Goal: Transaction & Acquisition: Purchase product/service

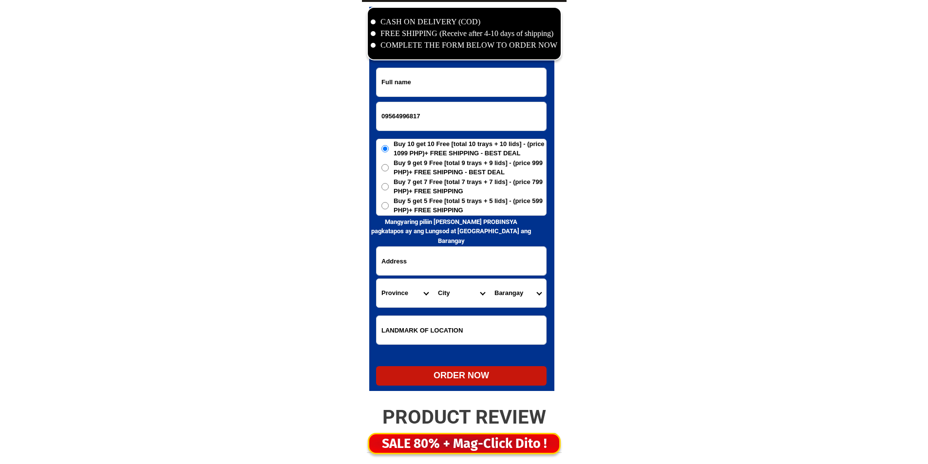
scroll to position [4708, 0]
click at [472, 83] on input "Input full_name" at bounding box center [462, 82] width 170 height 28
paste input "[PERSON_NAME]"
type input "[PERSON_NAME]"
click at [437, 209] on span "Buy 5 get 5 Free [total 5 trays + 5 lids] - (price 599 PHP)+ FREE SHIPPING" at bounding box center [470, 205] width 153 height 19
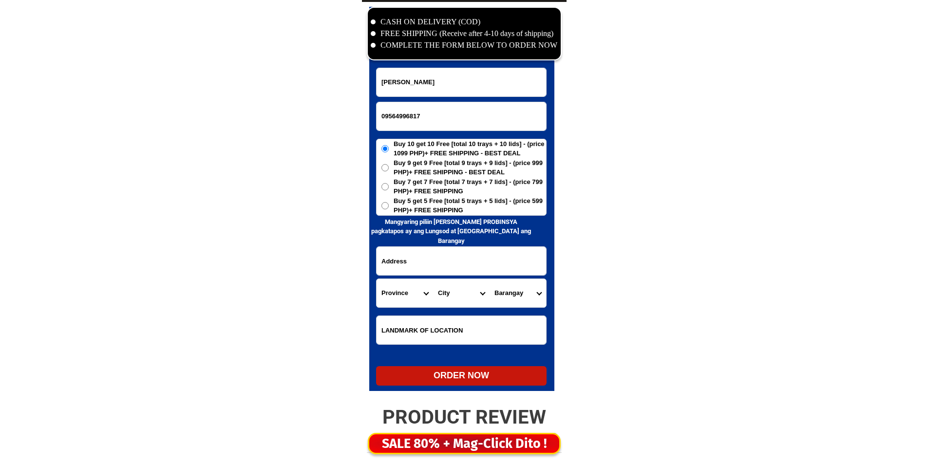
click at [389, 209] on input "Buy 5 get 5 Free [total 5 trays + 5 lids] - (price 599 PHP)+ FREE SHIPPING" at bounding box center [385, 205] width 7 height 7
radio input "true"
click at [422, 247] on div at bounding box center [461, 261] width 171 height 29
click at [424, 255] on input "Input address" at bounding box center [462, 261] width 170 height 28
paste input "purok Peña Rose Poblacion Titay Zamboanga Sibugay Land Mark At the back of,(F/L…"
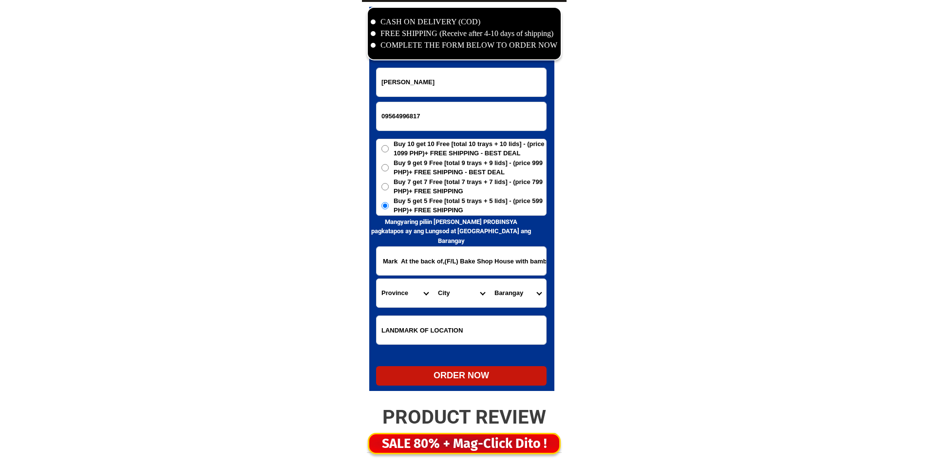
scroll to position [0, 0]
drag, startPoint x: 413, startPoint y: 268, endPoint x: 385, endPoint y: 279, distance: 30.1
click at [376, 269] on div "purok Peña Rose Poblacion Titay Zamboanga Sibugay Land Mark At the back of,(F/L…" at bounding box center [461, 261] width 171 height 29
type input "purok Peña Rose Poblacion Titay Zamboanga Sibugay Land Mark At the back of,(F/L…"
click at [397, 290] on select "Province [GEOGRAPHIC_DATA] [GEOGRAPHIC_DATA] [GEOGRAPHIC_DATA] [GEOGRAPHIC_DATA…" at bounding box center [405, 293] width 57 height 28
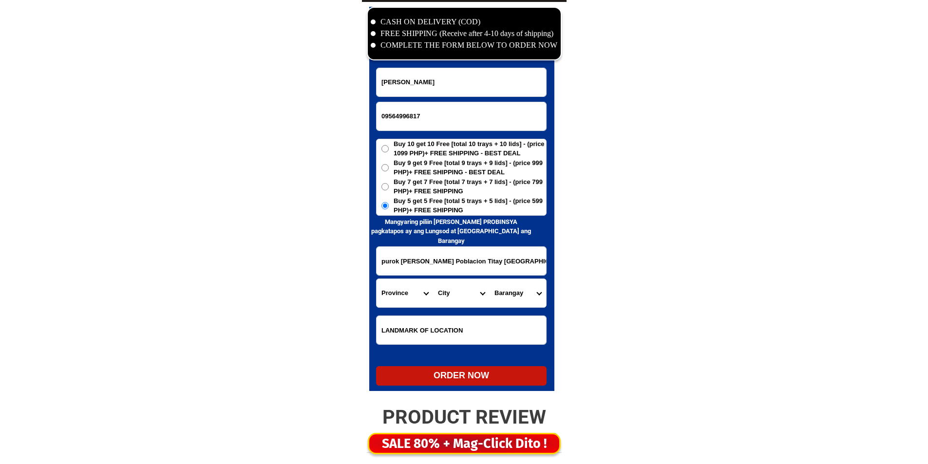
select select "63_480"
drag, startPoint x: 397, startPoint y: 290, endPoint x: 408, endPoint y: 290, distance: 10.7
click at [397, 290] on select "Province [GEOGRAPHIC_DATA] [GEOGRAPHIC_DATA] [GEOGRAPHIC_DATA] [GEOGRAPHIC_DATA…" at bounding box center [405, 293] width 57 height 28
click at [444, 291] on select "City Buug Diplahan Imelda Ipil Kabasalan Mabuhay Malangas Naga Olutanga Payao R…" at bounding box center [461, 293] width 57 height 28
select select "63_4806708"
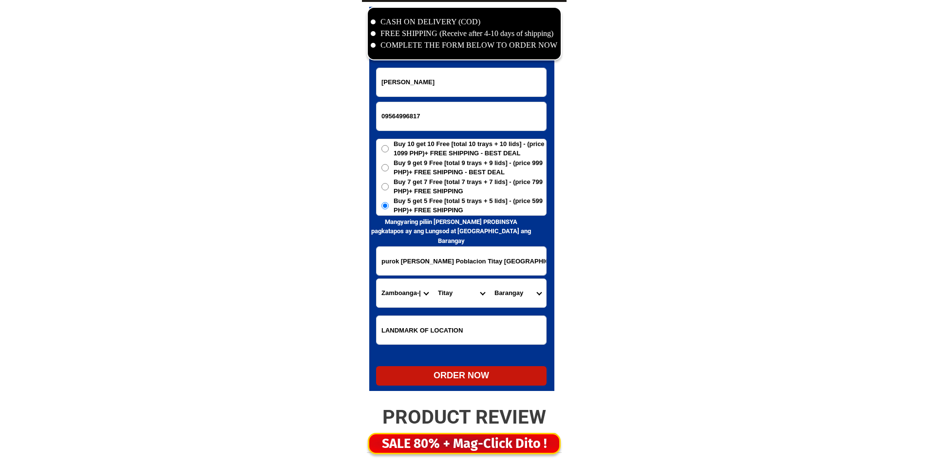
click at [450, 291] on select "City Buug Diplahan Imelda Ipil Kabasalan Mabuhay Malangas Naga Olutanga Payao R…" at bounding box center [461, 293] width 57 height 28
click at [515, 293] on select "Barangay Achasol Azusano Bangco Camanga Culasian Dalangin Dalangin muslim Dalis…" at bounding box center [518, 293] width 57 height 28
select select "63_48067085283"
click at [490, 279] on select "Barangay Achasol Azusano Bangco Camanga Culasian Dalangin Dalangin muslim Dalis…" at bounding box center [518, 293] width 57 height 28
click at [529, 286] on select "Barangay Achasol Azusano Bangco Camanga Culasian Dalangin Dalangin muslim Dalis…" at bounding box center [518, 293] width 57 height 28
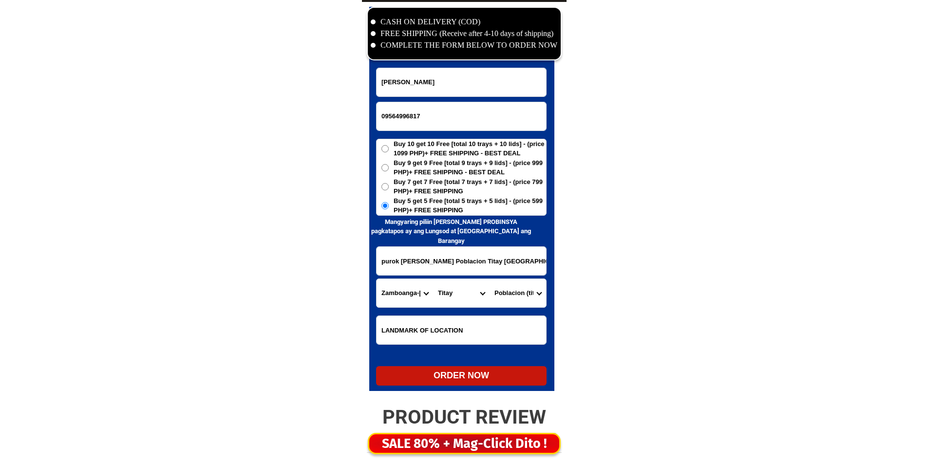
click at [529, 286] on select "Barangay Achasol Azusano Bangco Camanga Culasian Dalangin Dalangin muslim Dalis…" at bounding box center [518, 293] width 57 height 28
click at [486, 386] on div at bounding box center [461, 199] width 185 height 384
click at [496, 375] on div "ORDER NOW" at bounding box center [461, 375] width 171 height 13
radio input "true"
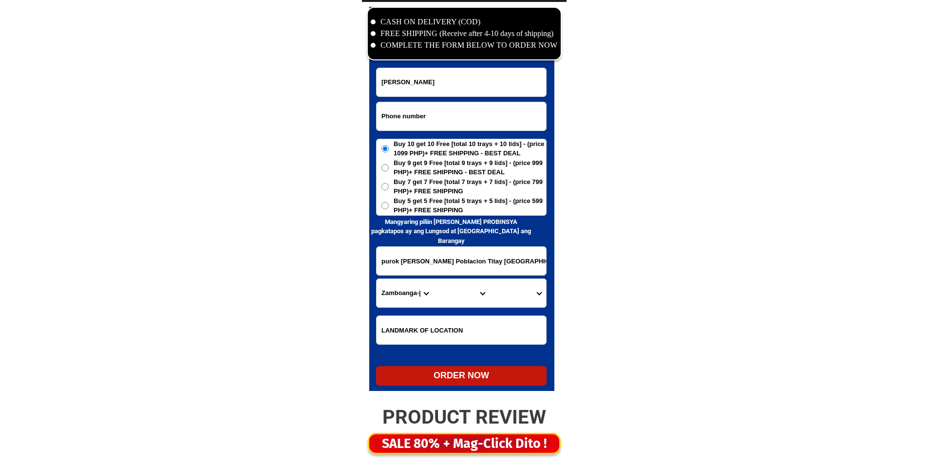
click at [458, 113] on input "Input phone_number" at bounding box center [462, 116] width 170 height 28
paste input "09165851558"
type input "09165851558"
click at [464, 96] on div "zenaida Camins" at bounding box center [461, 82] width 171 height 29
click at [465, 82] on input "Input full_name" at bounding box center [462, 82] width 170 height 28
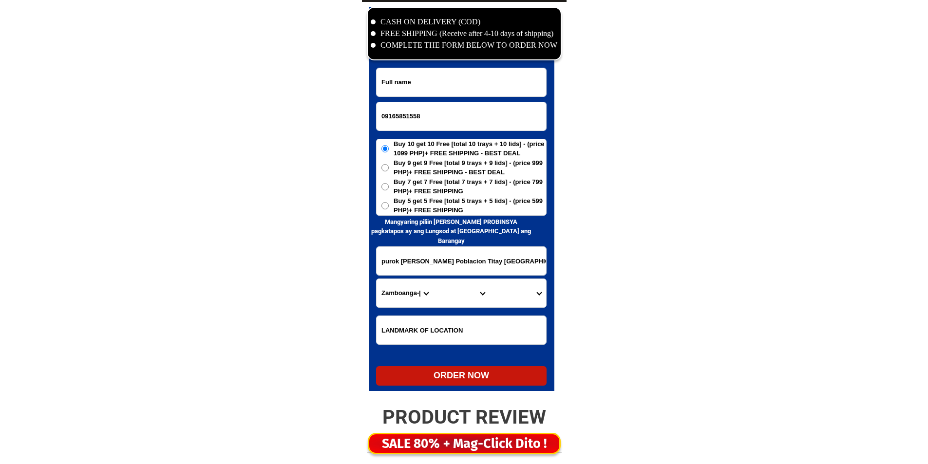
paste input "Juliaña pabliico"
click at [363, 218] on div "CASH ON DELIVERY (COD) FREE SHIPPING (Receive after 4-10 days of shipping) COMP…" at bounding box center [464, 201] width 205 height 399
type input "Juliaña pabliico"
click at [473, 206] on span "Buy 5 get 5 Free [total 5 trays + 5 lids] - (price 599 PHP)+ FREE SHIPPING" at bounding box center [470, 205] width 153 height 19
click at [389, 206] on input "Buy 5 get 5 Free [total 5 trays + 5 lids] - (price 599 PHP)+ FREE SHIPPING" at bounding box center [385, 205] width 7 height 7
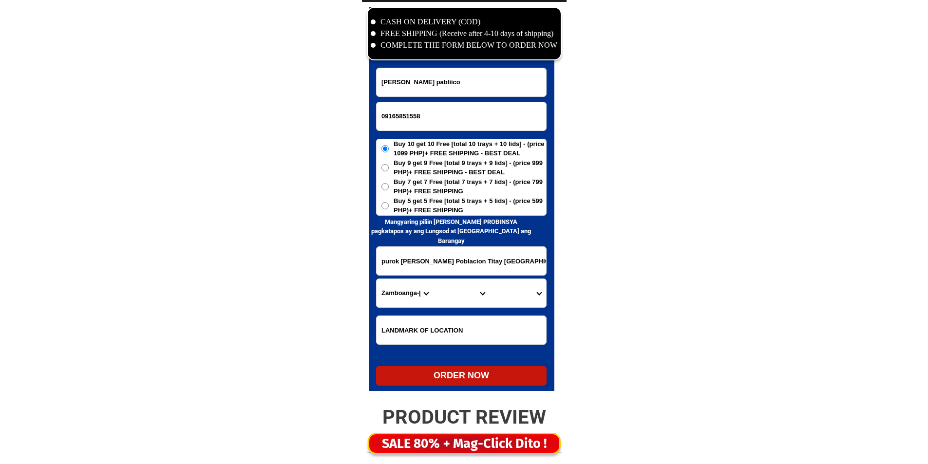
radio input "true"
click at [440, 261] on input "purok Peña Rose Poblacion Titay Zamboanga Sibugay Land Mark At the back of,(F/L…" at bounding box center [462, 261] width 170 height 28
paste input "pork waya waya poblason lambayong sultan kudart"
type input "pork waya waya poblason lambayong sultan kudart"
click at [408, 292] on select "Province [GEOGRAPHIC_DATA] [GEOGRAPHIC_DATA][PERSON_NAME][GEOGRAPHIC_DATA][GEOG…" at bounding box center [405, 293] width 57 height 28
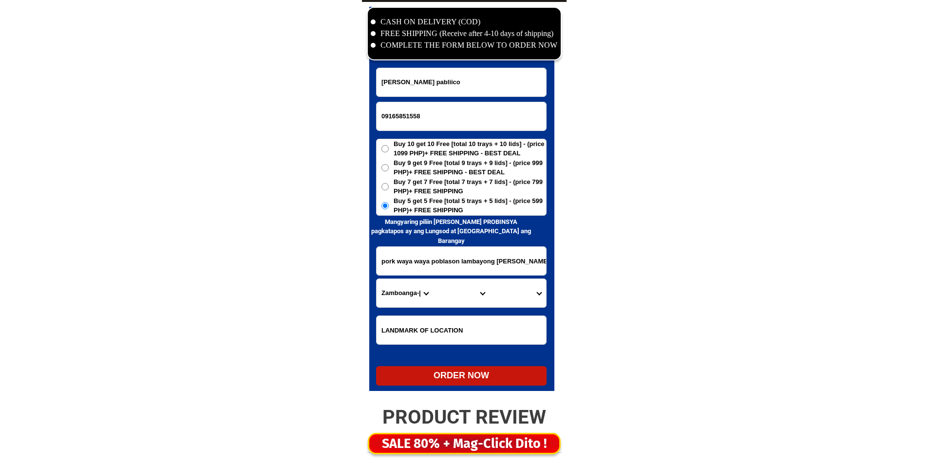
select select "63_189"
click at [409, 291] on select "Province [GEOGRAPHIC_DATA] [GEOGRAPHIC_DATA][PERSON_NAME][GEOGRAPHIC_DATA][GEOG…" at bounding box center [405, 293] width 57 height 28
click at [462, 292] on select "City Bagumbayan Columbio Isulan Kalamansig Lambayong Lebak Lutayan Palimbang Pr…" at bounding box center [461, 293] width 57 height 28
select select "63_1894594"
click at [527, 292] on select "Barangay Caridad (cuyapon) Didtaras Gansing (bilumen) Kabulakan Kapingkong Kati…" at bounding box center [518, 293] width 57 height 28
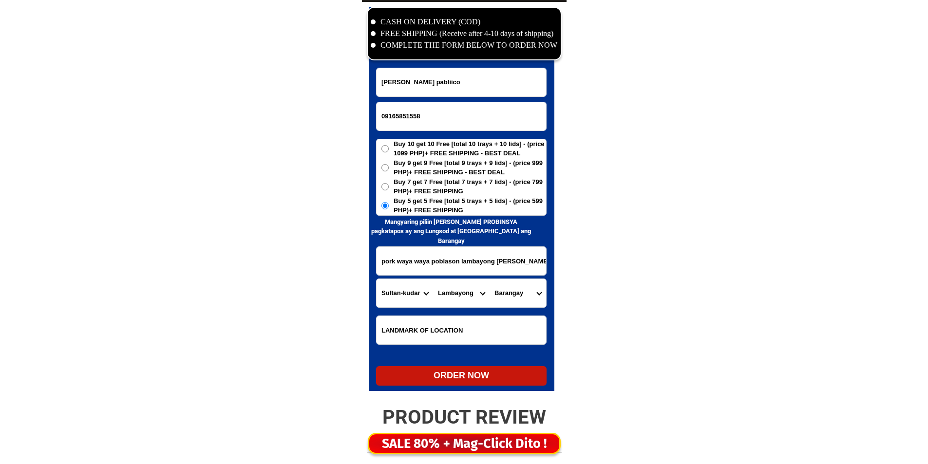
click at [529, 292] on select "Barangay Caridad (cuyapon) Didtaras Gansing (bilumen) Kabulakan Kapingkong Kati…" at bounding box center [518, 293] width 57 height 28
select select "63_18945947705"
click at [490, 279] on select "Barangay Caridad (cuyapon) Didtaras Gansing (bilumen) Kabulakan Kapingkong Kati…" at bounding box center [518, 293] width 57 height 28
click at [486, 383] on div "ORDER NOW" at bounding box center [461, 375] width 171 height 19
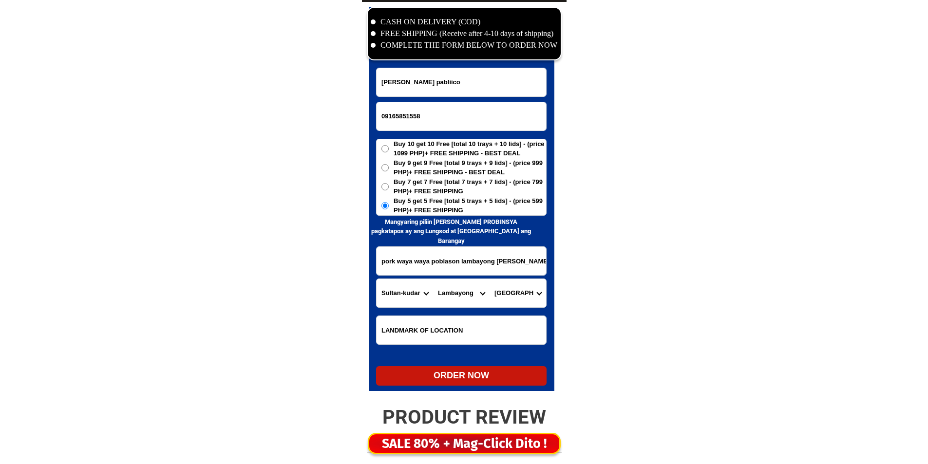
radio input "true"
click at [478, 114] on input "09165851558" at bounding box center [462, 116] width 170 height 28
paste input "0954187056"
type input "0954187056"
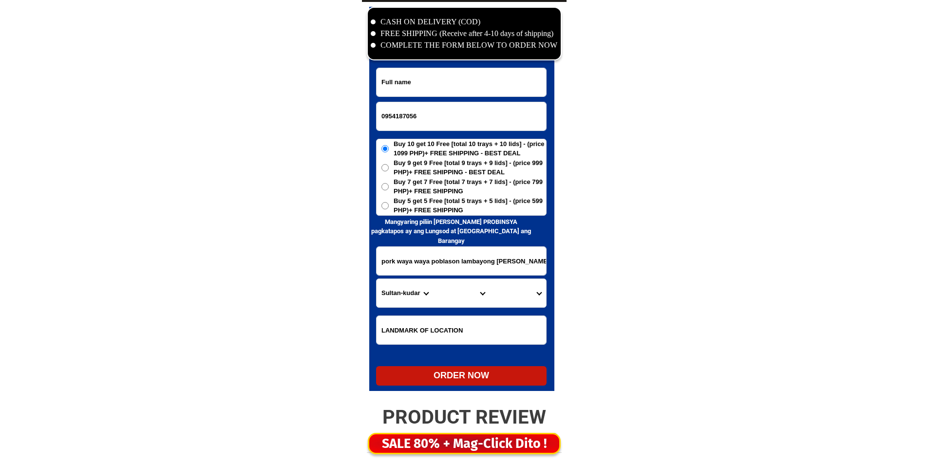
click at [462, 92] on input "Input full_name" at bounding box center [462, 82] width 170 height 28
paste input "Teresita silva"
type input "Teresita silva"
click at [480, 242] on form "Teresita silva 0954187056 ORDER NOW pork waya waya poblason lambayong sultan ku…" at bounding box center [461, 227] width 171 height 318
click at [478, 253] on input "pork waya waya poblason lambayong sultan kudart" at bounding box center [462, 261] width 170 height 28
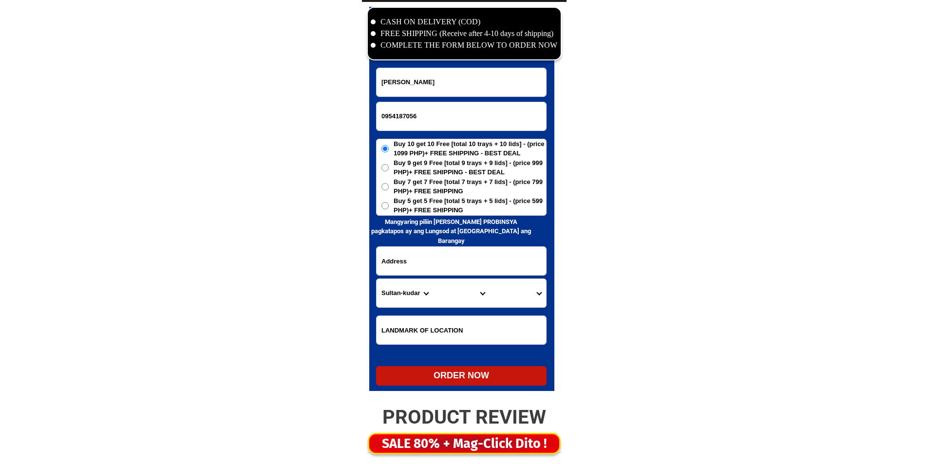
paste input "Brgy. Matatag sitio 1 Callios stà cruz laguna"
type input "Brgy. Matatag sitio 1 Callios stà cruz laguna"
click at [421, 329] on input "Input LANDMARKOFLOCATION" at bounding box center [462, 330] width 170 height 28
paste input "South luzon Baliwag may pathway ppasok"
type input "South luzon Baliwag may pathway ppasok"
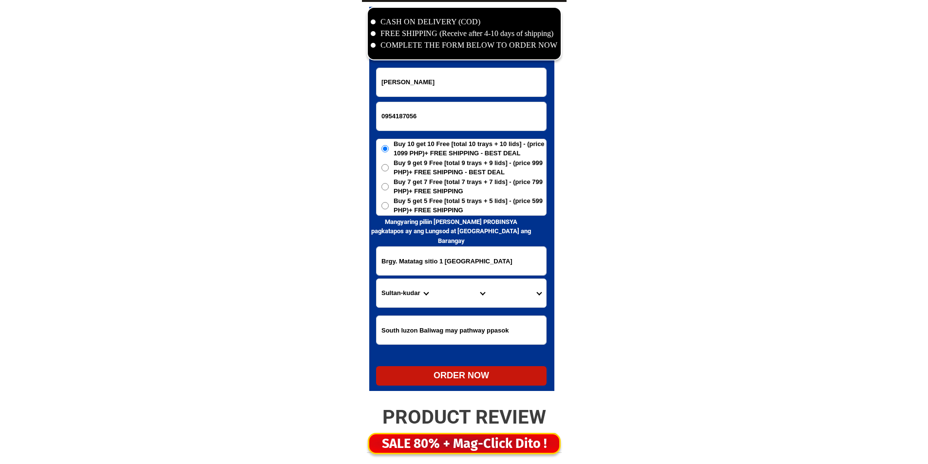
click at [438, 116] on input "0954187056" at bounding box center [462, 116] width 170 height 28
paste input "7"
type input "09541870567"
click at [401, 289] on select "Province [GEOGRAPHIC_DATA] [GEOGRAPHIC_DATA][PERSON_NAME][GEOGRAPHIC_DATA][GEOG…" at bounding box center [405, 293] width 57 height 28
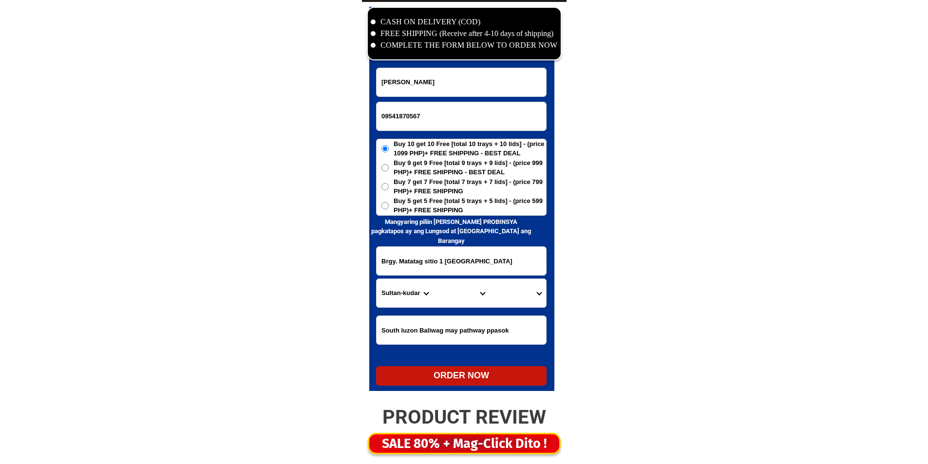
select select "63_904"
click at [401, 289] on select "Province [GEOGRAPHIC_DATA] [GEOGRAPHIC_DATA][PERSON_NAME][GEOGRAPHIC_DATA][GEOG…" at bounding box center [405, 293] width 57 height 28
click at [448, 293] on select "City Alaminos Bay Binan-city Cabuyao Calamba-city Calauan Cavinti Famy Laguna-k…" at bounding box center [461, 293] width 57 height 28
click at [456, 293] on select "City Alaminos Bay Binan-city Cabuyao Calamba-city Calauan Cavinti Famy Laguna-k…" at bounding box center [461, 293] width 57 height 28
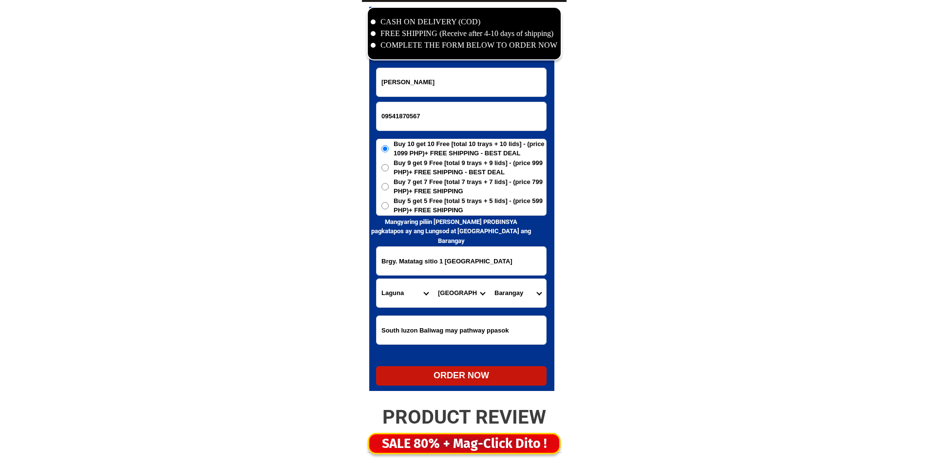
select select "63_9042213"
click at [433, 279] on select "City Alaminos Bay Binan-city Cabuyao Calamba-city Calauan Cavinti Famy Laguna-k…" at bounding box center [461, 293] width 57 height 28
click at [512, 302] on select "Barangay Alipit Bagumbayan Barangay i (pob.) Barangay ii (pob.) Barangay iii (p…" at bounding box center [518, 293] width 57 height 28
select select "63_90422139696"
click at [512, 302] on select "Barangay Alipit Bagumbayan Barangay i (pob.) Barangay ii (pob.) Barangay iii (p…" at bounding box center [518, 293] width 57 height 28
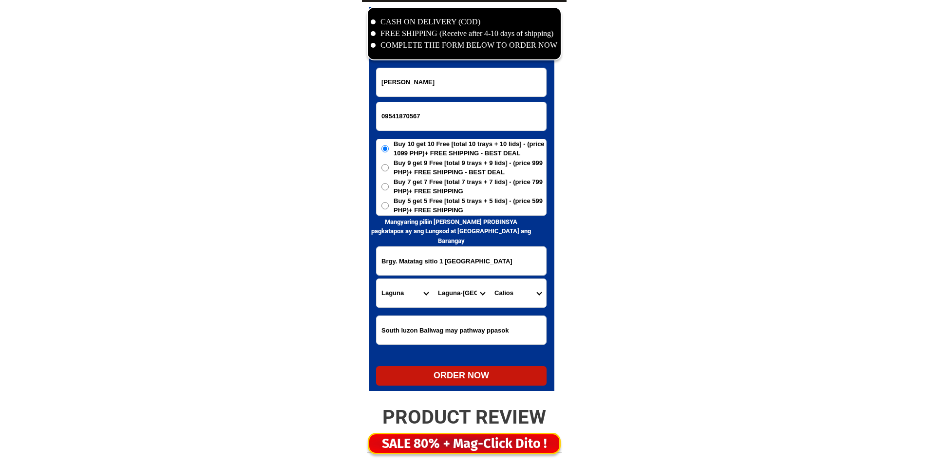
click at [472, 201] on span "Buy 5 get 5 Free [total 5 trays + 5 lids] - (price 599 PHP)+ FREE SHIPPING" at bounding box center [470, 205] width 153 height 19
click at [389, 202] on input "Buy 5 get 5 Free [total 5 trays + 5 lids] - (price 599 PHP)+ FREE SHIPPING" at bounding box center [385, 205] width 7 height 7
click at [462, 378] on div "ORDER NOW" at bounding box center [461, 375] width 171 height 13
radio input "true"
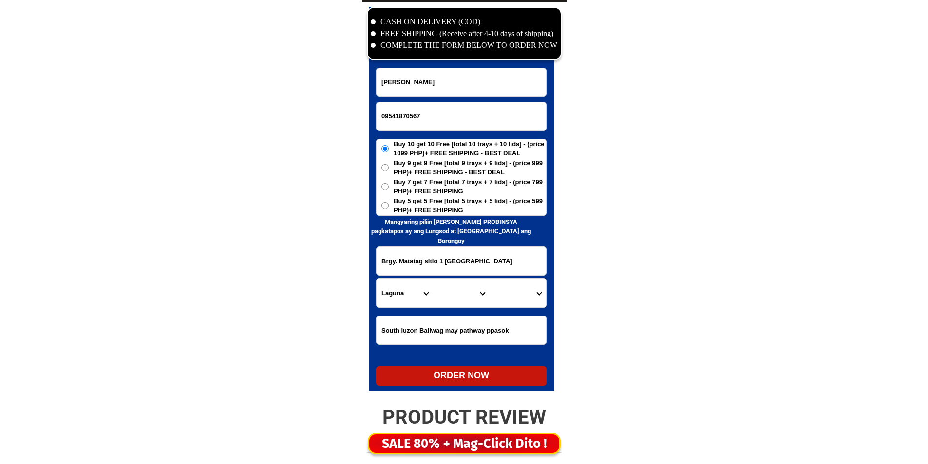
click at [436, 100] on form "Teresita silva 09541870567 ORDER NOW Brgy. Matatag sitio 1 Callios stà cruz lag…" at bounding box center [461, 227] width 171 height 318
click at [436, 121] on input "09541870567" at bounding box center [462, 116] width 170 height 28
paste input "09274024210"
type input "09274024210"
drag, startPoint x: 431, startPoint y: 110, endPoint x: 435, endPoint y: 87, distance: 22.7
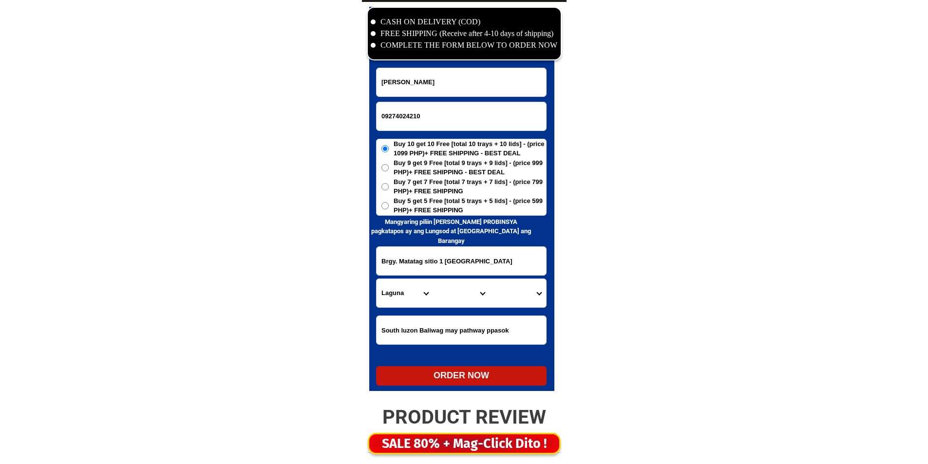
click at [432, 106] on input "09274024210" at bounding box center [462, 116] width 170 height 28
click at [435, 87] on input "Input full_name" at bounding box center [462, 82] width 170 height 28
paste input "Lourdes A ya cu"
type input "Lourdes A ya cu"
click at [451, 257] on input "Input address" at bounding box center [462, 261] width 170 height 28
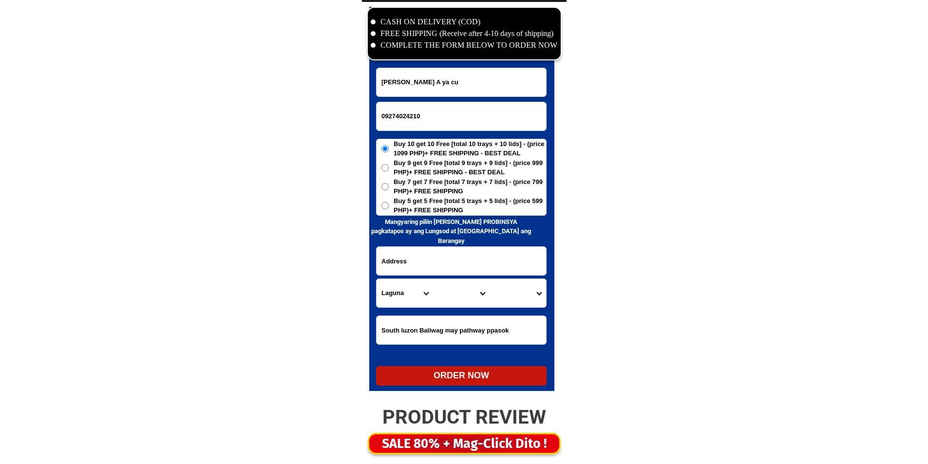
paste input "prk. Daisy Calumangan Bago City Neg. Occ. beside city hardwares araneta st."
type input "prk. Daisy Calumangan Bago City Neg. Occ. beside city hardwares araneta st."
click at [438, 220] on h6 "Mangyaring piliin muna ang PROBINSYA pagkatapos ay ang Lungsod at [GEOGRAPHIC_D…" at bounding box center [451, 231] width 164 height 29
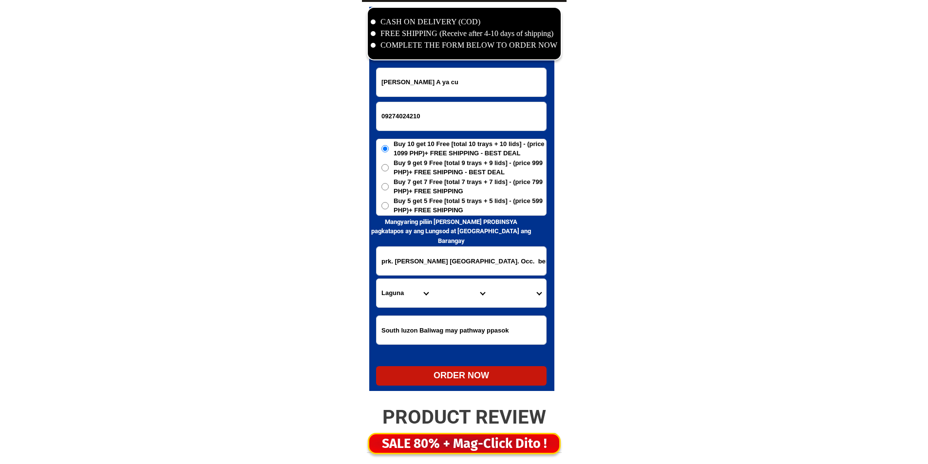
click at [438, 213] on span "Buy 5 get 5 Free [total 5 trays + 5 lids] - (price 599 PHP)+ FREE SHIPPING" at bounding box center [470, 205] width 153 height 19
click at [389, 210] on input "Buy 5 get 5 Free [total 5 trays + 5 lids] - (price 599 PHP)+ FREE SHIPPING" at bounding box center [385, 205] width 7 height 7
radio input "true"
click at [410, 289] on select "Province [GEOGRAPHIC_DATA] [GEOGRAPHIC_DATA][PERSON_NAME][GEOGRAPHIC_DATA][GEOG…" at bounding box center [405, 293] width 57 height 28
select select "63_396"
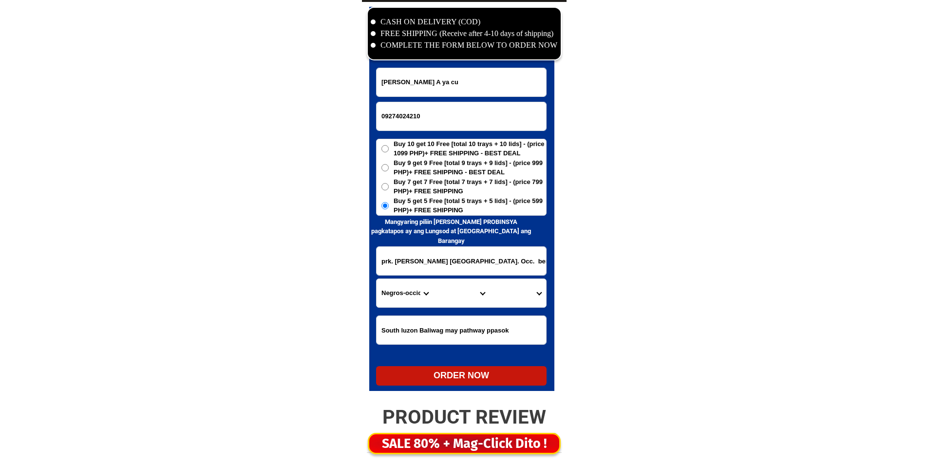
click at [411, 290] on select "Province [GEOGRAPHIC_DATA] [GEOGRAPHIC_DATA][PERSON_NAME][GEOGRAPHIC_DATA][GEOG…" at bounding box center [405, 293] width 57 height 28
click at [459, 297] on select "City [GEOGRAPHIC_DATA]-city [GEOGRAPHIC_DATA]-city [GEOGRAPHIC_DATA][PERSON_NAM…" at bounding box center [461, 293] width 57 height 28
select select "63_3969805"
click at [459, 297] on select "City [GEOGRAPHIC_DATA]-city [GEOGRAPHIC_DATA]-city [GEOGRAPHIC_DATA][PERSON_NAM…" at bounding box center [461, 293] width 57 height 28
click at [497, 295] on select "Barangay Abuanan Alianza Atipuluan Bacong-montilla Bagroy Balingasag Binubuhan …" at bounding box center [518, 293] width 57 height 28
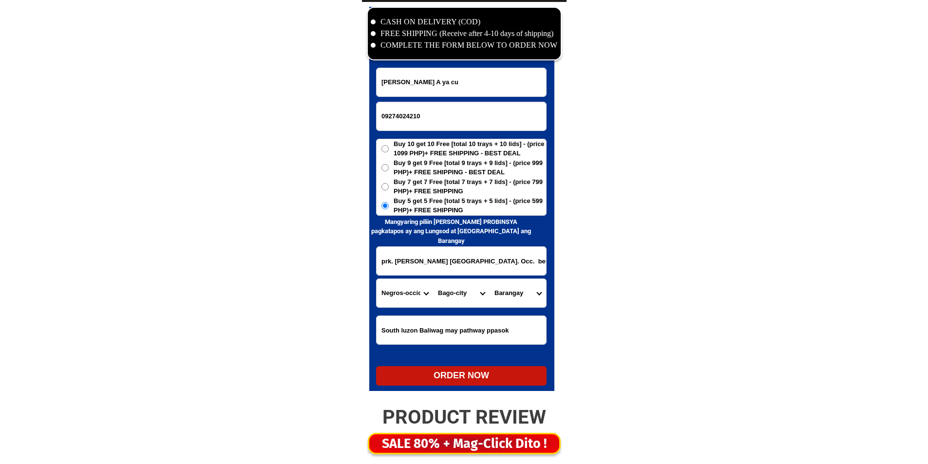
select select "63_396980554077"
click at [497, 295] on select "Barangay Abuanan Alianza Atipuluan Bacong-montilla Bagroy Balingasag Binubuhan …" at bounding box center [518, 293] width 57 height 28
click at [447, 379] on div "ORDER NOW" at bounding box center [461, 375] width 171 height 13
type input "09274024210"
radio input "true"
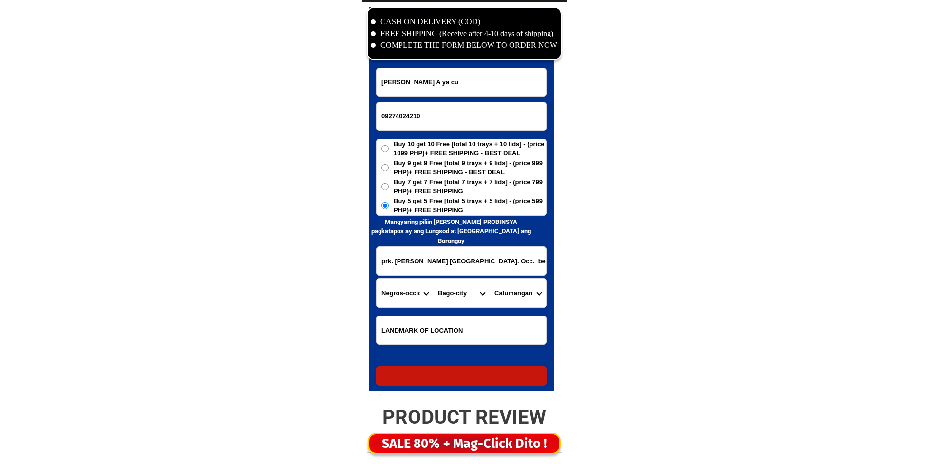
radio input "true"
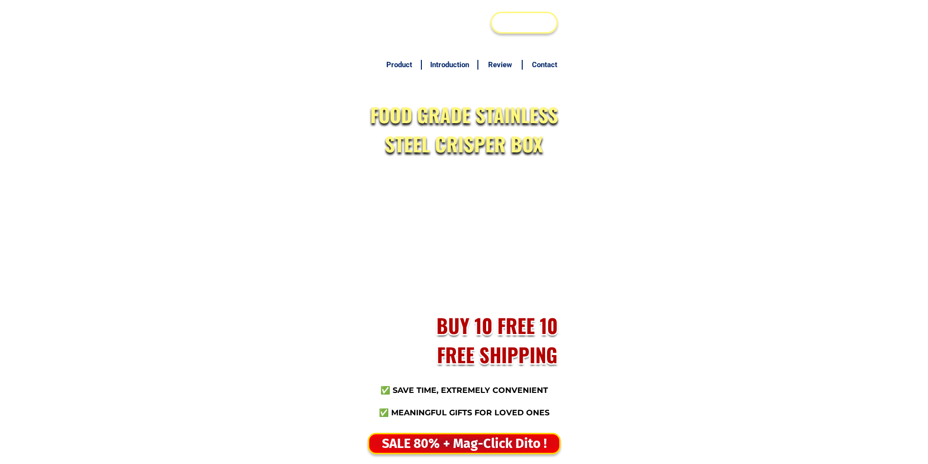
scroll to position [4708, 0]
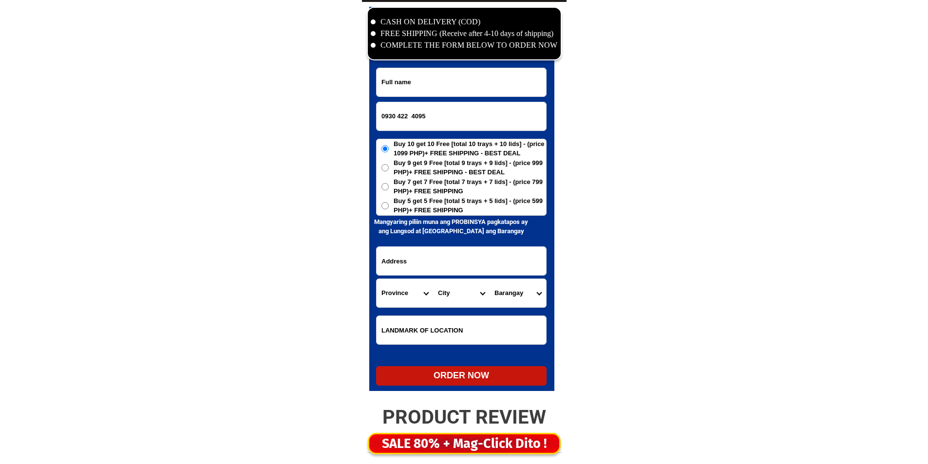
click at [414, 114] on input "0930 422 4095" at bounding box center [462, 116] width 170 height 28
click at [412, 116] on input "0930 422 4095" at bounding box center [462, 116] width 170 height 28
click at [398, 115] on input "0930 4224095" at bounding box center [462, 116] width 170 height 28
type input "09304224095"
click at [410, 77] on input "Input full_name" at bounding box center [462, 82] width 170 height 28
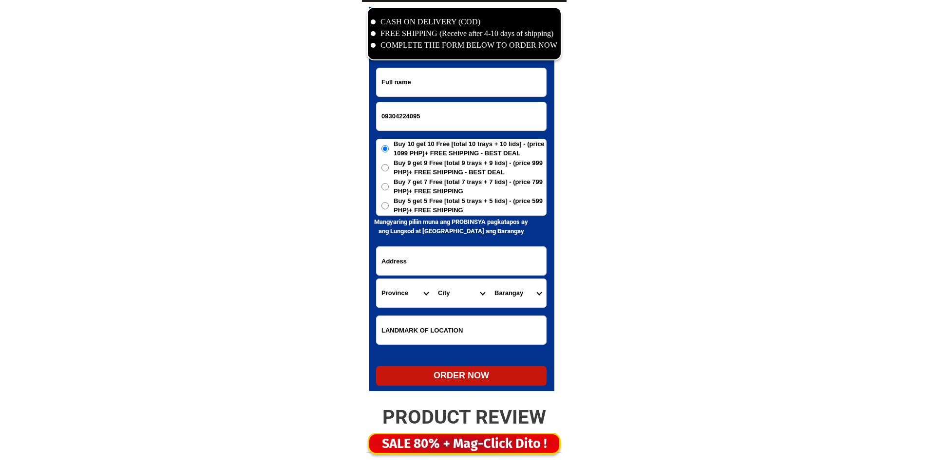
paste input "Teresita Fabe"
type input "Teresita Fabe"
click at [454, 207] on span "Buy 5 get 5 Free [total 5 trays + 5 lids] - (price 599 PHP)+ FREE SHIPPING" at bounding box center [470, 205] width 153 height 19
click at [389, 207] on input "Buy 5 get 5 Free [total 5 trays + 5 lids] - (price 599 PHP)+ FREE SHIPPING" at bounding box center [385, 205] width 7 height 7
radio input "true"
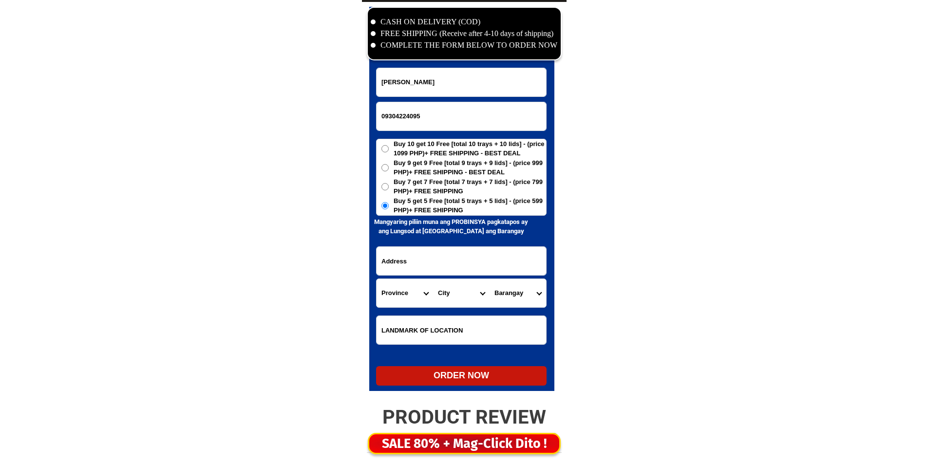
click at [453, 264] on input "Input address" at bounding box center [462, 261] width 170 height 28
paste input "199 Malued Dagupan City Pangasinan zone 5 Gitna ng Magic Ware House."
type input "199 Malued Dagupan City Pangasinan zone 5 Gitna ng Magic Ware House."
click at [400, 293] on select "Province [GEOGRAPHIC_DATA] [GEOGRAPHIC_DATA] [GEOGRAPHIC_DATA] [GEOGRAPHIC_DATA…" at bounding box center [405, 293] width 57 height 28
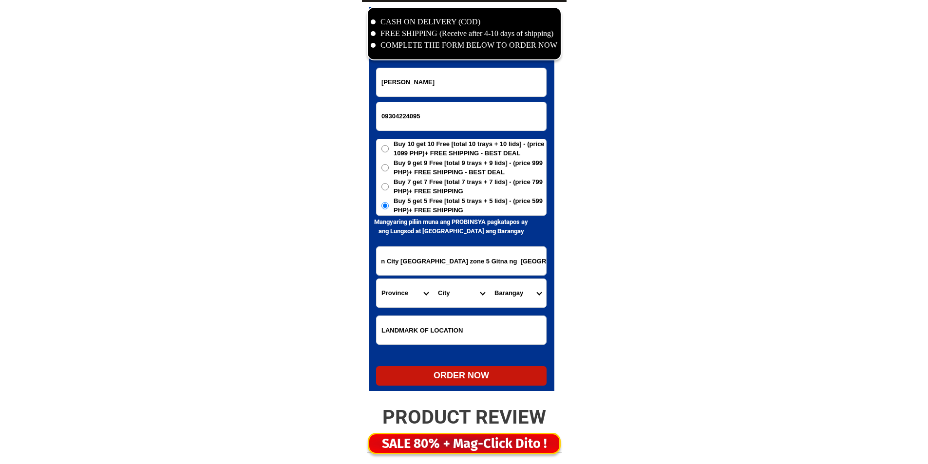
scroll to position [0, 0]
select select "63_247"
drag, startPoint x: 400, startPoint y: 293, endPoint x: 405, endPoint y: 291, distance: 5.2
click at [400, 293] on select "Province [GEOGRAPHIC_DATA] [GEOGRAPHIC_DATA] [GEOGRAPHIC_DATA] [GEOGRAPHIC_DATA…" at bounding box center [405, 293] width 57 height 28
click at [448, 291] on select "City Agno Aguilar Alaminos-city Asingan Balungao Bani Basista Bautista Bayamban…" at bounding box center [461, 293] width 57 height 28
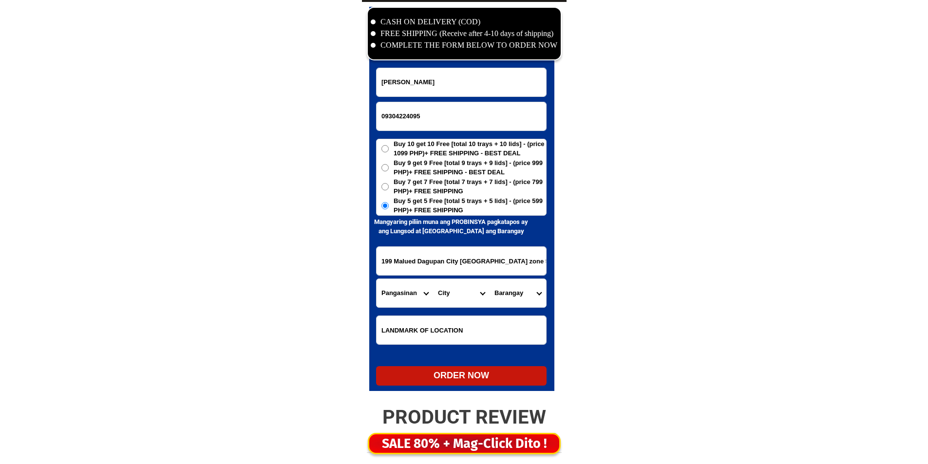
select select "63_2479674"
click at [448, 291] on select "City Agno Aguilar Alaminos-city Asingan Balungao Bani Basista Bautista Bayamban…" at bounding box center [461, 293] width 57 height 28
click at [503, 288] on select "Barangay Bacayao norte Bacayao sur Barangay i (t. bugallon) Barangay ii (nueva)…" at bounding box center [518, 293] width 57 height 28
select select "63_24796747066"
click at [503, 288] on select "Barangay Bacayao norte Bacayao sur Barangay i (t. bugallon) Barangay ii (nueva)…" at bounding box center [518, 293] width 57 height 28
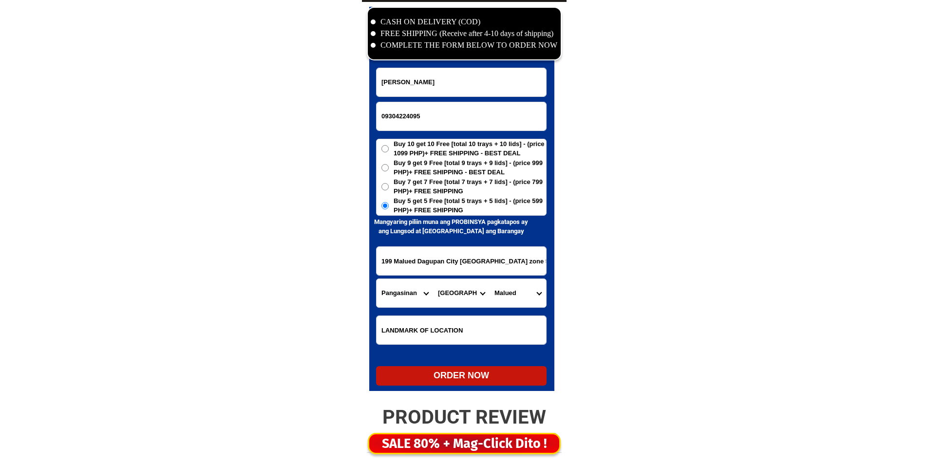
click at [456, 386] on div at bounding box center [461, 199] width 185 height 384
click at [463, 379] on div "ORDER NOW" at bounding box center [461, 375] width 171 height 13
radio input "true"
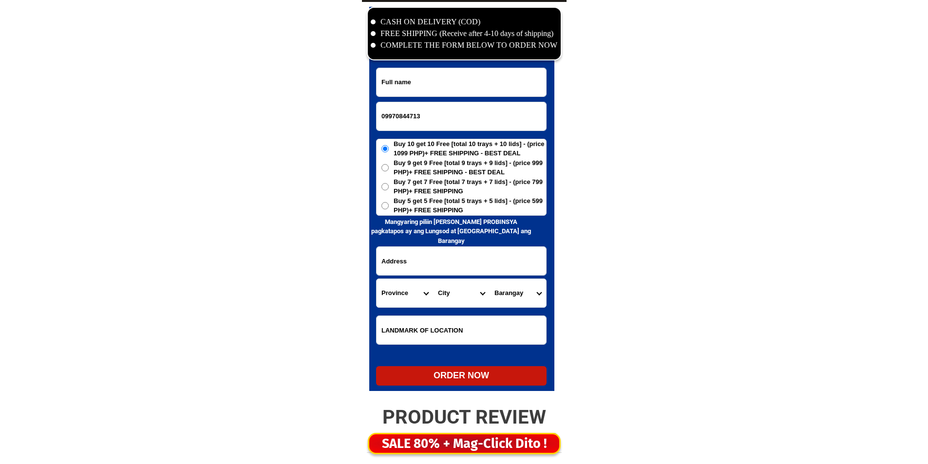
click at [472, 86] on input "Input full_name" at bounding box center [462, 82] width 170 height 28
paste input "Jimmy S.Villegas"
type input "Jimmy S.Villegas"
drag, startPoint x: 457, startPoint y: 210, endPoint x: 459, endPoint y: 203, distance: 7.1
click at [457, 209] on span "Buy 5 get 5 Free [total 5 trays + 5 lids] - (price 599 PHP)+ FREE SHIPPING" at bounding box center [470, 205] width 153 height 19
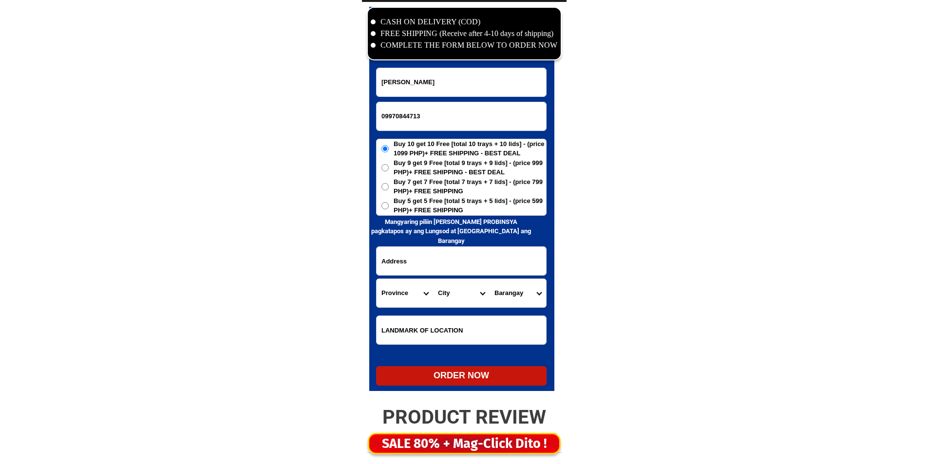
click at [389, 209] on input "Buy 5 get 5 Free [total 5 trays + 5 lids] - (price 599 PHP)+ FREE SHIPPING" at bounding box center [385, 205] width 7 height 7
radio input "true"
click at [459, 203] on span "Buy 5 get 5 Free [total 5 trays + 5 lids] - (price 599 PHP)+ FREE SHIPPING" at bounding box center [470, 205] width 153 height 19
click at [389, 203] on input "Buy 5 get 5 Free [total 5 trays + 5 lids] - (price 599 PHP)+ FREE SHIPPING" at bounding box center [385, 205] width 7 height 7
click at [458, 261] on input "Input address" at bounding box center [462, 261] width 170 height 28
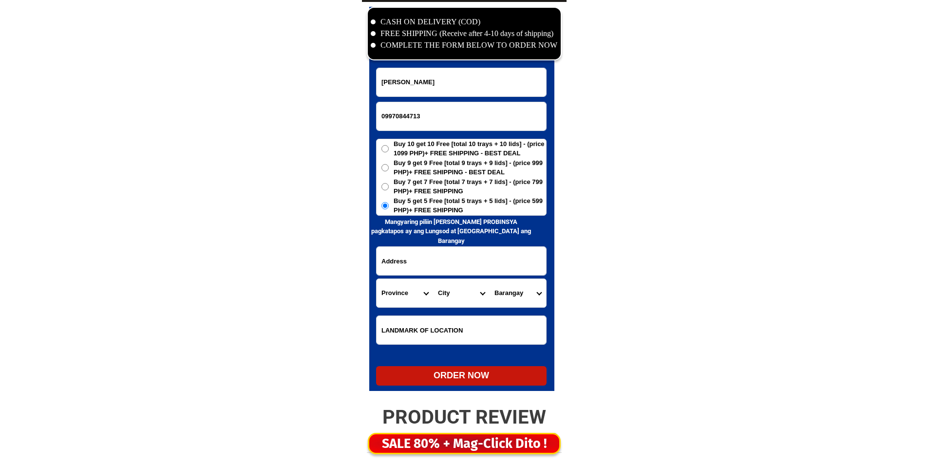
paste input "776 Barangay San Juan Uno Noveleta Cavite. tapat Ng Barangay pasok ka kanan isk…"
drag, startPoint x: 442, startPoint y: 271, endPoint x: 466, endPoint y: 276, distance: 24.9
click at [466, 276] on form "Jimmy S.Villegas 09970844713 ORDER NOW 776 Barangay San Juan Uno Noveleta Cavit…" at bounding box center [461, 227] width 171 height 318
type input "776 Barangay San Juan Uno Noveleta Cavite. tapat Ng Barangay pasok ka kanan isk…"
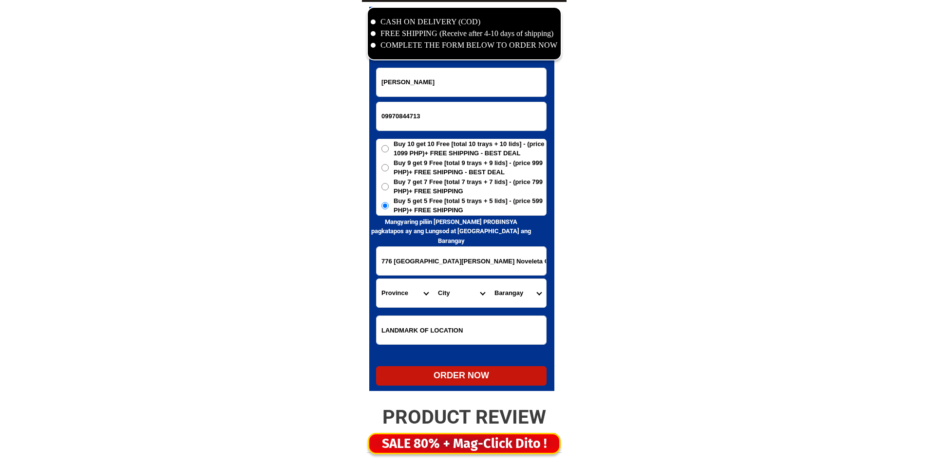
click at [398, 305] on select "Province [GEOGRAPHIC_DATA] [GEOGRAPHIC_DATA] [GEOGRAPHIC_DATA] [GEOGRAPHIC_DATA…" at bounding box center [405, 293] width 57 height 28
select select "63_826"
click at [408, 289] on select "Province [GEOGRAPHIC_DATA] [GEOGRAPHIC_DATA] [GEOGRAPHIC_DATA] [GEOGRAPHIC_DATA…" at bounding box center [405, 293] width 57 height 28
click at [447, 296] on select "City Alfonso Amadeo Bacoor Carmona Cavite-city Cavite-magallanes Cavite-rosario…" at bounding box center [461, 293] width 57 height 28
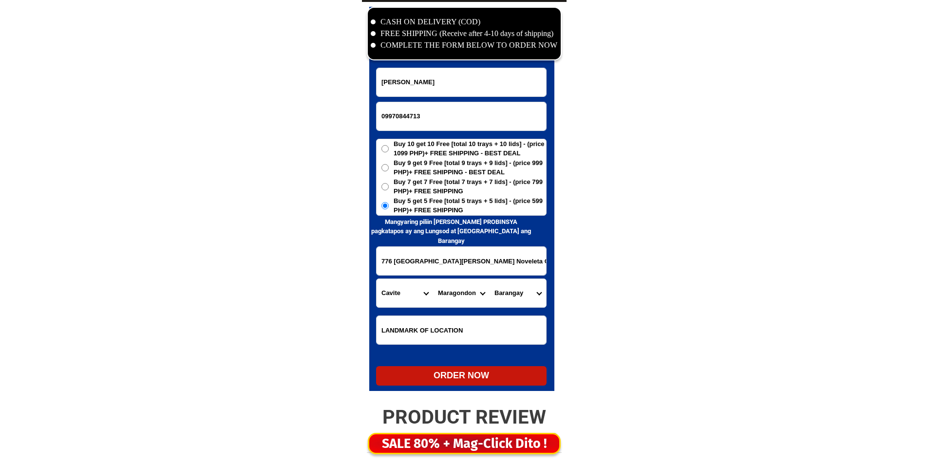
click at [447, 296] on select "City Alfonso Amadeo Bacoor Carmona Cavite-city Cavite-magallanes Cavite-rosario…" at bounding box center [461, 293] width 57 height 28
select select "63_8269720"
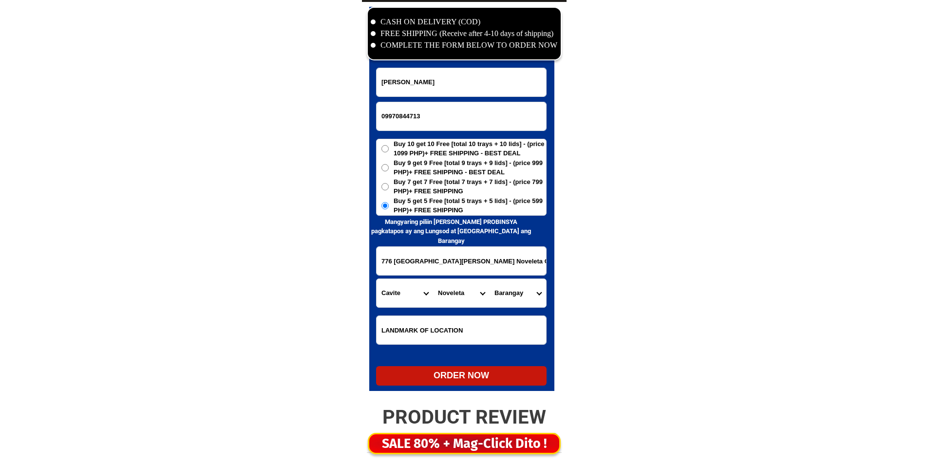
click at [447, 296] on select "City Alfonso Amadeo Bacoor Carmona Cavite-city Cavite-magallanes Cavite-rosario…" at bounding box center [461, 293] width 57 height 28
click at [507, 297] on select "Barangay Magdiwang Poblacion Salcedo i Salcedo ii San antonio i San antonio ii …" at bounding box center [518, 293] width 57 height 28
select select "63_82697206017"
click at [490, 279] on select "Barangay Magdiwang Poblacion Salcedo i Salcedo ii San antonio i San antonio ii …" at bounding box center [518, 293] width 57 height 28
click at [422, 377] on div "ORDER NOW" at bounding box center [461, 375] width 171 height 13
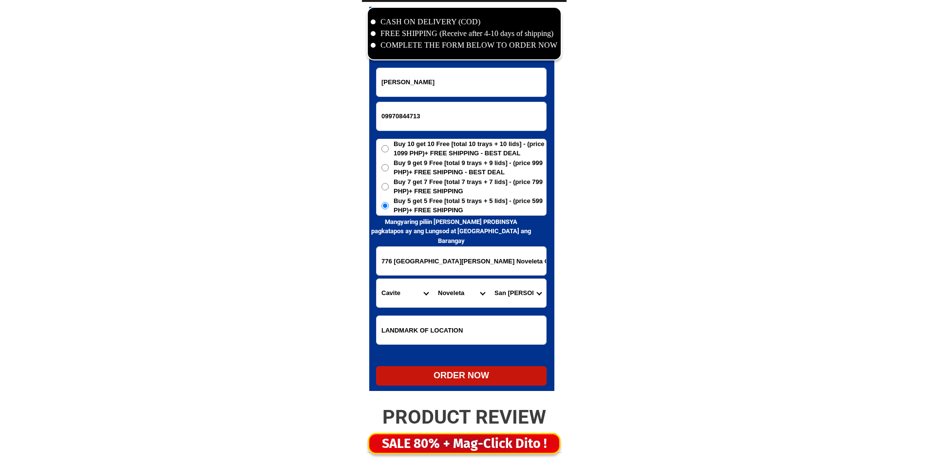
radio input "true"
click at [454, 133] on form "Jimmy S.Villegas 09970844713 ORDER NOW 776 Barangay San Juan Uno Noveleta Cavit…" at bounding box center [461, 227] width 171 height 318
drag, startPoint x: 457, startPoint y: 124, endPoint x: 451, endPoint y: 124, distance: 5.4
click at [457, 124] on input "09970844713" at bounding box center [462, 116] width 170 height 28
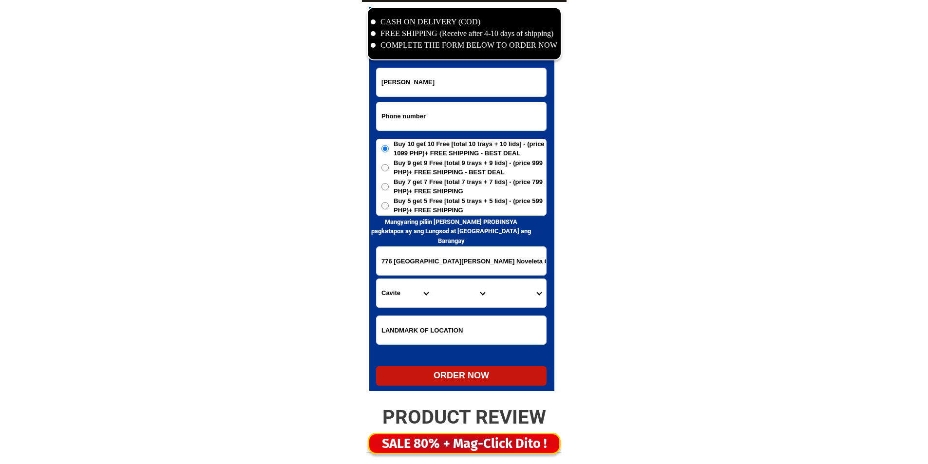
paste input "O9690627141"
drag, startPoint x: 385, startPoint y: 117, endPoint x: 378, endPoint y: 118, distance: 6.8
click at [378, 118] on input "O9690627141" at bounding box center [462, 116] width 170 height 28
type input "09690627141"
drag, startPoint x: 437, startPoint y: 112, endPoint x: 444, endPoint y: 90, distance: 23.3
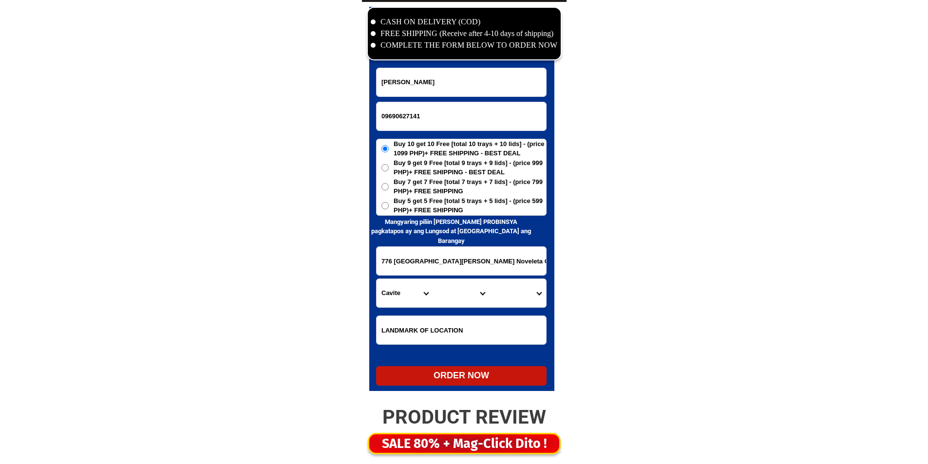
click at [437, 110] on input "09690627141" at bounding box center [462, 116] width 170 height 28
click at [444, 90] on input "Input full_name" at bounding box center [462, 82] width 170 height 28
paste input "Remedios Portento"
type input "Remedios Portento"
click at [394, 212] on span "Buy 5 get 5 Free [total 5 trays + 5 lids] - (price 599 PHP)+ FREE SHIPPING" at bounding box center [470, 205] width 153 height 19
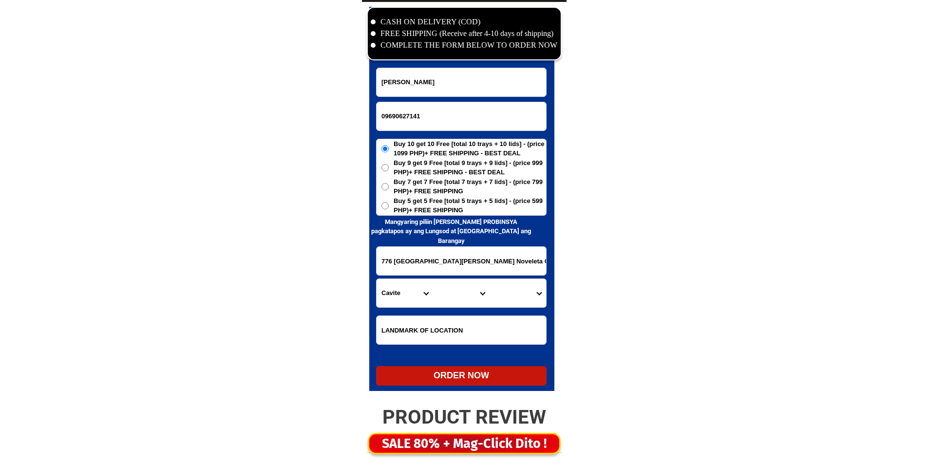
click at [389, 210] on input "Buy 5 get 5 Free [total 5 trays + 5 lids] - (price 599 PHP)+ FREE SHIPPING" at bounding box center [385, 205] width 7 height 7
radio input "true"
click at [417, 110] on input "09690627141" at bounding box center [462, 116] width 170 height 28
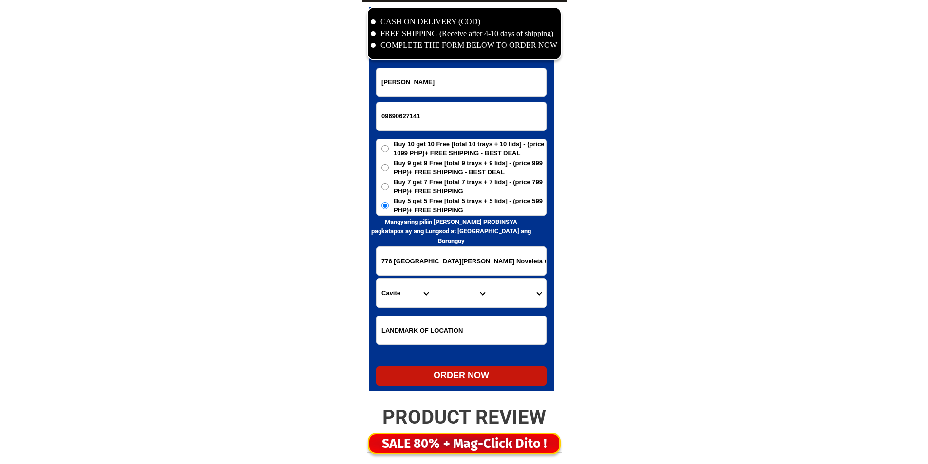
paste input "552790060"
type input "09552790060"
paste input "Jurna Jupuri"
click at [464, 76] on input "Remedios Portento" at bounding box center [462, 82] width 170 height 28
click at [430, 77] on input "Remedios PortentoJurna Jupuri" at bounding box center [462, 82] width 170 height 28
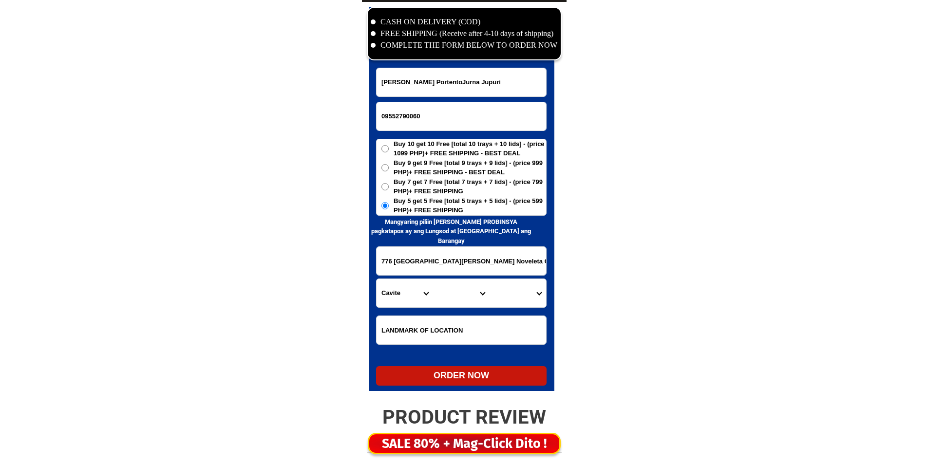
click at [430, 77] on input "Remedios PortentoJurna Jupuri" at bounding box center [462, 82] width 170 height 28
paste input "Input full_name"
type input "Jurna Jupuri"
click at [455, 207] on span "Buy 5 get 5 Free [total 5 trays + 5 lids] - (price 599 PHP)+ FREE SHIPPING" at bounding box center [470, 205] width 153 height 19
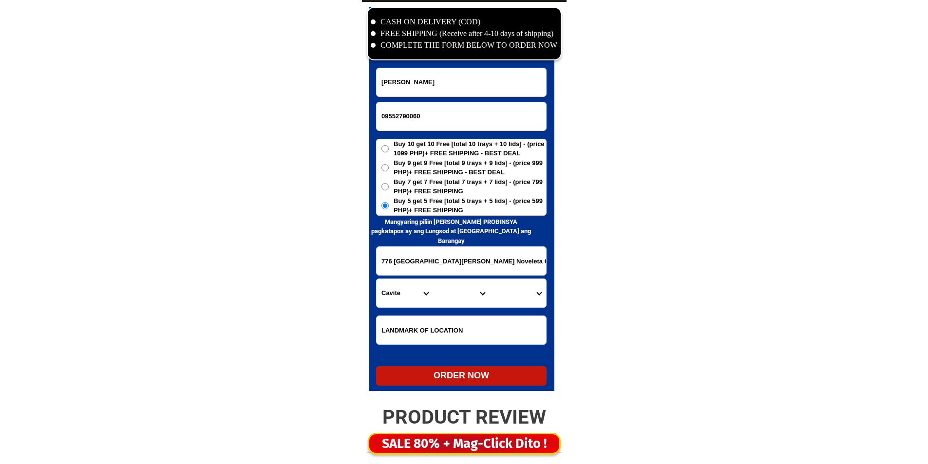
click at [389, 207] on input "Buy 5 get 5 Free [total 5 trays + 5 lids] - (price 599 PHP)+ FREE SHIPPING" at bounding box center [385, 205] width 7 height 7
click at [449, 250] on input "776 Barangay San Juan Uno Noveleta Cavite. tapat Ng Barangay pasok ka kanan isk…" at bounding box center [462, 261] width 170 height 28
paste input "tulay jolo Sulu Mindanao near mosgue zone 1 tulay. Xb store"
type input "tulay jolo Sulu Mindanao near mosgue zone 1 tulay. Xb store"
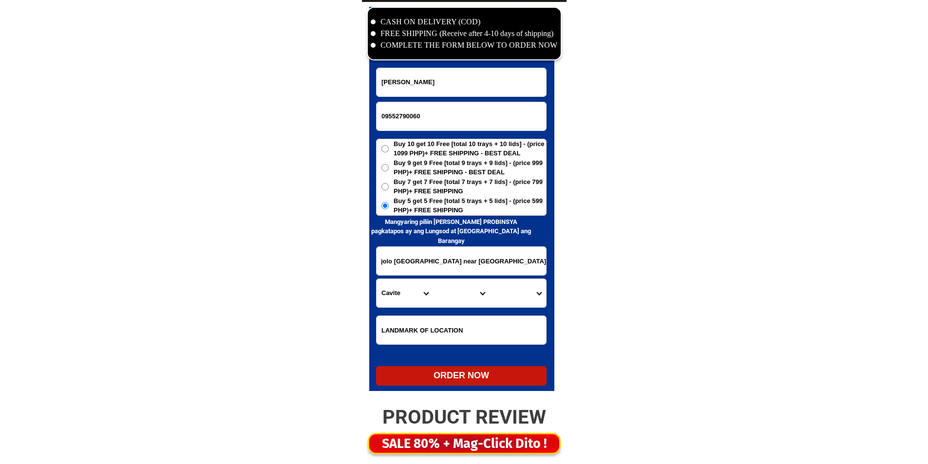
scroll to position [0, 0]
click at [406, 293] on select "Province [GEOGRAPHIC_DATA] [GEOGRAPHIC_DATA] [GEOGRAPHIC_DATA] [GEOGRAPHIC_DATA…" at bounding box center [405, 293] width 57 height 28
select select "63_596"
click at [406, 293] on select "Province [GEOGRAPHIC_DATA] [GEOGRAPHIC_DATA] [GEOGRAPHIC_DATA] [GEOGRAPHIC_DATA…" at bounding box center [405, 293] width 57 height 28
click at [438, 291] on select "City Hadji-panglima-tahil Indanan Jolo Kalingalan-caluang Lungus Luuk Maimbung …" at bounding box center [461, 293] width 57 height 28
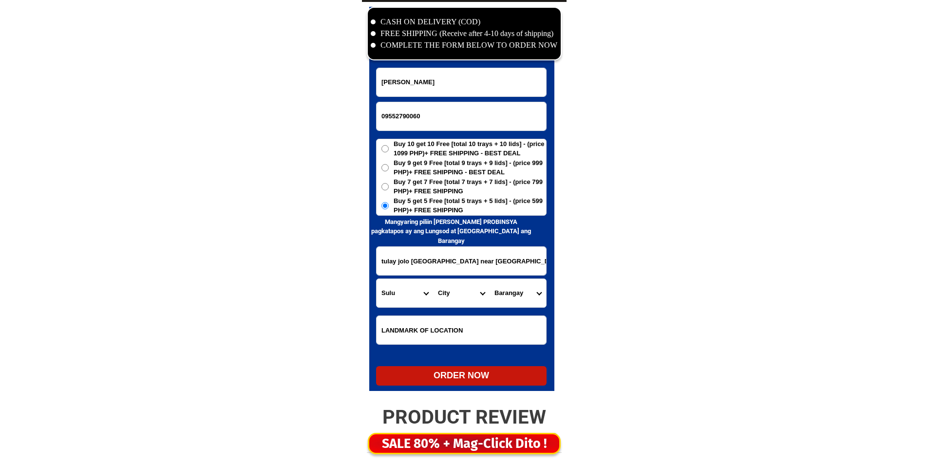
click at [443, 288] on select "City Hadji-panglima-tahil Indanan Jolo Kalingalan-caluang Lungus Luuk Maimbung …" at bounding box center [461, 293] width 57 height 28
click at [457, 294] on select "City Hadji-panglima-tahil Indanan Jolo Kalingalan-caluang Lungus Luuk Maimbung …" at bounding box center [461, 293] width 57 height 28
click at [459, 293] on select "City Hadji-panglima-tahil Indanan Jolo Kalingalan-caluang Lungus Luuk Maimbung …" at bounding box center [461, 293] width 57 height 28
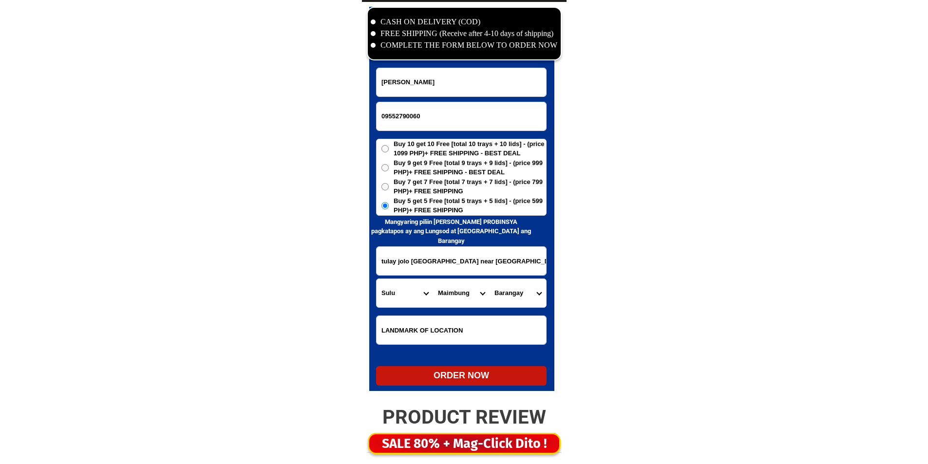
click at [459, 293] on select "City Hadji-panglima-tahil Indanan Jolo Kalingalan-caluang Lungus Luuk Maimbung …" at bounding box center [461, 293] width 57 height 28
select select "63_5969178"
click at [459, 293] on select "City Hadji-panglima-tahil Indanan Jolo Kalingalan-caluang Lungus Luuk Maimbung …" at bounding box center [461, 293] width 57 height 28
click at [510, 294] on select "Barangay Alat Asturias Bus-bus Chinese pier San raymundo Takut-takut Tulay Wall…" at bounding box center [518, 293] width 57 height 28
select select "63_59691781768"
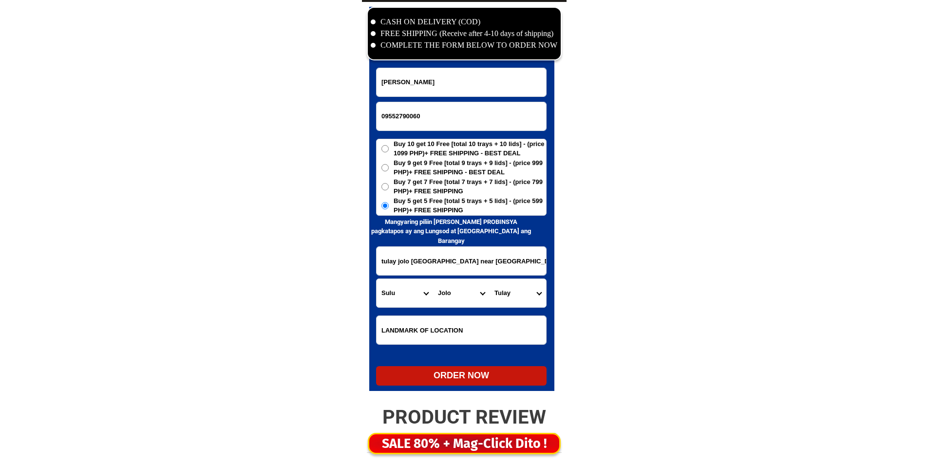
click at [510, 294] on select "Barangay Alat Asturias Bus-bus Chinese pier San raymundo Takut-takut Tulay Wall…" at bounding box center [518, 293] width 57 height 28
click at [462, 377] on div "ORDER NOW" at bounding box center [461, 375] width 171 height 13
type input "09552790060"
radio input "true"
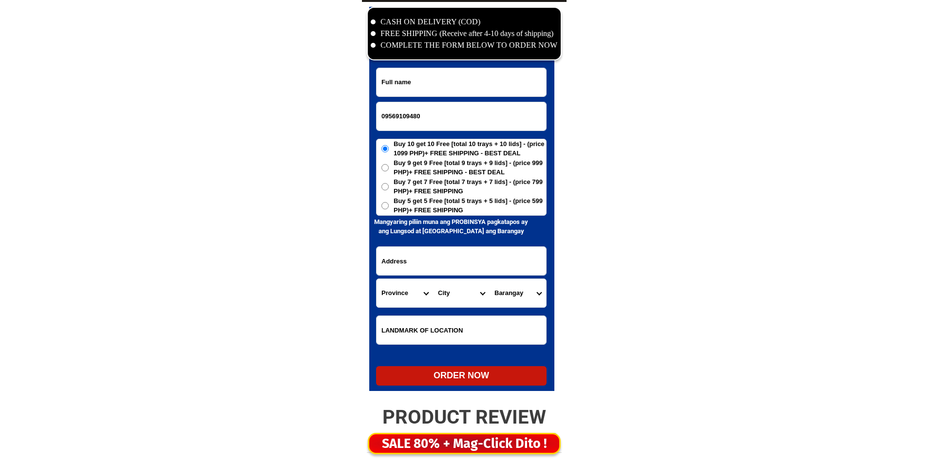
scroll to position [4708, 0]
click at [501, 88] on input "Input full_name" at bounding box center [462, 82] width 170 height 28
paste input "Marlene Bermejo"
type input "Marlene Bermejo"
click at [469, 261] on input "Input address" at bounding box center [462, 261] width 170 height 28
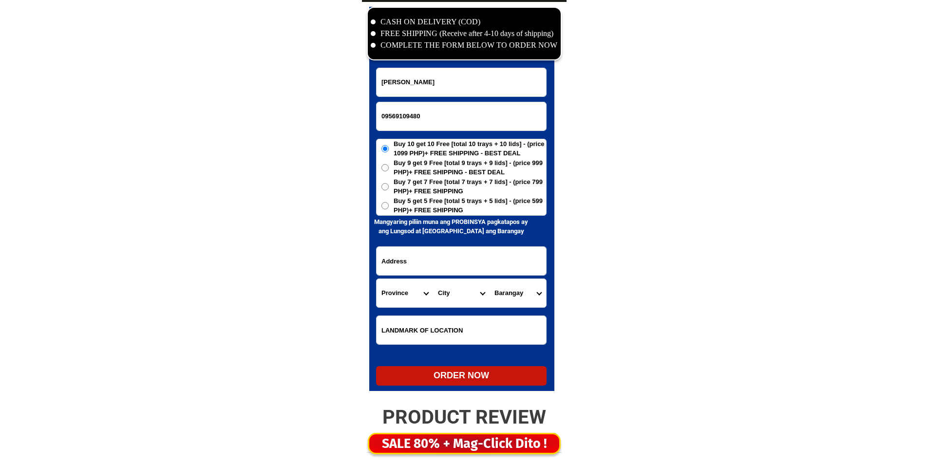
paste input "Blk 2 Lot 7 radar street brgy 201 pasay city"
type input "Blk 2 Lot 7 radar street brgy 201 pasay city"
click at [433, 213] on span "Buy 5 get 5 Free [total 5 trays + 5 lids] - (price 599 PHP)+ FREE SHIPPING" at bounding box center [470, 205] width 153 height 19
click at [389, 210] on input "Buy 5 get 5 Free [total 5 trays + 5 lids] - (price 599 PHP)+ FREE SHIPPING" at bounding box center [385, 205] width 7 height 7
radio input "true"
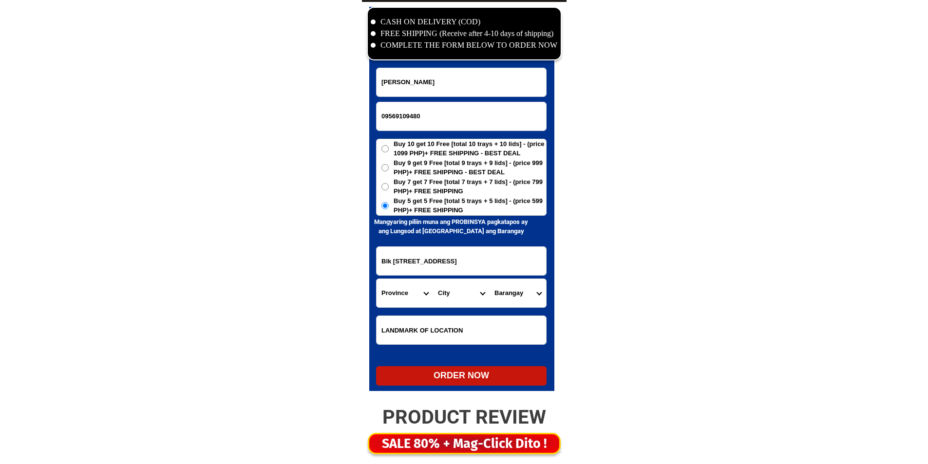
drag, startPoint x: 446, startPoint y: 314, endPoint x: 447, endPoint y: 325, distance: 10.8
click at [446, 314] on form "Marlene Bermejo 09569109480 ORDER NOW Blk 2 Lot 7 radar street brgy 201 pasay c…" at bounding box center [461, 227] width 171 height 318
click at [447, 325] on input "Input LANDMARKOFLOCATION" at bounding box center [462, 330] width 170 height 28
paste input "malapit sa chapel"
type input "malapit sa chapel"
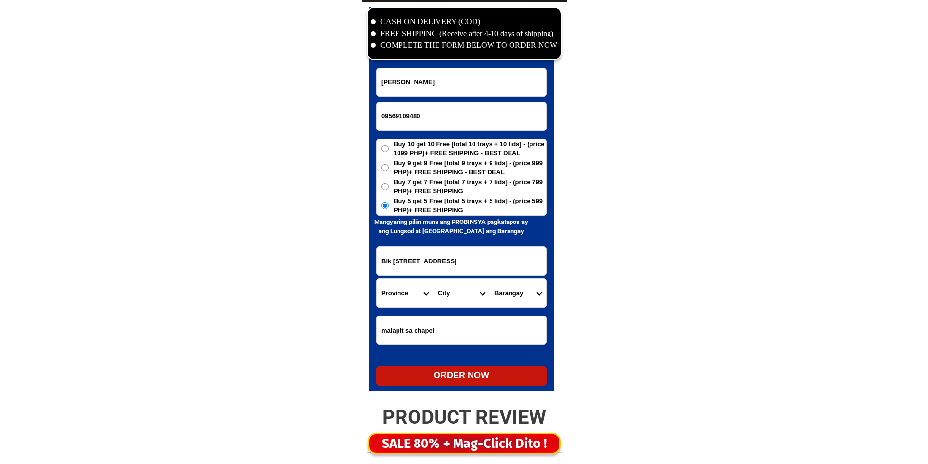
click at [398, 299] on select "Province [GEOGRAPHIC_DATA] [GEOGRAPHIC_DATA] [GEOGRAPHIC_DATA] [GEOGRAPHIC_DATA…" at bounding box center [405, 293] width 57 height 28
select select "63_219"
click at [447, 294] on select "City Binondo CALOOCAN Ermita Intramuros Las-pinas Makati Malabon-city Malate Ma…" at bounding box center [461, 293] width 57 height 28
select select "63_2196219"
click at [433, 279] on select "City Binondo CALOOCAN Ermita Intramuros Las-pinas Makati Malabon-city Malate Ma…" at bounding box center [461, 293] width 57 height 28
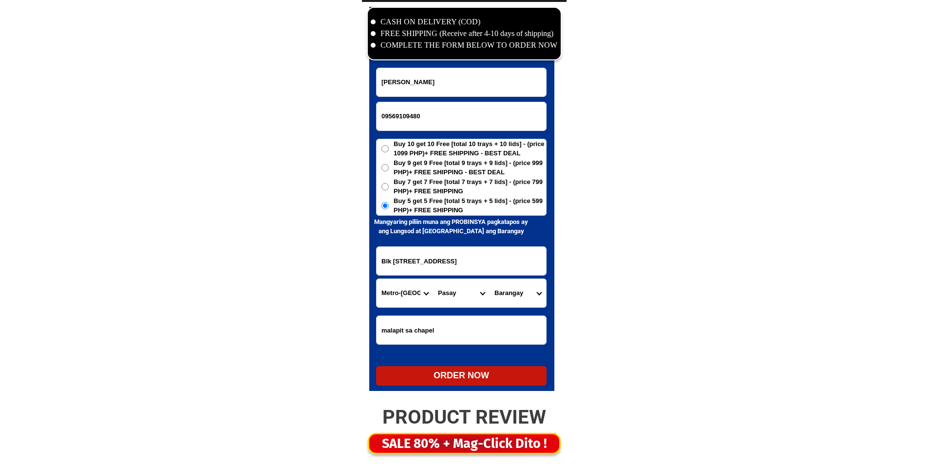
drag, startPoint x: 505, startPoint y: 294, endPoint x: 508, endPoint y: 289, distance: 5.7
click at [505, 294] on select "Barangay Barangay 1 Barangay 10 Barangay 100 Barangay 101 Barangay 102 Barangay…" at bounding box center [518, 293] width 57 height 28
select select "63_21962191982"
click at [490, 279] on select "Barangay Barangay 1 Barangay 10 Barangay 100 Barangay 101 Barangay 102 Barangay…" at bounding box center [518, 293] width 57 height 28
click at [435, 378] on div "ORDER NOW" at bounding box center [461, 375] width 171 height 13
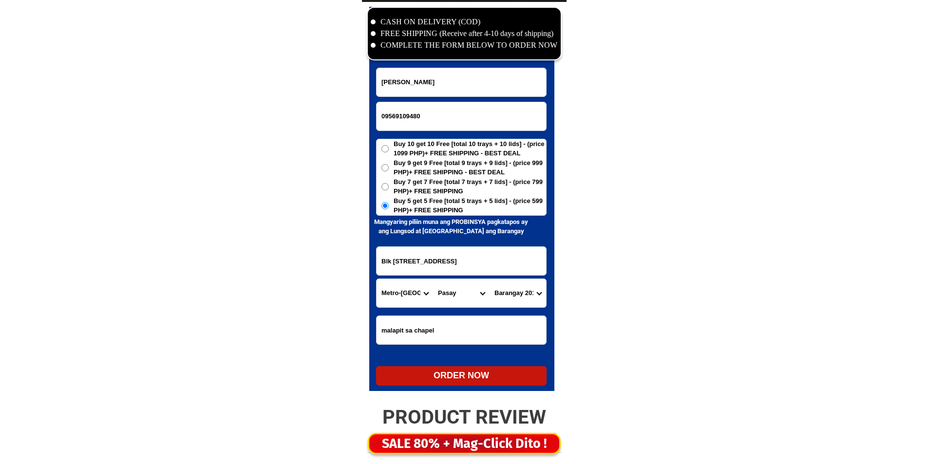
type input "09569109480"
radio input "true"
click at [493, 80] on input "Input full_name" at bounding box center [462, 82] width 170 height 28
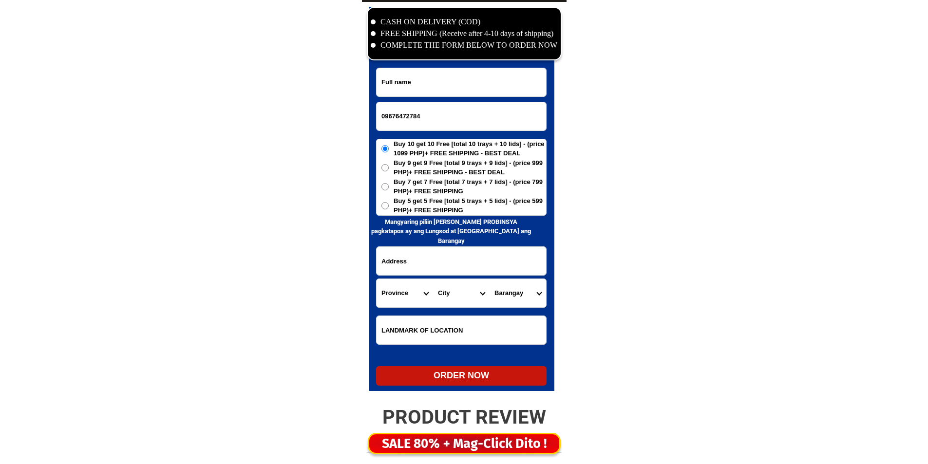
paste input "Malik rosa"
type input "Malik rosa"
click at [455, 209] on span "Buy 5 get 5 Free [total 5 trays + 5 lids] - (price 599 PHP)+ FREE SHIPPING" at bounding box center [470, 205] width 153 height 19
click at [389, 209] on input "Buy 5 get 5 Free [total 5 trays + 5 lids] - (price 599 PHP)+ FREE SHIPPING" at bounding box center [385, 205] width 7 height 7
radio input "true"
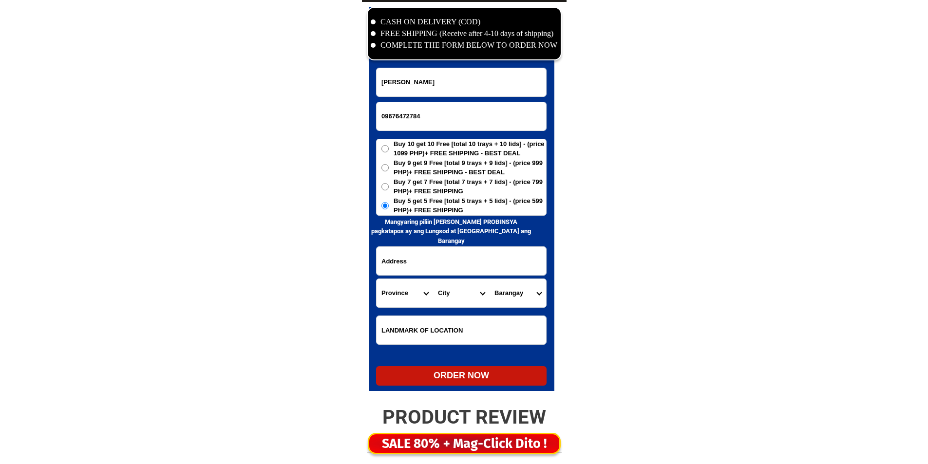
click at [445, 258] on input "Input address" at bounding box center [462, 261] width 170 height 28
paste input "Bacolod Norte porok2 Contak"
type input "Bacolod Norte porok2 Contak"
click at [384, 298] on select "Province [GEOGRAPHIC_DATA] [GEOGRAPHIC_DATA] [GEOGRAPHIC_DATA] [GEOGRAPHIC_DATA…" at bounding box center [405, 293] width 57 height 28
click at [397, 299] on select "Province [GEOGRAPHIC_DATA] [GEOGRAPHIC_DATA] [GEOGRAPHIC_DATA] [GEOGRAPHIC_DATA…" at bounding box center [405, 293] width 57 height 28
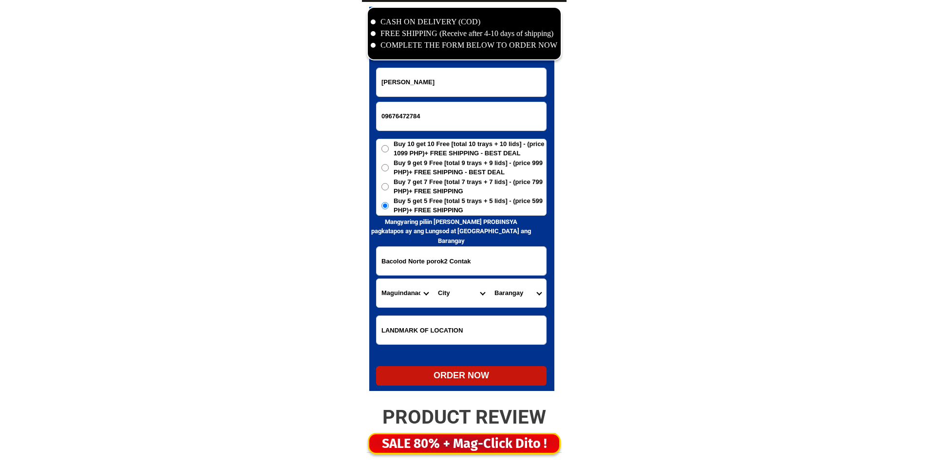
click at [397, 299] on select "Province [GEOGRAPHIC_DATA] [GEOGRAPHIC_DATA] [GEOGRAPHIC_DATA] [GEOGRAPHIC_DATA…" at bounding box center [405, 293] width 57 height 28
select select "63_791"
click at [413, 295] on select "Province [GEOGRAPHIC_DATA] [GEOGRAPHIC_DATA] [GEOGRAPHIC_DATA] [GEOGRAPHIC_DATA…" at bounding box center [405, 293] width 57 height 28
click at [397, 266] on input "Bacolod Norte porok2 Contak" at bounding box center [462, 261] width 170 height 28
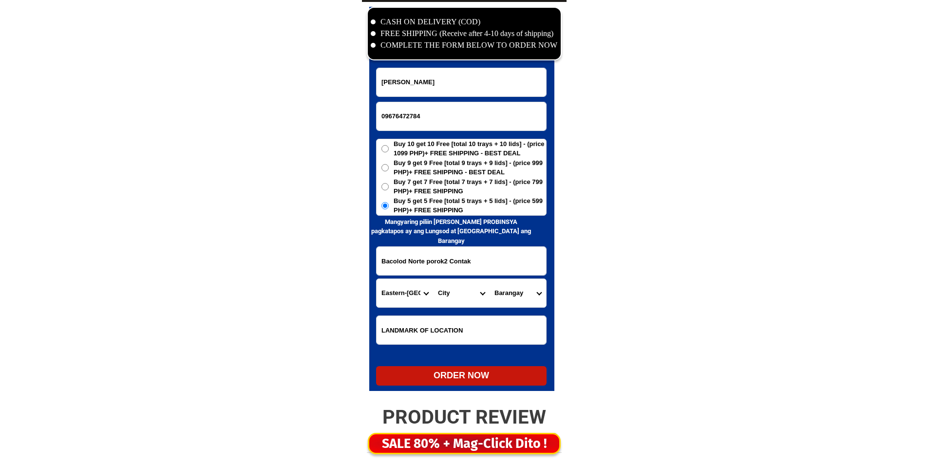
click at [397, 266] on input "Bacolod Norte porok2 Contak" at bounding box center [462, 261] width 170 height 28
click at [445, 115] on input "09676472784" at bounding box center [462, 116] width 170 height 28
paste input "158375731"
type input "09158375731"
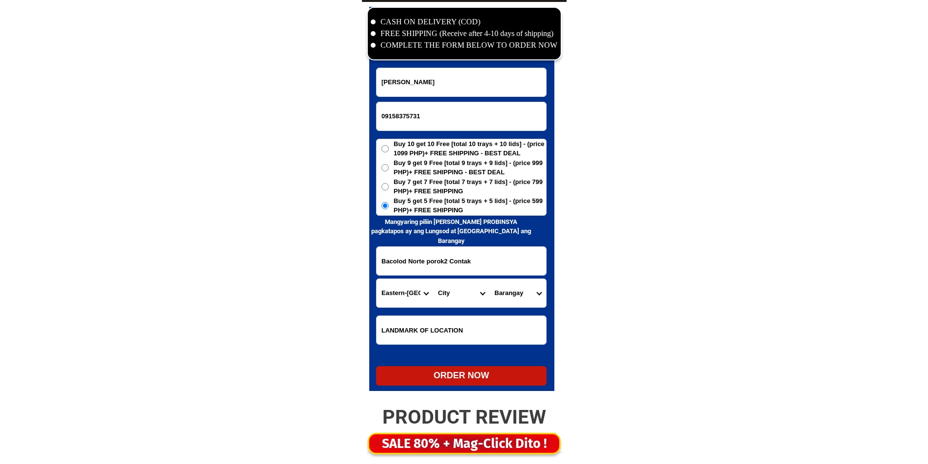
click at [479, 72] on input "Malik rosa" at bounding box center [462, 82] width 170 height 28
paste input "Remedios abiog"
click at [479, 72] on input "Malik rosaRemedios abiog" at bounding box center [462, 82] width 170 height 28
paste input "Input full_name"
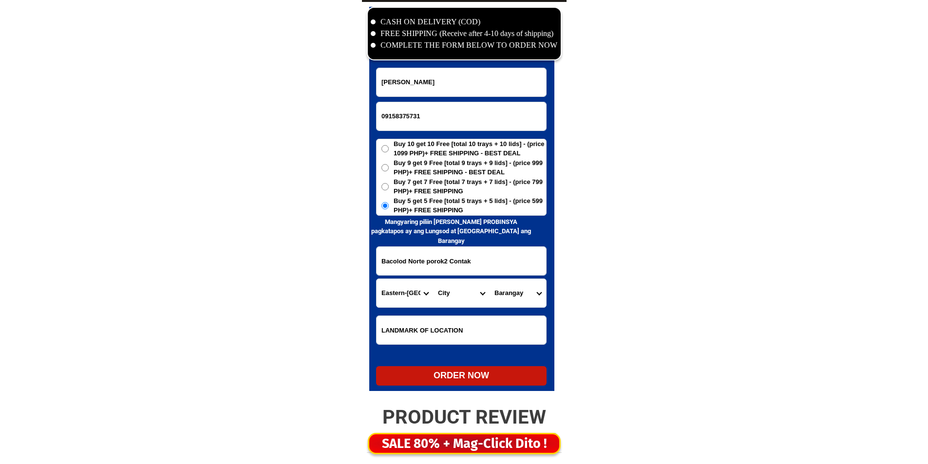
type input "Remedios abiog"
click at [464, 268] on input "Bacolod Norte porok2 Contak" at bounding box center [462, 261] width 170 height 28
paste input "taytay Palawan purok , 5"
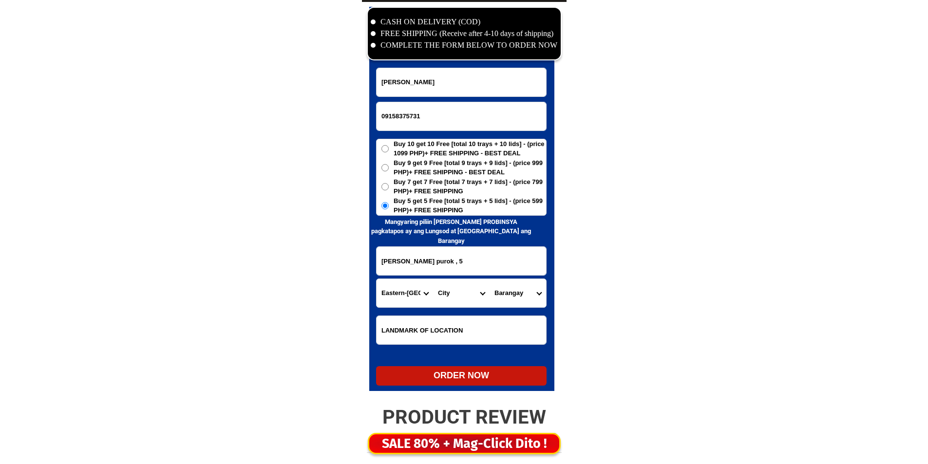
type input "taytay Palawan purok , 5"
click at [389, 298] on select "Province [GEOGRAPHIC_DATA] [GEOGRAPHIC_DATA] [GEOGRAPHIC_DATA] [GEOGRAPHIC_DATA…" at bounding box center [405, 293] width 57 height 28
select select "63_811"
click at [389, 298] on select "Province [GEOGRAPHIC_DATA] [GEOGRAPHIC_DATA] [GEOGRAPHIC_DATA] [GEOGRAPHIC_DATA…" at bounding box center [405, 293] width 57 height 28
click at [474, 302] on select "City Aborlan Agutaya Araceli Balabac Bataraza Brookes-point Busuanga Cagayancil…" at bounding box center [461, 293] width 57 height 28
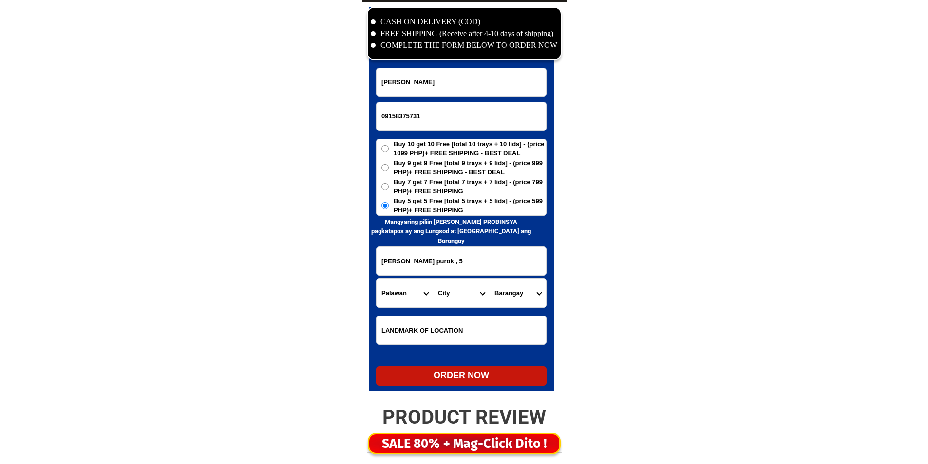
click at [451, 296] on select "City Aborlan Agutaya Araceli Balabac Bataraza Brookes-point Busuanga Cagayancil…" at bounding box center [461, 293] width 57 height 28
click at [449, 297] on select "City Aborlan Agutaya Araceli Balabac Bataraza Brookes-point Busuanga Cagayancil…" at bounding box center [461, 293] width 57 height 28
select select "63_8111672"
click at [433, 279] on select "City Aborlan Agutaya Araceli Balabac Bataraza Brookes-point Busuanga Cagayancil…" at bounding box center [461, 293] width 57 height 28
click at [527, 291] on select "Barangay Abongan Alacalian Banbanan Bantulan Baras (pangpang) Batas Bato Beton …" at bounding box center [518, 293] width 57 height 28
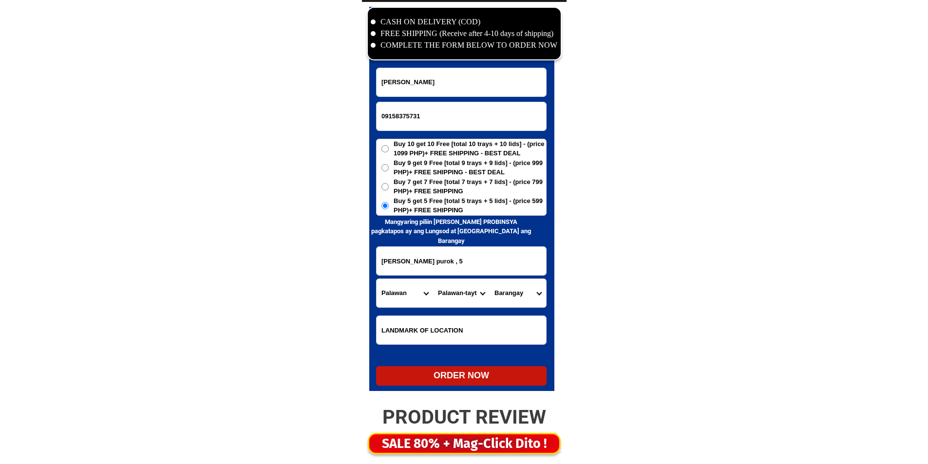
select select "63_81116721229"
click at [490, 279] on select "Barangay Abongan Alacalian Banbanan Bantulan Baras (pangpang) Batas Bato Beton …" at bounding box center [518, 293] width 57 height 28
click at [477, 383] on div "ORDER NOW" at bounding box center [461, 375] width 171 height 19
type input "09158375731"
radio input "true"
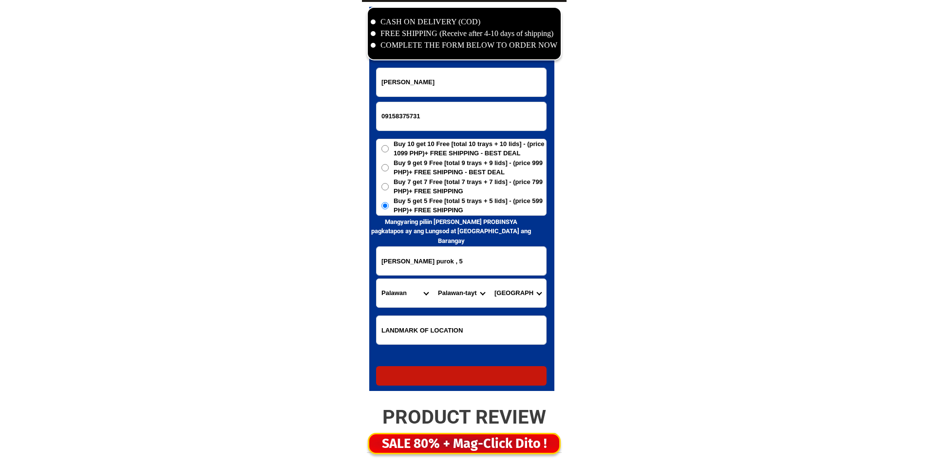
radio input "true"
click at [452, 115] on input "Input phone_number" at bounding box center [462, 116] width 170 height 28
paste input "09685802483"
type input "09685802483"
click at [494, 82] on input "Remedios abiog" at bounding box center [462, 82] width 170 height 28
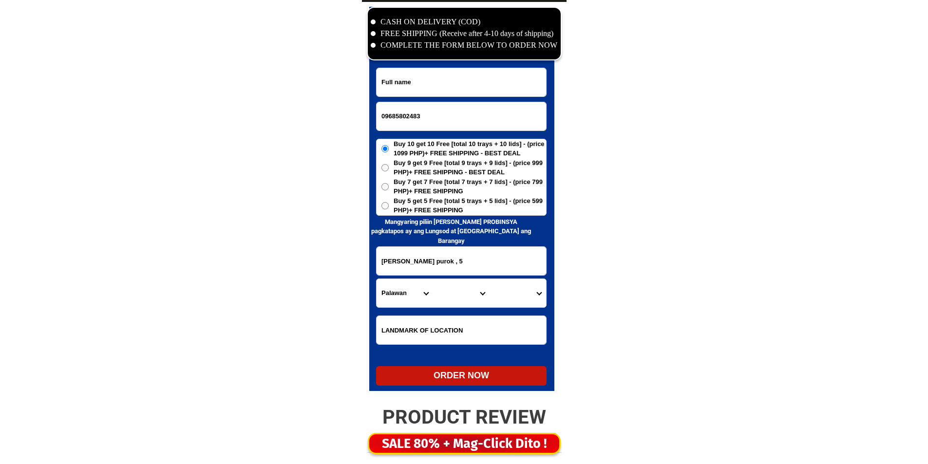
paste input "Estelita Fajardo"
type input "Estelita Fajardo"
click at [452, 203] on span "Buy 5 get 5 Free [total 5 trays + 5 lids] - (price 599 PHP)+ FREE SHIPPING" at bounding box center [470, 205] width 153 height 19
click at [389, 203] on input "Buy 5 get 5 Free [total 5 trays + 5 lids] - (price 599 PHP)+ FREE SHIPPING" at bounding box center [385, 205] width 7 height 7
radio input "true"
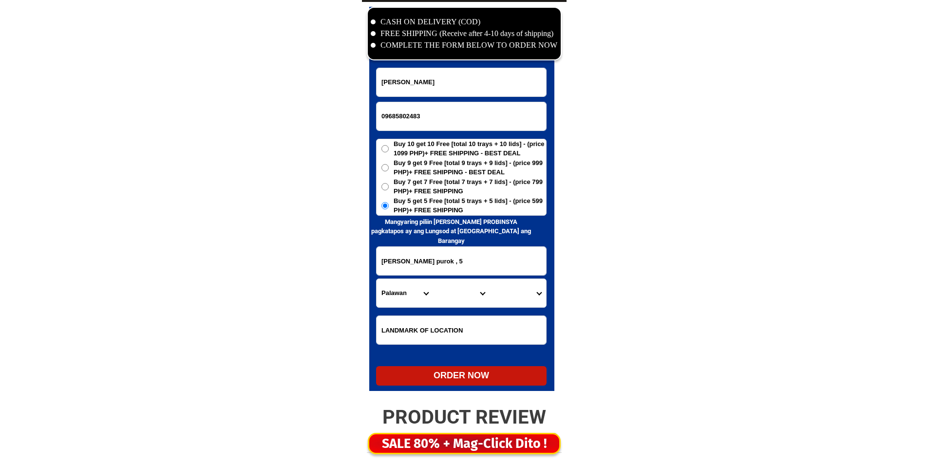
click at [439, 274] on input "taytay Palawan purok , 5" at bounding box center [462, 261] width 170 height 28
paste input "152 Calderon St., Brgy Lumbac, Pulilan, Bulacan, Landmark, San Isidro Labrador …"
type input "152 Calderon St., Brgy Lumbac, Pulilan, Bulacan, Landmark, San Isidro Labrador …"
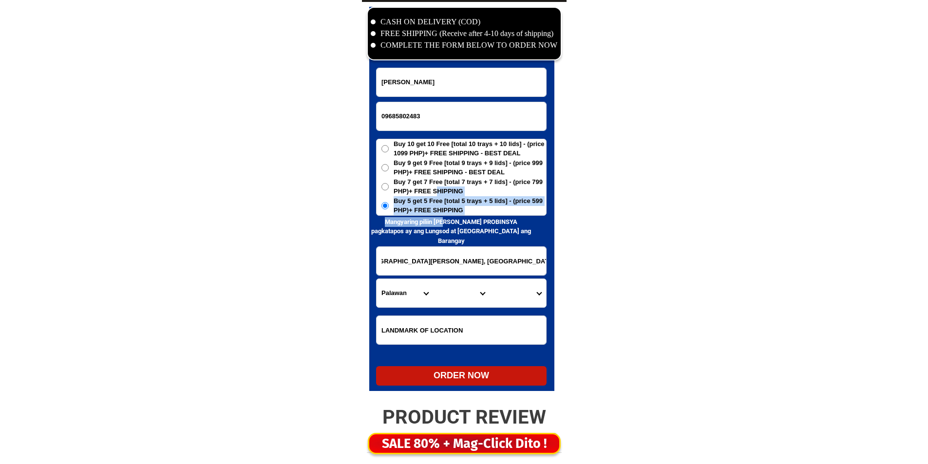
scroll to position [0, 0]
drag, startPoint x: 436, startPoint y: 192, endPoint x: 433, endPoint y: 168, distance: 24.5
click at [434, 176] on div "CASH ON DELIVERY (COD) FREE SHIPPING (Receive after 4-10 days of shipping) COMP…" at bounding box center [464, 201] width 205 height 399
click at [439, 151] on span "Buy 10 get 10 Free [total 10 trays + 10 lids] - (price 1099 PHP)+ FREE SHIPPING…" at bounding box center [470, 148] width 153 height 19
click at [389, 151] on input "Buy 10 get 10 Free [total 10 trays + 10 lids] - (price 1099 PHP)+ FREE SHIPPING…" at bounding box center [385, 148] width 7 height 7
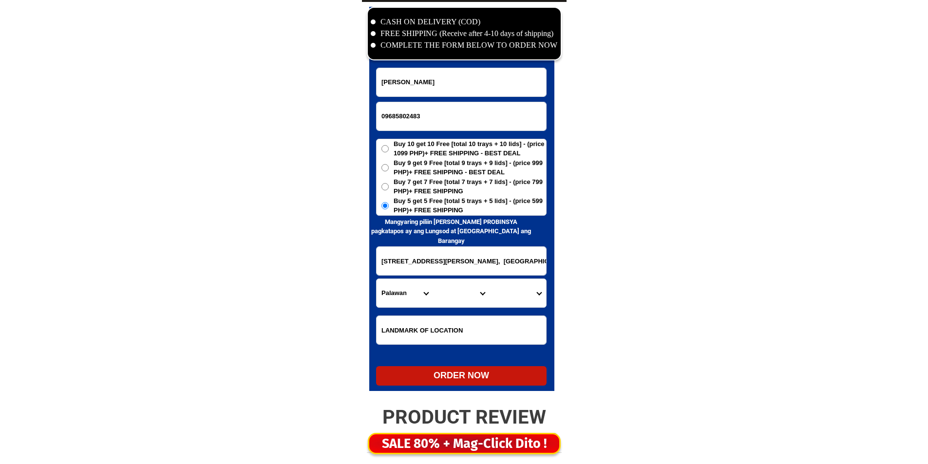
radio input "true"
drag, startPoint x: 422, startPoint y: 253, endPoint x: 569, endPoint y: 262, distance: 147.4
click at [400, 199] on span "Buy 5 get 5 Free [total 5 trays + 5 lids] - (price 599 PHP)+ FREE SHIPPING" at bounding box center [470, 205] width 153 height 19
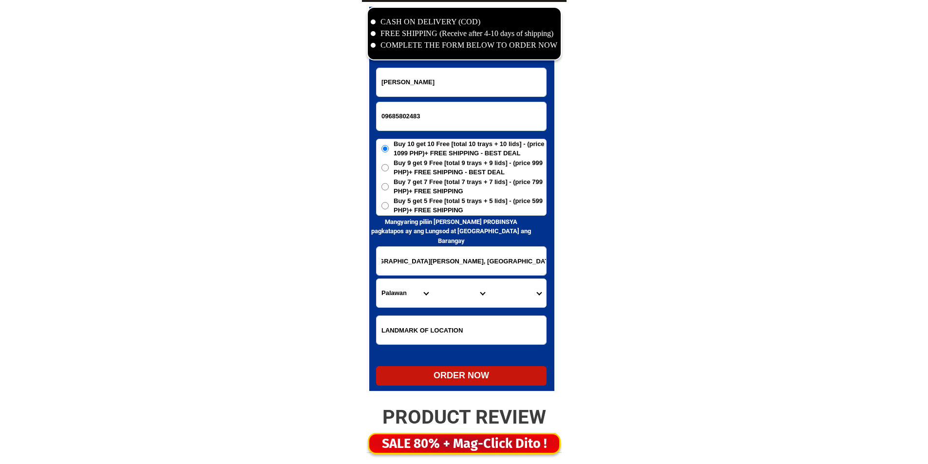
click at [389, 202] on input "Buy 5 get 5 Free [total 5 trays + 5 lids] - (price 599 PHP)+ FREE SHIPPING" at bounding box center [385, 205] width 7 height 7
radio input "true"
drag, startPoint x: 493, startPoint y: 260, endPoint x: 526, endPoint y: 261, distance: 33.1
click at [526, 261] on input "152 Calderon St., Brgy Lumbac, Pulilan, Bulacan, Landmark, San Isidro Labrador …" at bounding box center [462, 261] width 170 height 28
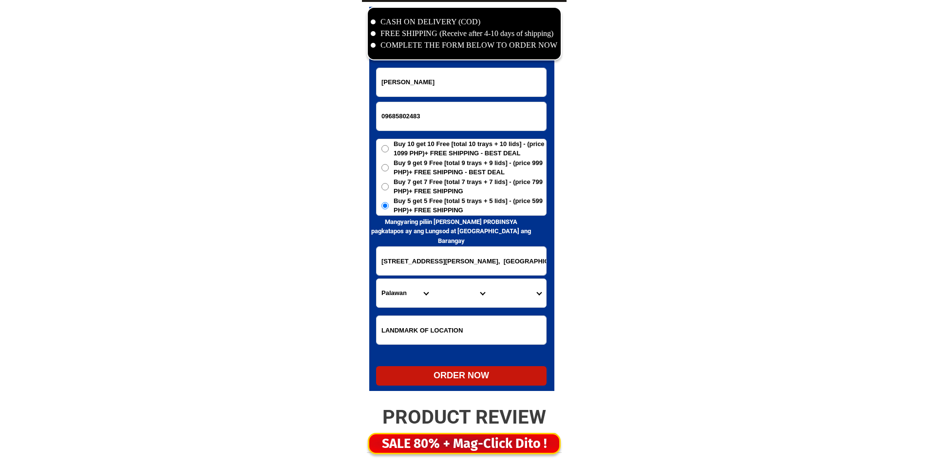
click at [398, 298] on select "Province [GEOGRAPHIC_DATA] [GEOGRAPHIC_DATA] [GEOGRAPHIC_DATA] [GEOGRAPHIC_DATA…" at bounding box center [405, 293] width 57 height 28
select select "63_761"
drag, startPoint x: 398, startPoint y: 299, endPoint x: 407, endPoint y: 300, distance: 9.3
click at [398, 299] on select "Province [GEOGRAPHIC_DATA] [GEOGRAPHIC_DATA] [GEOGRAPHIC_DATA] [GEOGRAPHIC_DATA…" at bounding box center [405, 293] width 57 height 28
click at [444, 299] on select "City Angat Balagtas Baliuag Bocaue Bulacan Bulacan-hagonoy Bulacan-plaridel Bul…" at bounding box center [461, 293] width 57 height 28
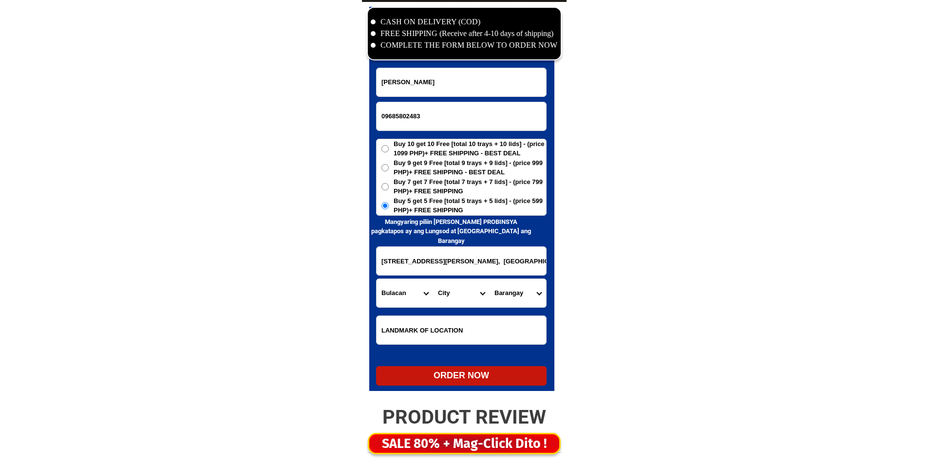
select select "63_7612269"
click at [433, 279] on select "City Angat Balagtas Baliuag Bocaue Bulacan Bulacan-hagonoy Bulacan-plaridel Bul…" at bounding box center [461, 293] width 57 height 28
click at [498, 293] on select "Barangay Balatong a Balatong b Cutcot Dampol i Dampol ii-a Dampol ii-b Dulong m…" at bounding box center [518, 293] width 57 height 28
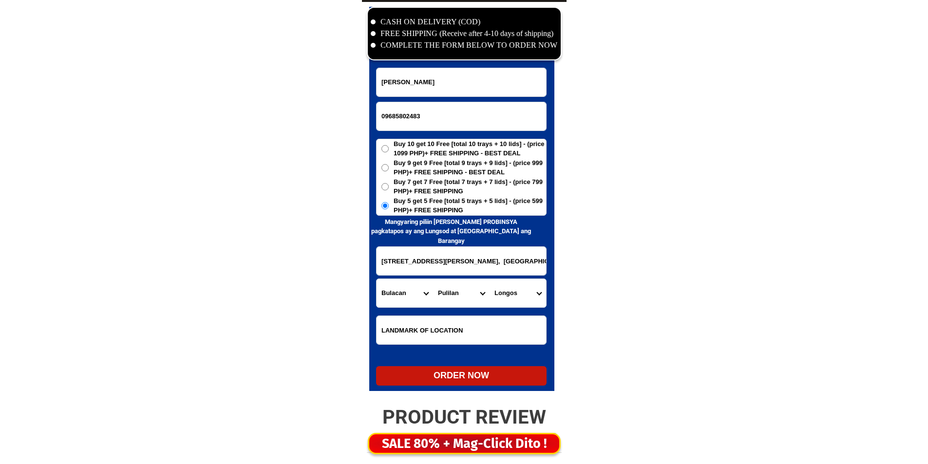
select select "63_76122696898"
drag, startPoint x: 498, startPoint y: 293, endPoint x: 497, endPoint y: 298, distance: 5.0
click at [498, 293] on select "Barangay Balatong a Balatong b Cutcot Dampol i Dampol ii-a Dampol ii-b Dulong m…" at bounding box center [518, 293] width 57 height 28
click at [448, 382] on div "ORDER NOW" at bounding box center [461, 375] width 171 height 13
radio input "true"
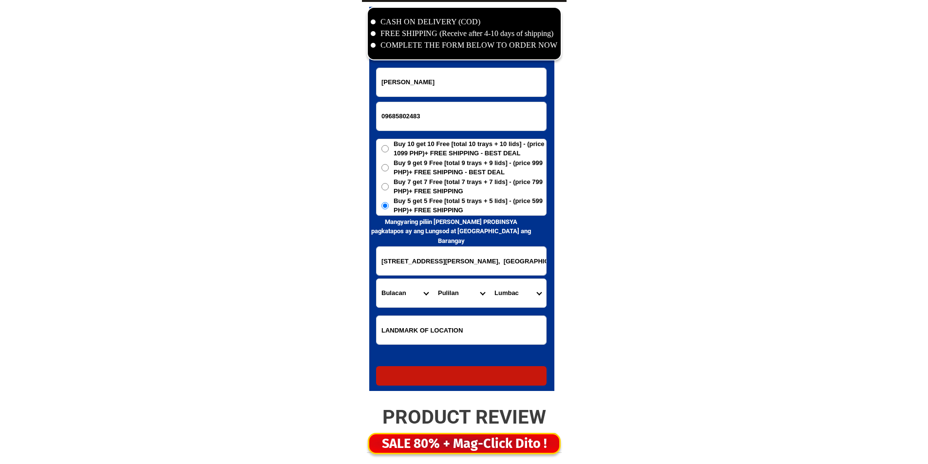
radio input "true"
click at [438, 111] on input "09685802483" at bounding box center [462, 116] width 170 height 28
paste input "09756879843"
type input "09756879843"
click at [429, 80] on input "Input full_name" at bounding box center [462, 82] width 170 height 28
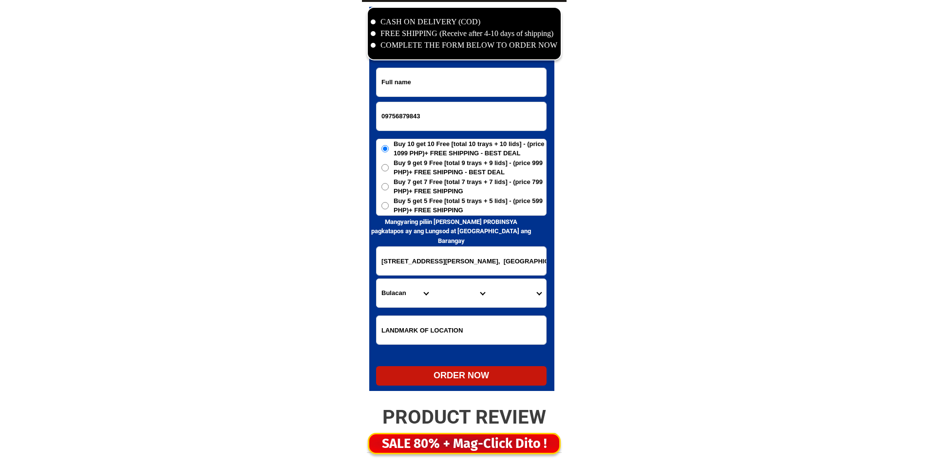
paste input "Nancy Dofitas"
type input "Nancy Dofitas"
click at [467, 195] on span "Buy 7 get 7 Free [total 7 trays + 7 lids] - (price 799 PHP)+ FREE SHIPPING" at bounding box center [470, 186] width 153 height 19
click at [389, 191] on input "Buy 7 get 7 Free [total 7 trays + 7 lids] - (price 799 PHP)+ FREE SHIPPING" at bounding box center [385, 186] width 7 height 7
radio input "true"
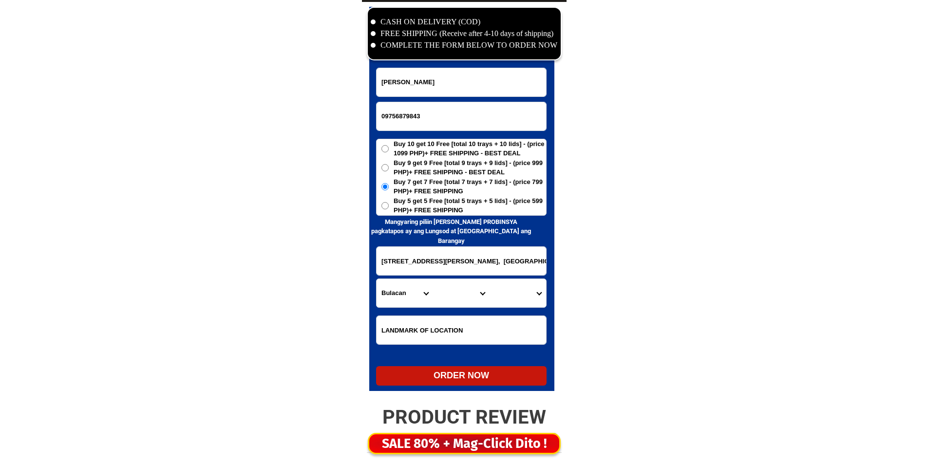
click at [467, 211] on span "Buy 5 get 5 Free [total 5 trays + 5 lids] - (price 599 PHP)+ FREE SHIPPING" at bounding box center [470, 205] width 153 height 19
click at [389, 210] on input "Buy 5 get 5 Free [total 5 trays + 5 lids] - (price 599 PHP)+ FREE SHIPPING" at bounding box center [385, 205] width 7 height 7
radio input "true"
click at [446, 271] on input "152 Calderon St., Brgy Lumbac, Pulilan, Bulacan, Landmark, San Isidro Labrador …" at bounding box center [462, 261] width 170 height 28
paste input "Purok mauswagon A, Salunayan Midsayap, Cotabato Near globe tower"
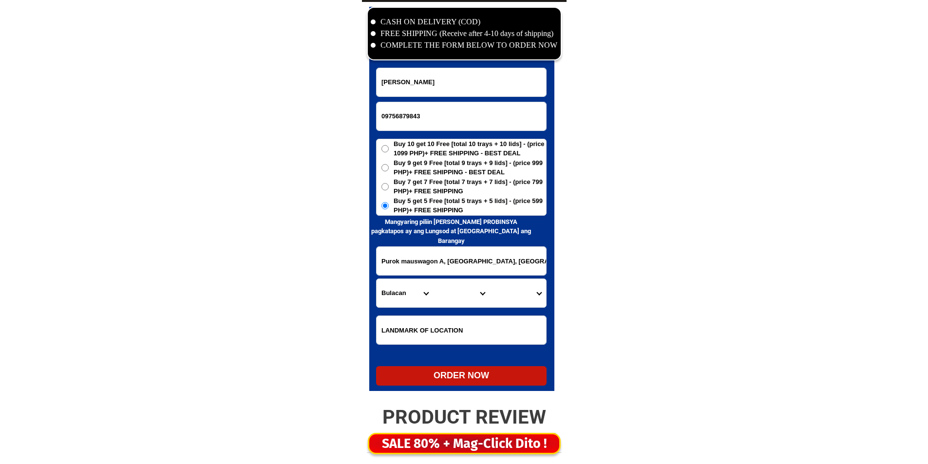
scroll to position [0, 48]
drag, startPoint x: 402, startPoint y: 267, endPoint x: 578, endPoint y: 269, distance: 176.4
type input "Purok mauswagon A, Salunayan Midsayap, Cotabato Near globe tower"
click at [414, 300] on select "Province [GEOGRAPHIC_DATA] [GEOGRAPHIC_DATA] [GEOGRAPHIC_DATA] [GEOGRAPHIC_DATA…" at bounding box center [405, 293] width 57 height 28
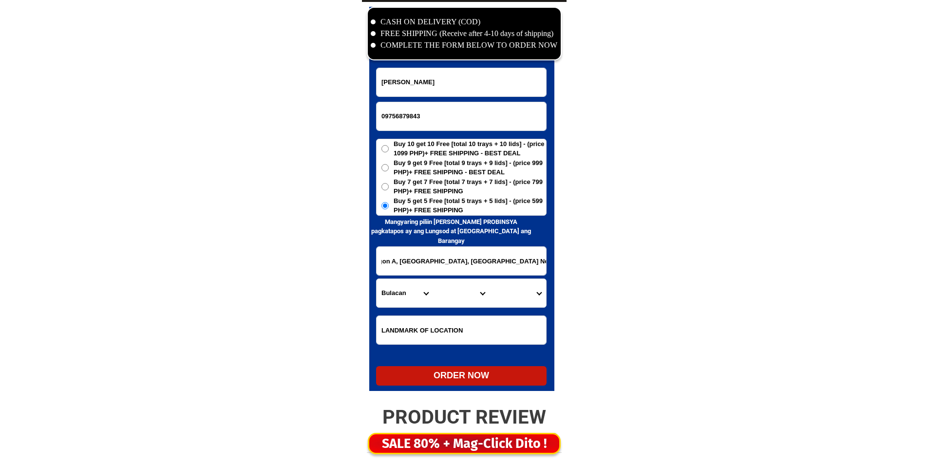
scroll to position [0, 0]
select select "63_170"
click at [414, 300] on select "Province [GEOGRAPHIC_DATA] [GEOGRAPHIC_DATA] [GEOGRAPHIC_DATA] [GEOGRAPHIC_DATA…" at bounding box center [405, 293] width 57 height 28
click at [457, 298] on select "City Alamada Aleosan Antipas Arakan Banisilan [GEOGRAPHIC_DATA]-city [GEOGRAPHI…" at bounding box center [461, 293] width 57 height 28
select select "63_1707814"
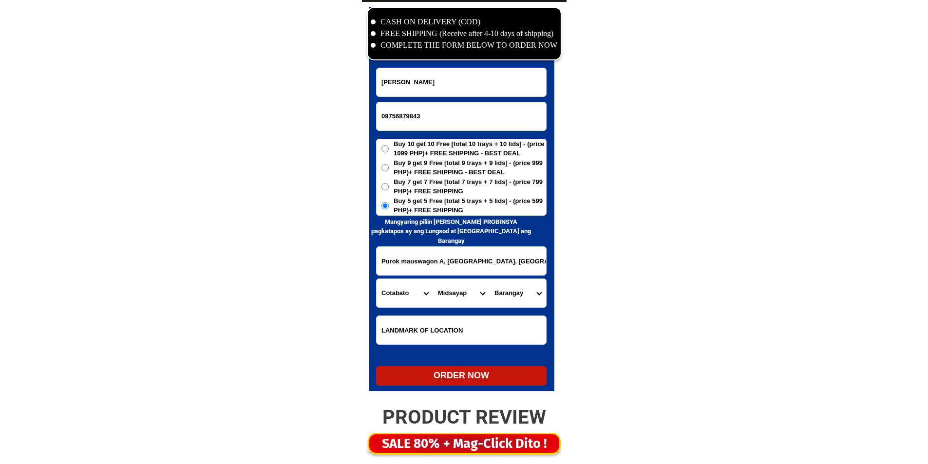
click at [457, 298] on select "City Alamada Aleosan Antipas Arakan Banisilan [GEOGRAPHIC_DATA]-city [GEOGRAPHI…" at bounding box center [461, 293] width 57 height 28
click at [514, 292] on select "Barangay Agriculture Anonang Arizona Bagumba Baliki Barangay poblacion 1 Barang…" at bounding box center [518, 293] width 57 height 28
select select "63_1707814394"
click at [490, 279] on select "Barangay Agriculture Anonang Arizona Bagumba Baliki Barangay poblacion 1 Barang…" at bounding box center [518, 293] width 57 height 28
click at [464, 385] on div "ORDER NOW" at bounding box center [461, 375] width 171 height 19
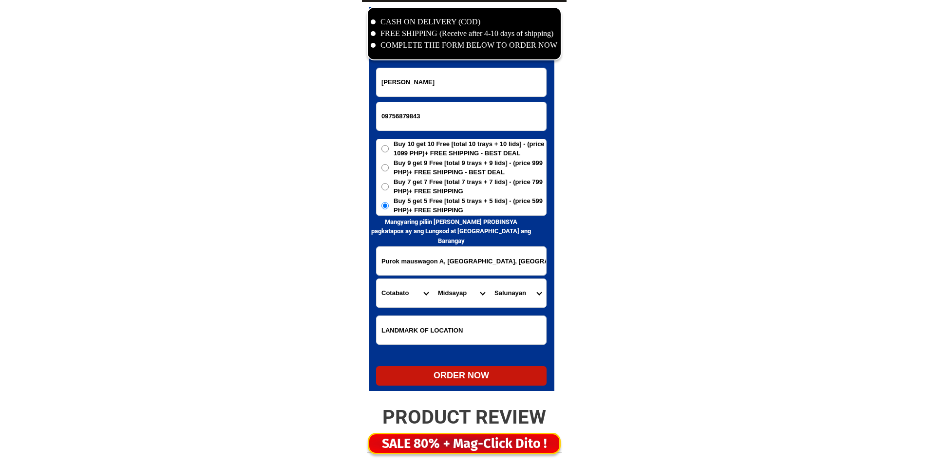
radio input "true"
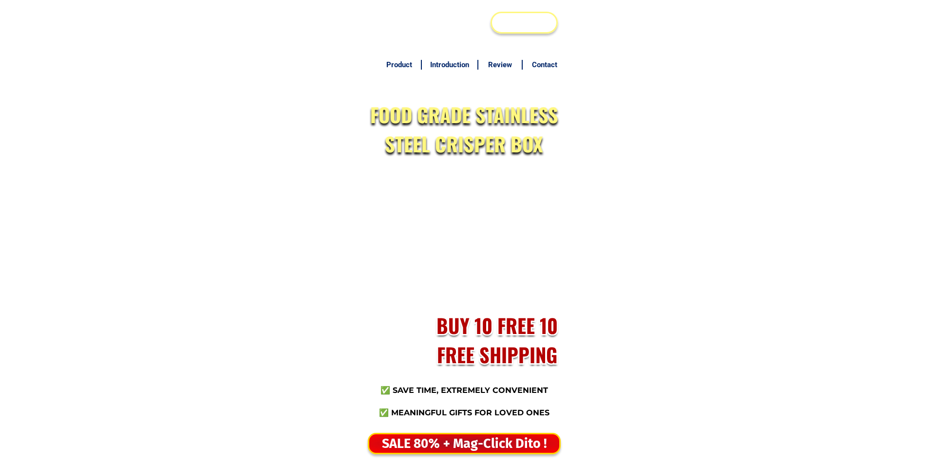
scroll to position [4708, 0]
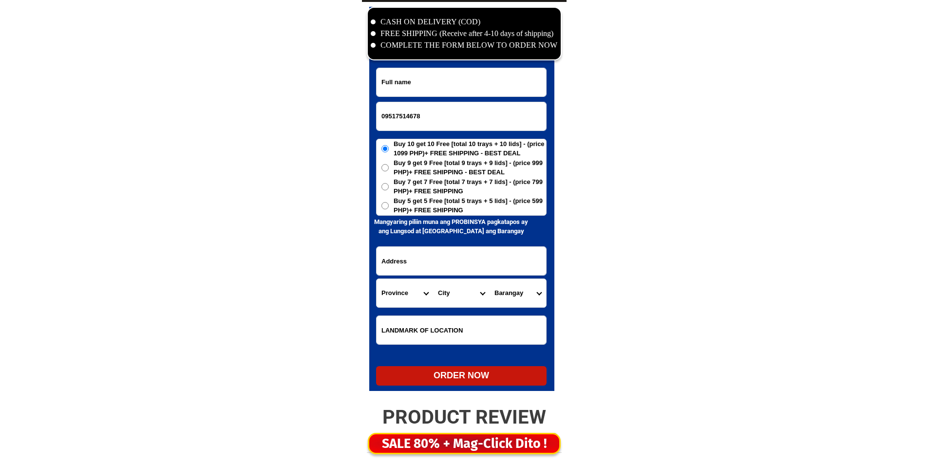
type input "09517514678"
drag, startPoint x: 469, startPoint y: 113, endPoint x: 470, endPoint y: 96, distance: 17.6
click at [469, 112] on input "09517514678" at bounding box center [462, 116] width 170 height 28
click at [472, 87] on input "Input full_name" at bounding box center [462, 82] width 170 height 28
paste input "Salvacion Nava"
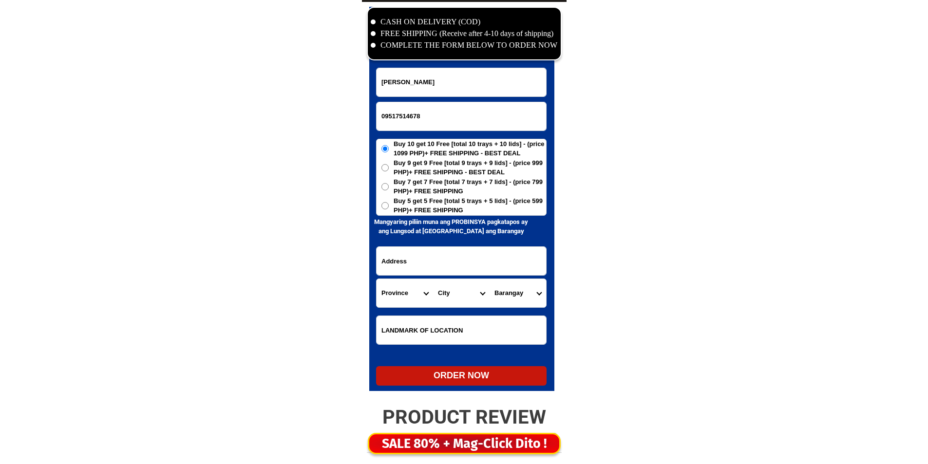
type input "Salvacion Nava"
click at [444, 252] on input "Input address" at bounding box center [462, 261] width 170 height 28
paste input "Constancia Subd ,Brgy. 5 Pob.,Isabela,Neg. Occ. at the back of Seaoil"
type input "Constancia Subd ,Brgy. 5 Pob.,Isabela,Neg. Occ. at the back of Seaoil"
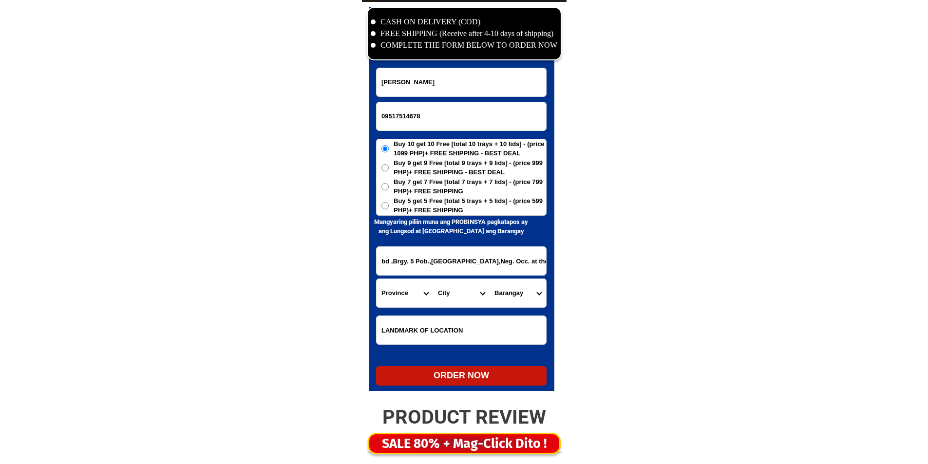
click at [436, 207] on span "Buy 5 get 5 Free [total 5 trays + 5 lids] - (price 599 PHP)+ FREE SHIPPING" at bounding box center [470, 205] width 153 height 19
click at [389, 207] on input "Buy 5 get 5 Free [total 5 trays + 5 lids] - (price 599 PHP)+ FREE SHIPPING" at bounding box center [385, 205] width 7 height 7
radio input "true"
click at [369, 323] on div at bounding box center [461, 199] width 185 height 384
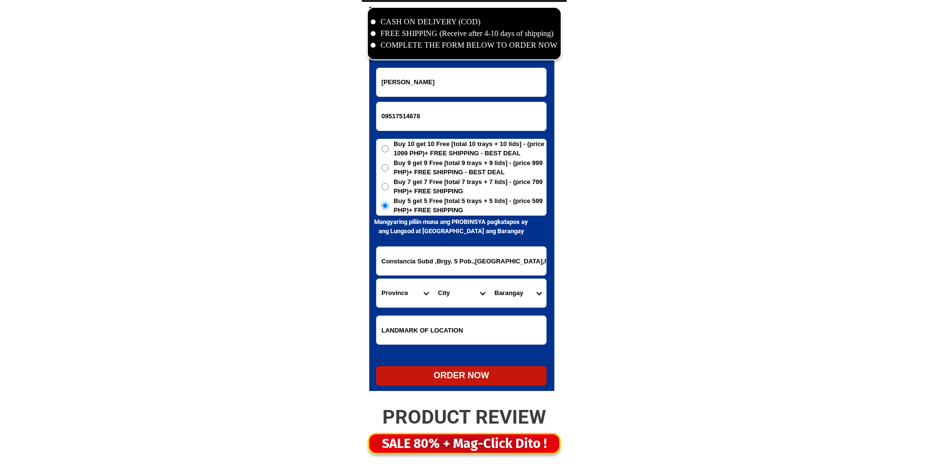
click at [384, 304] on select "Province [GEOGRAPHIC_DATA] [GEOGRAPHIC_DATA] [GEOGRAPHIC_DATA] [GEOGRAPHIC_DATA…" at bounding box center [405, 293] width 57 height 28
select select "63_396"
click at [402, 297] on select "Province [GEOGRAPHIC_DATA] [GEOGRAPHIC_DATA] [GEOGRAPHIC_DATA] [GEOGRAPHIC_DATA…" at bounding box center [405, 293] width 57 height 28
click at [455, 289] on select "City Bacolod-city Bago-city Binalbagan Cadiz-city Candoni Cauayan Enrique-b.-ma…" at bounding box center [461, 293] width 57 height 28
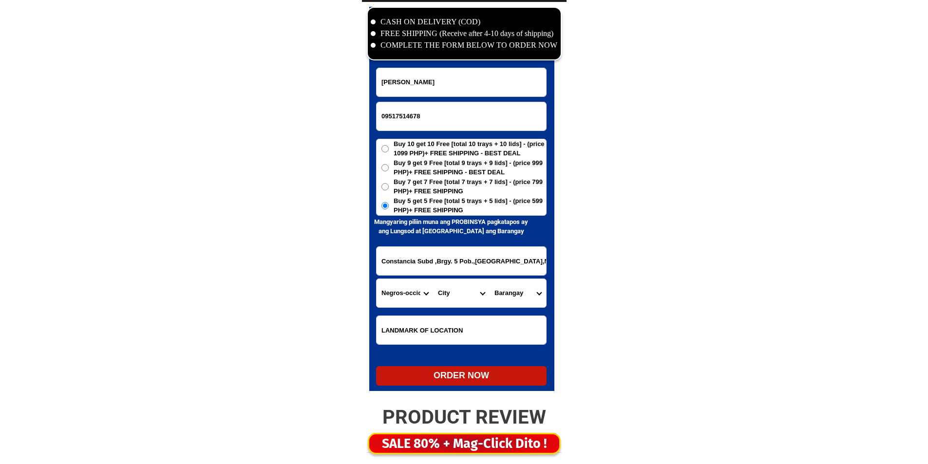
click at [455, 289] on select "City Bacolod-city Bago-city Binalbagan Cadiz-city Candoni Cauayan Enrique-b.-ma…" at bounding box center [461, 293] width 57 height 28
select select "63_3961829"
click at [455, 289] on select "City Bacolod-city Bago-city Binalbagan Cadiz-city Candoni Cauayan Enrique-b.-ma…" at bounding box center [461, 293] width 57 height 28
click at [518, 287] on select "Barangay Amin Banogbanog Barangay 1 (pob.) Barangay 2 (pob.) Barangay 3 (pob.) …" at bounding box center [518, 293] width 57 height 28
select select "63_396182932527"
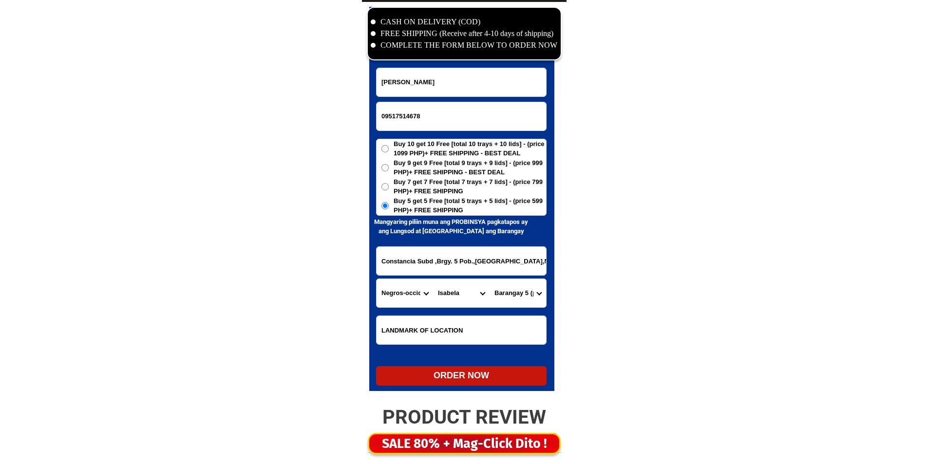
click at [490, 279] on select "Barangay Amin Banogbanog Barangay 1 (pob.) Barangay 2 (pob.) Barangay 3 (pob.) …" at bounding box center [518, 293] width 57 height 28
click at [477, 379] on div "ORDER NOW" at bounding box center [461, 375] width 171 height 13
radio input "true"
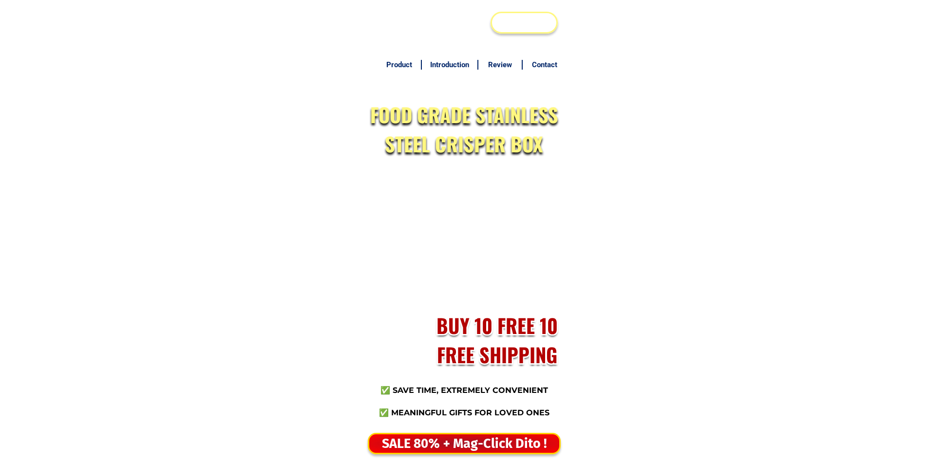
scroll to position [4708, 0]
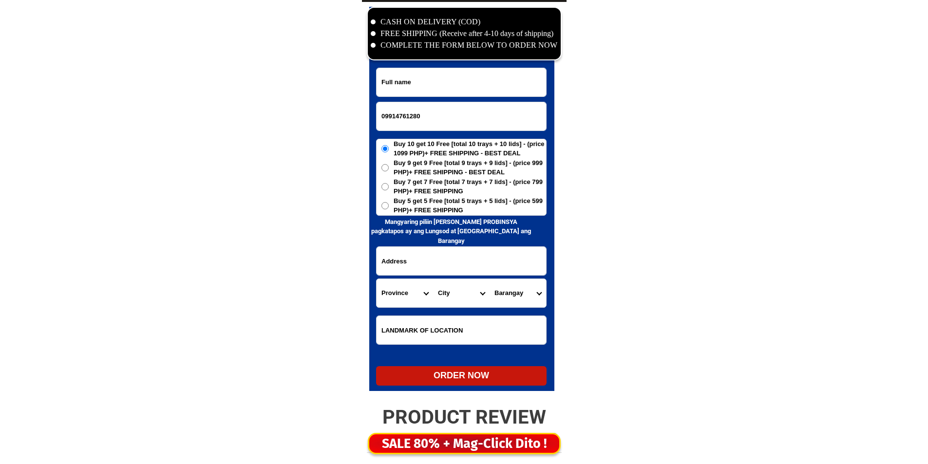
type input "09914761280"
click at [469, 87] on input "Input full_name" at bounding box center [462, 82] width 170 height 28
paste input "[PERSON_NAME] albeo"
type input "[PERSON_NAME] albeo"
click at [477, 271] on input "Input address" at bounding box center [462, 261] width 170 height 28
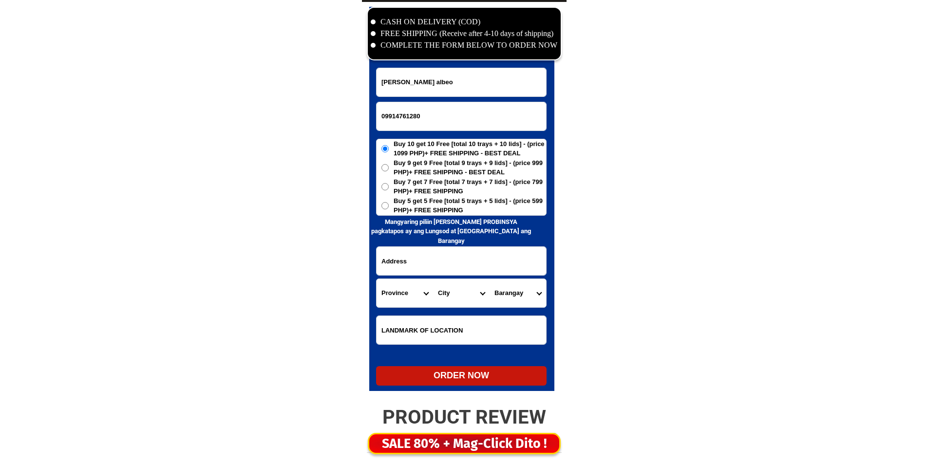
paste input "hipona [GEOGRAPHIC_DATA] capiz near elementary school"
type input "hipona [GEOGRAPHIC_DATA] capiz near elementary school"
click at [414, 302] on select "Province [GEOGRAPHIC_DATA] [GEOGRAPHIC_DATA] [GEOGRAPHIC_DATA] [GEOGRAPHIC_DATA…" at bounding box center [405, 293] width 57 height 28
select select "63_196"
drag, startPoint x: 415, startPoint y: 298, endPoint x: 434, endPoint y: 301, distance: 19.3
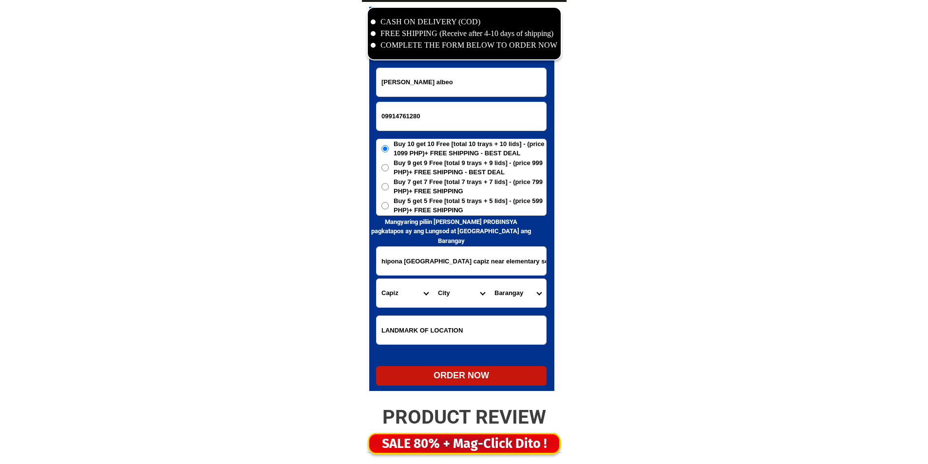
click at [415, 298] on select "Province [GEOGRAPHIC_DATA] [GEOGRAPHIC_DATA] [GEOGRAPHIC_DATA] [GEOGRAPHIC_DATA…" at bounding box center [405, 293] width 57 height 28
click at [448, 297] on select "City Capiz-[PERSON_NAME]-[GEOGRAPHIC_DATA] Capiz-president-roxas [PERSON_NAME] …" at bounding box center [461, 293] width 57 height 28
select select "63_196660"
click at [433, 279] on select "City Capiz-[PERSON_NAME]-[GEOGRAPHIC_DATA] Capiz-president-roxas [PERSON_NAME] …" at bounding box center [461, 293] width 57 height 28
click at [518, 291] on select "Barangay Agbanog Agdalipe Ameligan Antipolo Bailan Banate Bantigue Barangay i (…" at bounding box center [518, 293] width 57 height 28
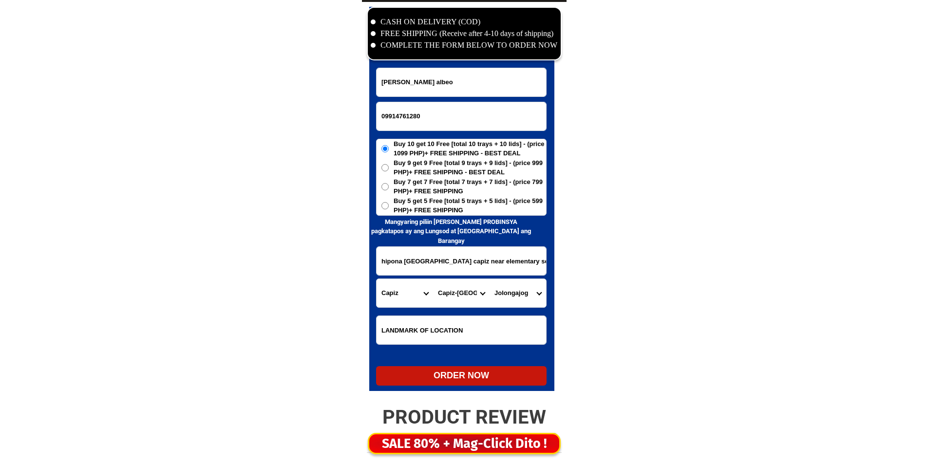
click at [521, 295] on select "Barangay Agbanog Agdalipe Ameligan Antipolo Bailan Banate Bantigue Barangay i (…" at bounding box center [518, 293] width 57 height 28
select select "63_1966605483"
click at [521, 295] on select "Barangay Agbanog Agdalipe Ameligan Antipolo Bailan Banate Bantigue Barangay i (…" at bounding box center [518, 293] width 57 height 28
click at [450, 208] on span "Buy 5 get 5 Free [total 5 trays + 5 lids] - (price 599 PHP)+ FREE SHIPPING" at bounding box center [470, 205] width 153 height 19
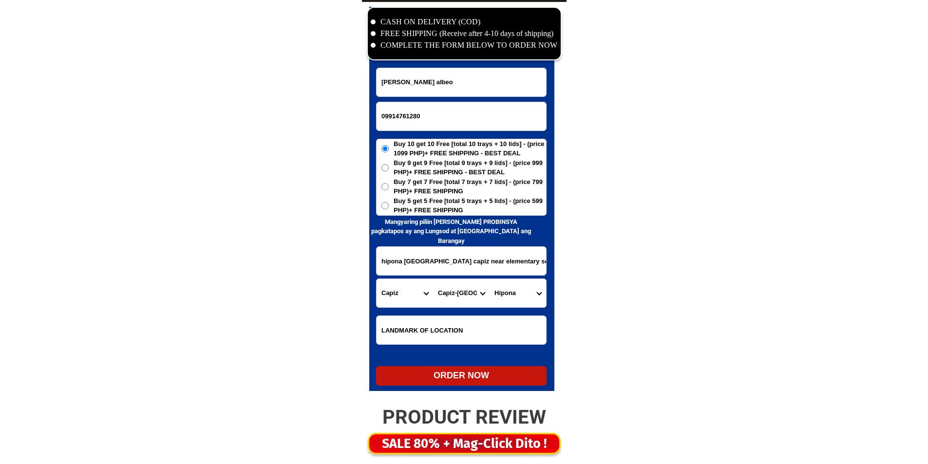
click at [389, 208] on input "Buy 5 get 5 Free [total 5 trays + 5 lids] - (price 599 PHP)+ FREE SHIPPING" at bounding box center [385, 205] width 7 height 7
radio input "true"
drag, startPoint x: 455, startPoint y: 352, endPoint x: 462, endPoint y: 364, distance: 13.8
click at [458, 357] on form "[PERSON_NAME] albeo 09914761280 ORDER NOW hipona [GEOGRAPHIC_DATA] near [GEOGRA…" at bounding box center [461, 227] width 171 height 318
click at [463, 364] on form "[PERSON_NAME] albeo 09914761280 ORDER NOW hipona [GEOGRAPHIC_DATA] near [GEOGRA…" at bounding box center [461, 227] width 171 height 318
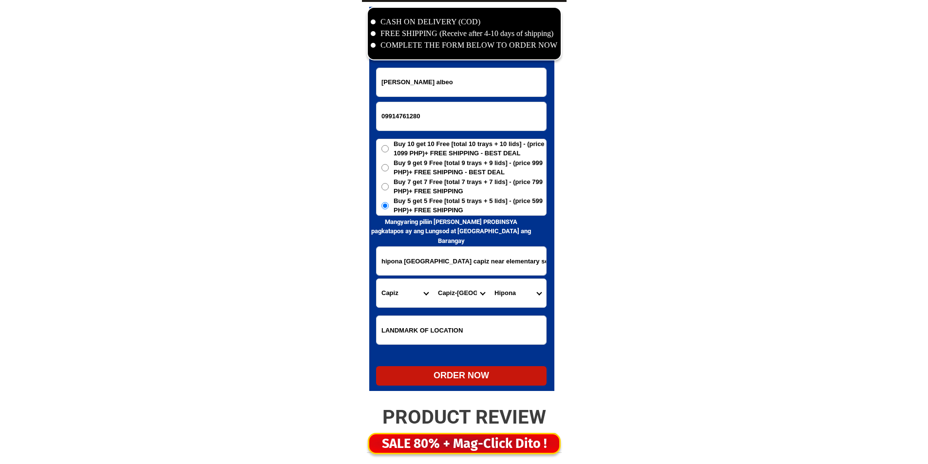
click at [460, 386] on div "ORDER NOW" at bounding box center [461, 375] width 171 height 19
type input "09914761280"
radio input "true"
click at [431, 115] on input "Input phone_number" at bounding box center [462, 116] width 170 height 28
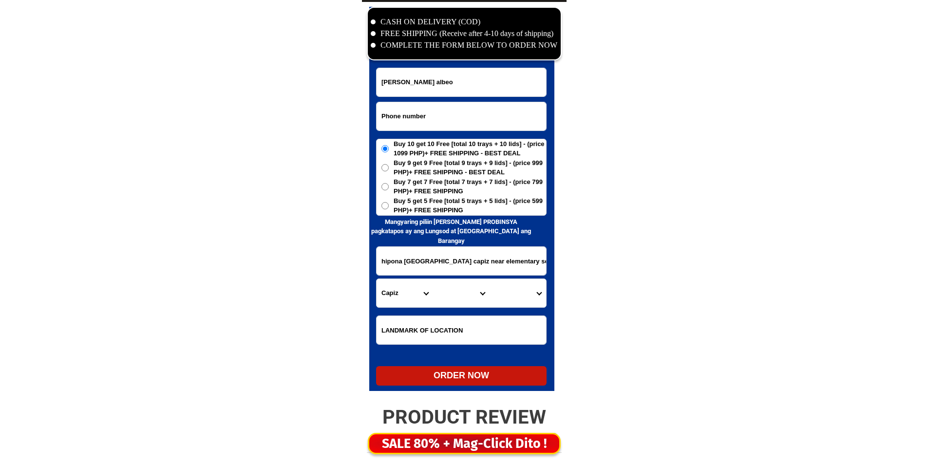
paste input "09665547587"
type input "09665547587"
click at [486, 82] on input "[PERSON_NAME] albeo" at bounding box center [462, 82] width 170 height 28
paste input "[PERSON_NAME]"
type input "[PERSON_NAME]"
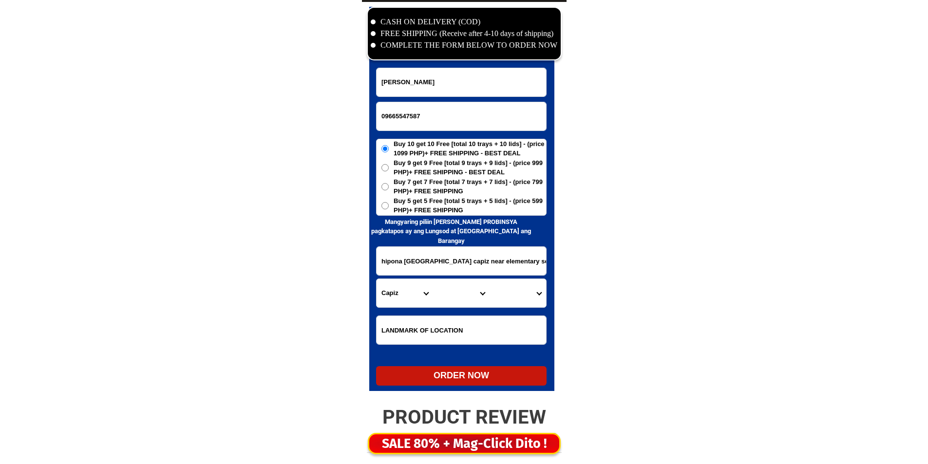
click at [455, 212] on span "Buy 5 get 5 Free [total 5 trays + 5 lids] - (price 599 PHP)+ FREE SHIPPING" at bounding box center [470, 205] width 153 height 19
click at [389, 210] on input "Buy 5 get 5 Free [total 5 trays + 5 lids] - (price 599 PHP)+ FREE SHIPPING" at bounding box center [385, 205] width 7 height 7
radio input "true"
click at [448, 261] on input "hipona [GEOGRAPHIC_DATA] capiz near elementary school" at bounding box center [462, 261] width 170 height 28
paste input "Lt3 Blck 12 Castle's Spring Hts Camarin [GEOGRAPHIC_DATA] [STREET_ADDRESS]"
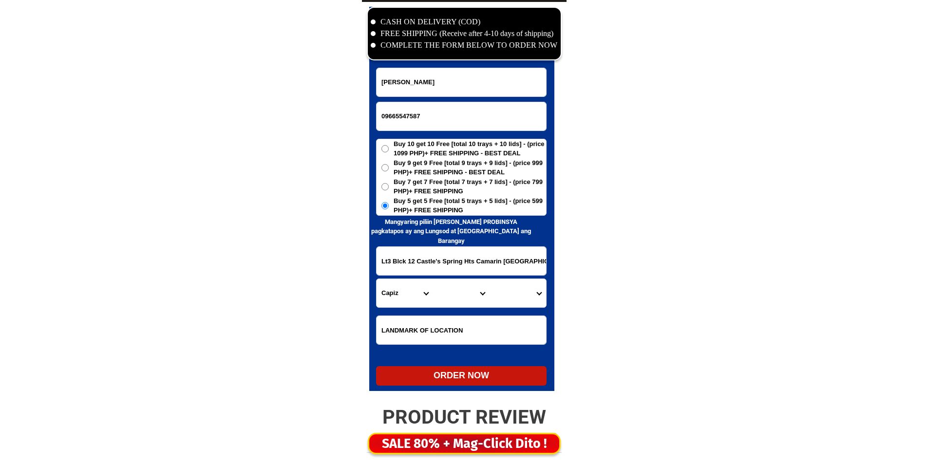
scroll to position [0, 32]
type input "Lt3 Blck 12 Castle's Spring Hts Camarin [GEOGRAPHIC_DATA] [STREET_ADDRESS]"
click at [439, 188] on span "Buy 7 get 7 Free [total 7 trays + 7 lids] - (price 799 PHP)+ FREE SHIPPING" at bounding box center [470, 186] width 153 height 19
click at [389, 188] on input "Buy 7 get 7 Free [total 7 trays + 7 lids] - (price 799 PHP)+ FREE SHIPPING" at bounding box center [385, 186] width 7 height 7
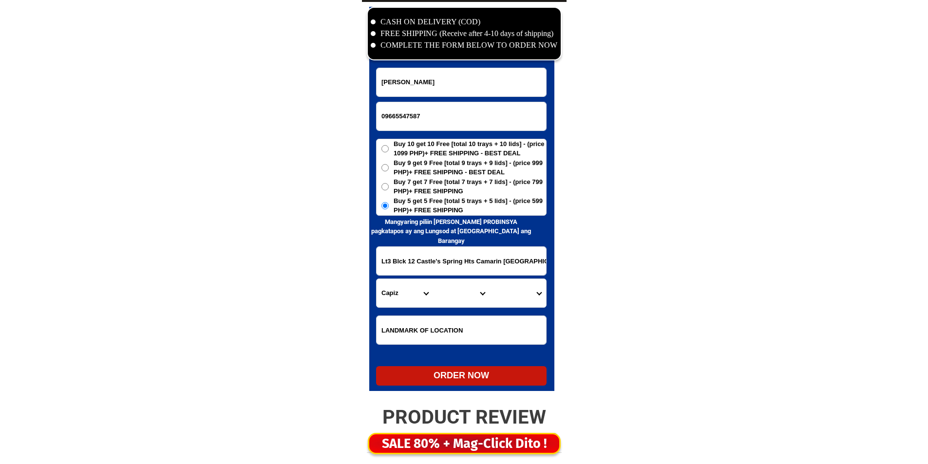
radio input "true"
drag, startPoint x: 450, startPoint y: 270, endPoint x: 494, endPoint y: 269, distance: 43.9
click at [494, 269] on input "Lt3 Blck 12 Castle's Spring Hts Camarin [GEOGRAPHIC_DATA] [STREET_ADDRESS]" at bounding box center [462, 261] width 170 height 28
click at [427, 293] on select "Province [GEOGRAPHIC_DATA] [GEOGRAPHIC_DATA] [GEOGRAPHIC_DATA] [GEOGRAPHIC_DATA…" at bounding box center [405, 293] width 57 height 28
select select "63_615"
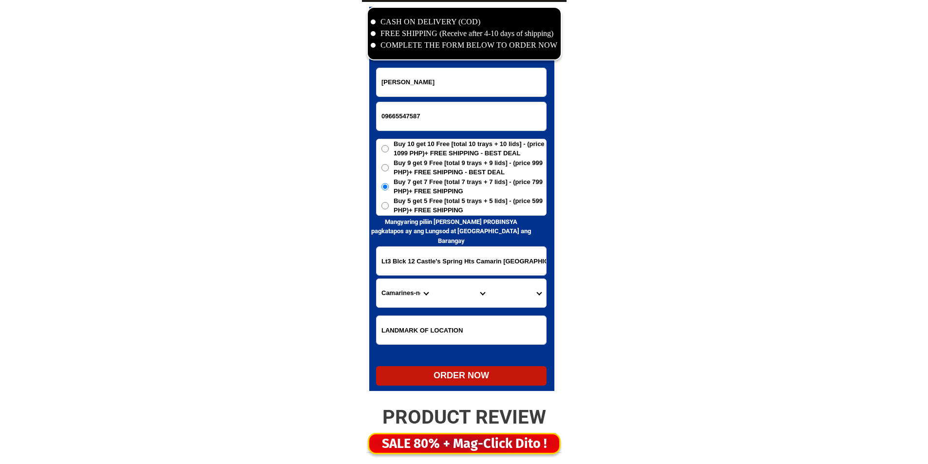
click at [377, 279] on select "Province [GEOGRAPHIC_DATA] [GEOGRAPHIC_DATA] [GEOGRAPHIC_DATA] [GEOGRAPHIC_DATA…" at bounding box center [405, 293] width 57 height 28
click at [454, 289] on select "City Basud Camarines-norte-[GEOGRAPHIC_DATA] [GEOGRAPHIC_DATA]-[GEOGRAPHIC_DATA…" at bounding box center [461, 293] width 57 height 28
select select "63_6151336"
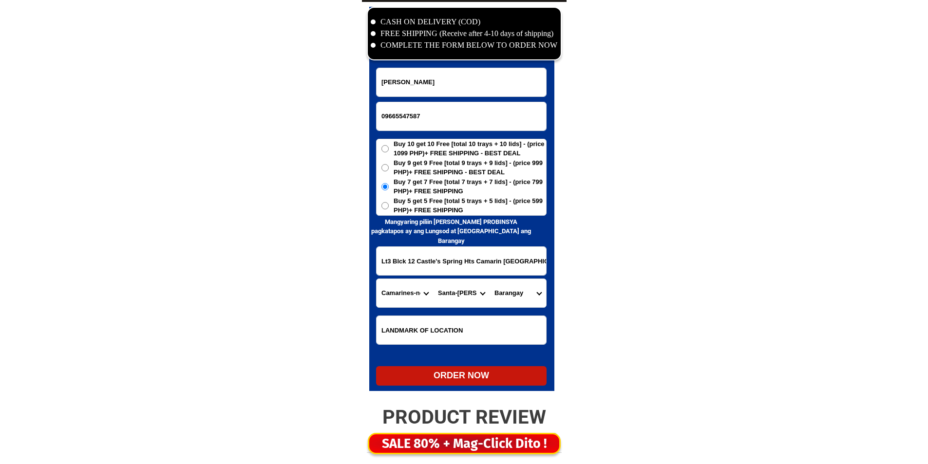
click at [454, 289] on select "City Basud Camarines-norte-[GEOGRAPHIC_DATA] [GEOGRAPHIC_DATA]-[GEOGRAPHIC_DATA…" at bounding box center [461, 293] width 57 height 28
click at [490, 271] on input "Lt3 Blck 12 Castle's Spring Hts Camarin [GEOGRAPHIC_DATA] [STREET_ADDRESS]" at bounding box center [462, 261] width 170 height 28
drag, startPoint x: 452, startPoint y: 267, endPoint x: 638, endPoint y: 261, distance: 186.7
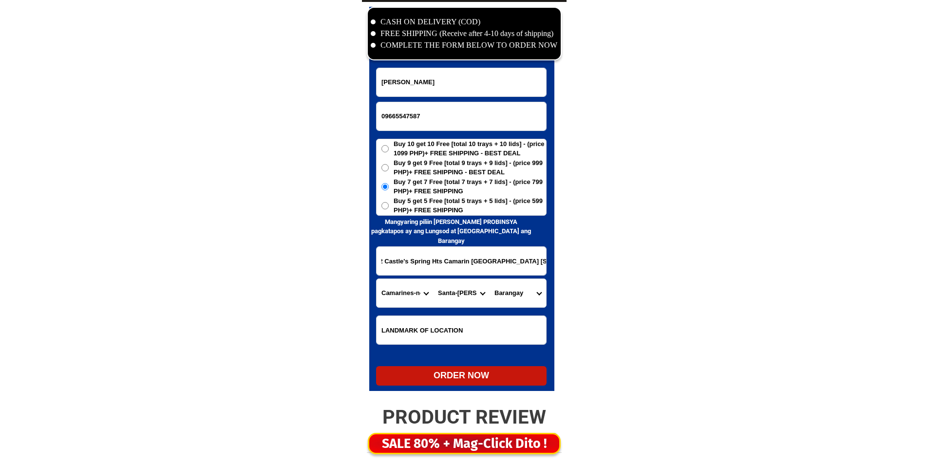
click at [458, 265] on input "Lt3 Blck 12 Castle's Spring Hts Camarin [GEOGRAPHIC_DATA] [STREET_ADDRESS]" at bounding box center [462, 261] width 170 height 28
click at [415, 293] on select "Province [GEOGRAPHIC_DATA] [GEOGRAPHIC_DATA] [GEOGRAPHIC_DATA] [GEOGRAPHIC_DATA…" at bounding box center [405, 293] width 57 height 28
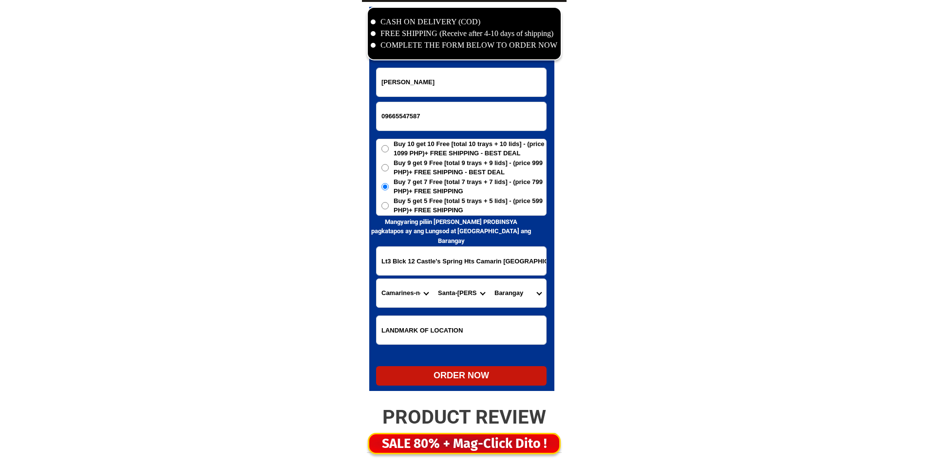
select select "63_219"
click at [462, 300] on select "City Basud Camarines-norte-[GEOGRAPHIC_DATA] [GEOGRAPHIC_DATA]-[GEOGRAPHIC_DATA…" at bounding box center [461, 293] width 57 height 28
click at [462, 300] on select "City [GEOGRAPHIC_DATA] [GEOGRAPHIC_DATA] [GEOGRAPHIC_DATA] [GEOGRAPHIC_DATA]-ci…" at bounding box center [461, 293] width 57 height 28
click at [464, 281] on select "City [GEOGRAPHIC_DATA] [GEOGRAPHIC_DATA] [GEOGRAPHIC_DATA] [GEOGRAPHIC_DATA]-ci…" at bounding box center [461, 293] width 57 height 28
select select "63_2199773"
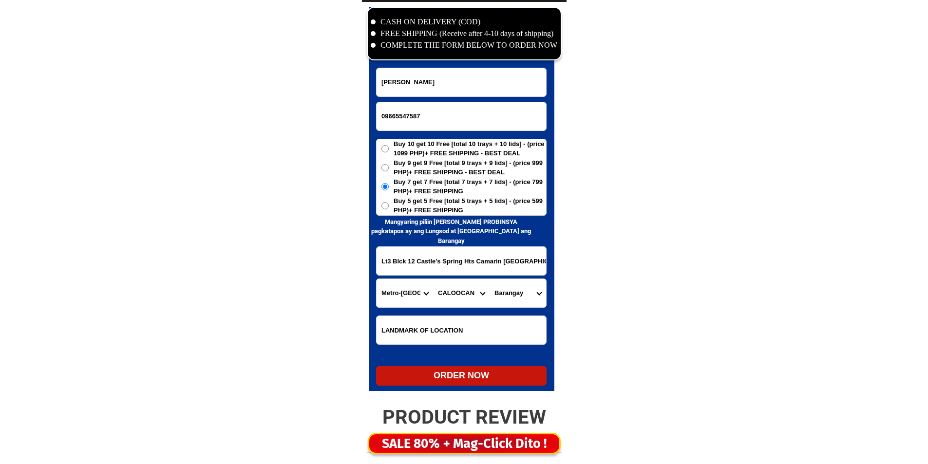
click at [464, 292] on select "City [GEOGRAPHIC_DATA] [GEOGRAPHIC_DATA] [GEOGRAPHIC_DATA] [GEOGRAPHIC_DATA]-ci…" at bounding box center [461, 293] width 57 height 28
click at [517, 267] on input "Lt3 Blck 12 Castle's Spring Hts Camarin [GEOGRAPHIC_DATA] [STREET_ADDRESS]" at bounding box center [462, 261] width 170 height 28
click at [466, 271] on input "Lt3 Blck 12 Castle's Spring Hts Camarin [GEOGRAPHIC_DATA] [STREET_ADDRESS]" at bounding box center [462, 261] width 170 height 28
drag, startPoint x: 532, startPoint y: 273, endPoint x: 567, endPoint y: 273, distance: 34.6
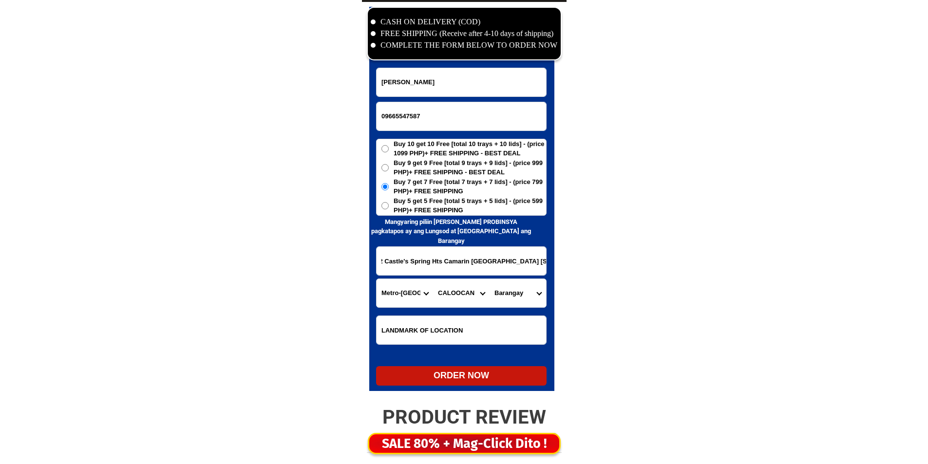
click at [502, 296] on select "[GEOGRAPHIC_DATA]" at bounding box center [518, 293] width 57 height 28
select select "63_21997732907"
click at [490, 279] on select "[GEOGRAPHIC_DATA]" at bounding box center [518, 293] width 57 height 28
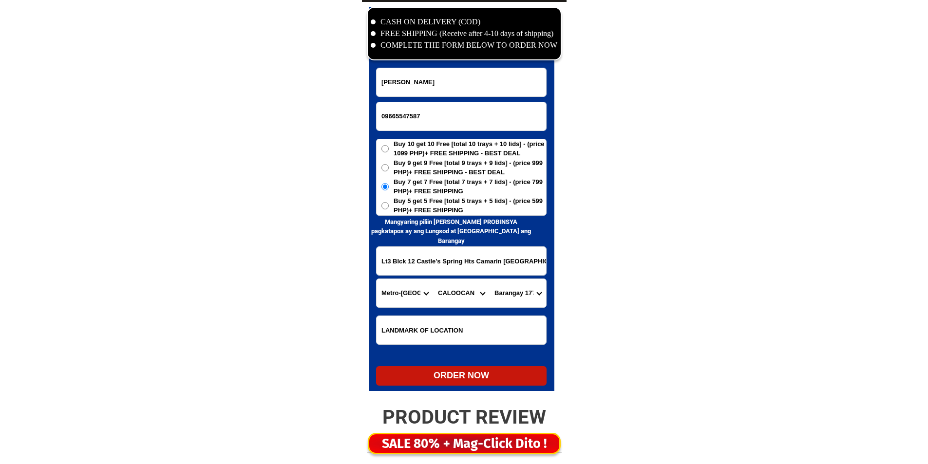
click at [440, 400] on div "CASH ON DELIVERY (COD) FREE SHIPPING (Receive after 4-10 days of shipping) COMP…" at bounding box center [464, 201] width 205 height 399
click at [446, 385] on div "ORDER NOW" at bounding box center [461, 375] width 171 height 19
radio input "true"
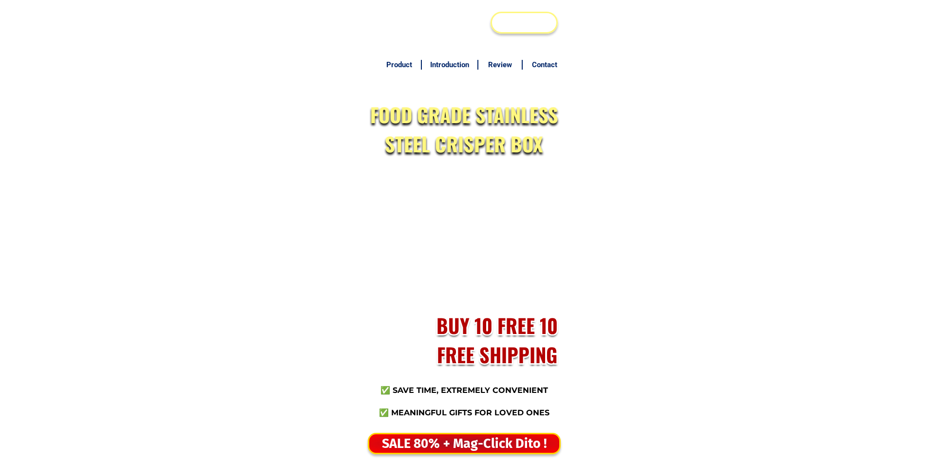
scroll to position [4708, 0]
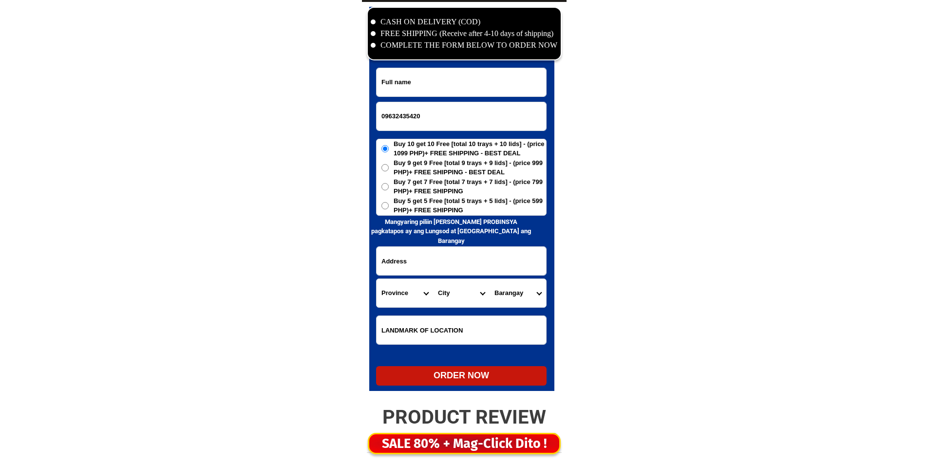
type input "09632435420"
drag, startPoint x: 437, startPoint y: 266, endPoint x: 441, endPoint y: 179, distance: 86.8
click at [437, 266] on input "Input address" at bounding box center [462, 261] width 170 height 28
click at [445, 121] on input "09632435420" at bounding box center [462, 116] width 170 height 28
click at [444, 94] on input "Input full_name" at bounding box center [462, 82] width 170 height 28
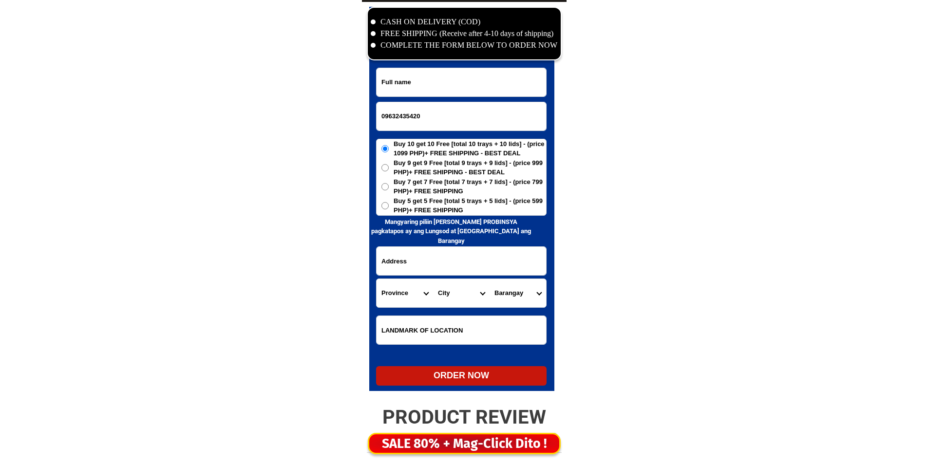
paste input "[PERSON_NAME] calipsan"
type input "[PERSON_NAME] calipsan"
click at [473, 256] on input "Input address" at bounding box center [462, 261] width 170 height 28
paste input "prk 1 cawayan calinan [GEOGRAPHIC_DATA] near [GEOGRAPHIC_DATA] cort"
type input "prk 1 cawayan calinan [GEOGRAPHIC_DATA] near [GEOGRAPHIC_DATA] cort"
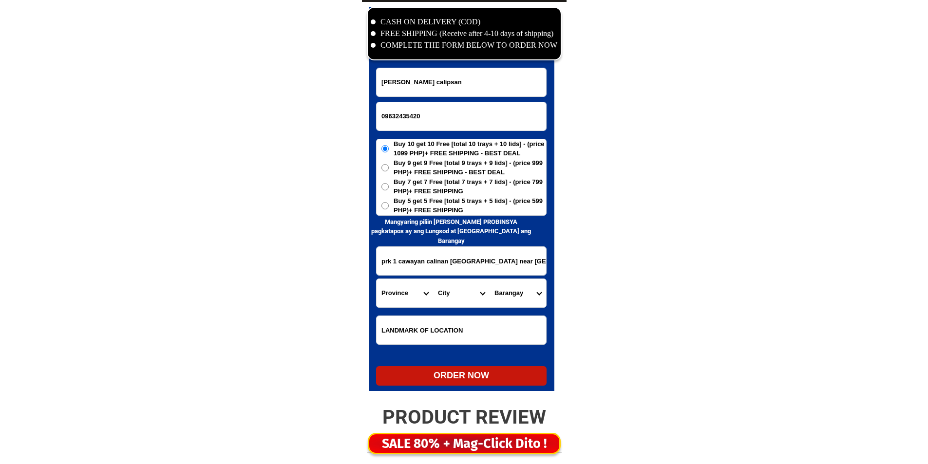
click at [402, 304] on select "Province [GEOGRAPHIC_DATA] [GEOGRAPHIC_DATA] [GEOGRAPHIC_DATA] [GEOGRAPHIC_DATA…" at bounding box center [405, 293] width 57 height 28
drag, startPoint x: 402, startPoint y: 301, endPoint x: 416, endPoint y: 296, distance: 14.7
click at [402, 301] on select "Province [GEOGRAPHIC_DATA] [GEOGRAPHIC_DATA] [GEOGRAPHIC_DATA] [GEOGRAPHIC_DATA…" at bounding box center [405, 293] width 57 height 28
select select "63_738"
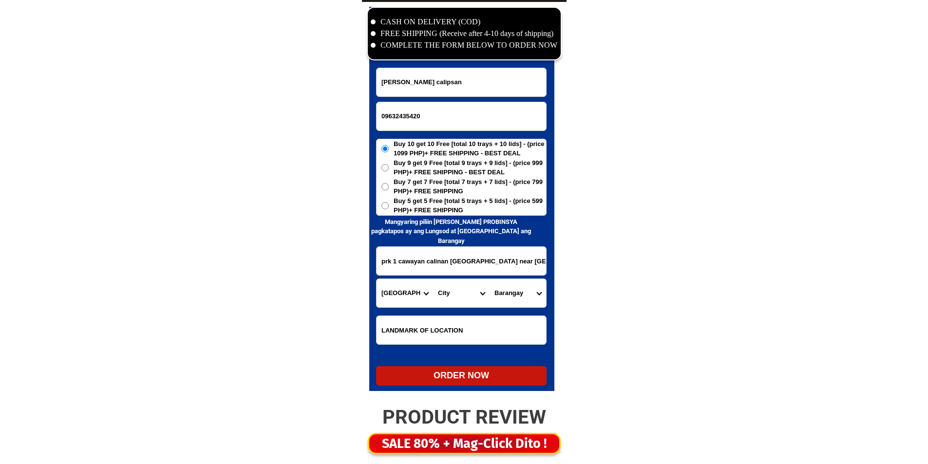
click at [377, 279] on select "Province [GEOGRAPHIC_DATA] [GEOGRAPHIC_DATA] [GEOGRAPHIC_DATA] [GEOGRAPHIC_DATA…" at bounding box center [405, 293] width 57 height 28
click at [444, 296] on select "City [GEOGRAPHIC_DATA] [GEOGRAPHIC_DATA]-city [GEOGRAPHIC_DATA] [GEOGRAPHIC_DAT…" at bounding box center [461, 293] width 57 height 28
select select "63_7387159"
drag, startPoint x: 465, startPoint y: 300, endPoint x: 488, endPoint y: 294, distance: 23.6
click at [467, 300] on select "City [GEOGRAPHIC_DATA] [GEOGRAPHIC_DATA]-city [GEOGRAPHIC_DATA] [GEOGRAPHIC_DAT…" at bounding box center [461, 293] width 57 height 28
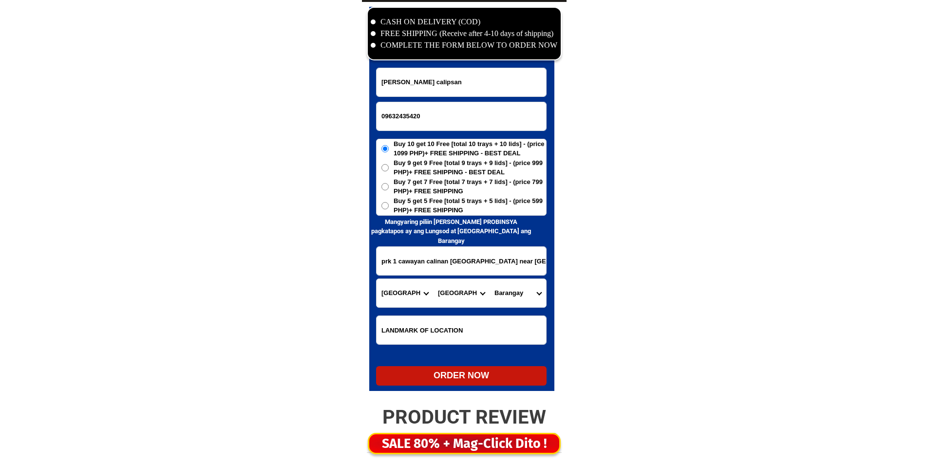
click at [508, 291] on select "[GEOGRAPHIC_DATA] [PERSON_NAME] (lasang) [PERSON_NAME] Angalan Atan-awe Baganih…" at bounding box center [518, 293] width 57 height 28
select select "63_73871595770"
click at [490, 279] on select "[GEOGRAPHIC_DATA] [PERSON_NAME] (lasang) [PERSON_NAME] Angalan Atan-awe Baganih…" at bounding box center [518, 293] width 57 height 28
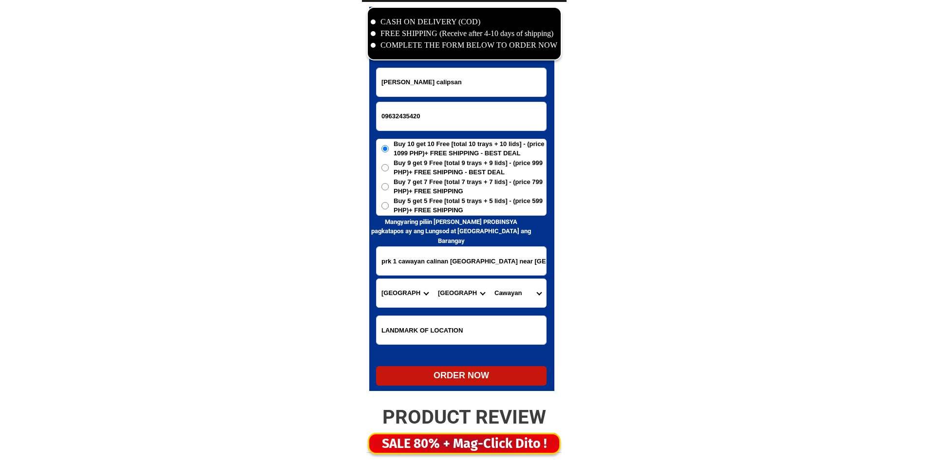
click at [470, 220] on h6 "Mangyaring piliin [PERSON_NAME] PROBINSYA pagkatapos ay ang Lungsod at [GEOGRAP…" at bounding box center [451, 231] width 164 height 29
click at [470, 215] on span "Buy 5 get 5 Free [total 5 trays + 5 lids] - (price 599 PHP)+ FREE SHIPPING" at bounding box center [470, 205] width 153 height 19
click at [389, 210] on input "Buy 5 get 5 Free [total 5 trays + 5 lids] - (price 599 PHP)+ FREE SHIPPING" at bounding box center [385, 205] width 7 height 7
click at [485, 374] on div "ORDER NOW" at bounding box center [461, 375] width 171 height 13
radio input "true"
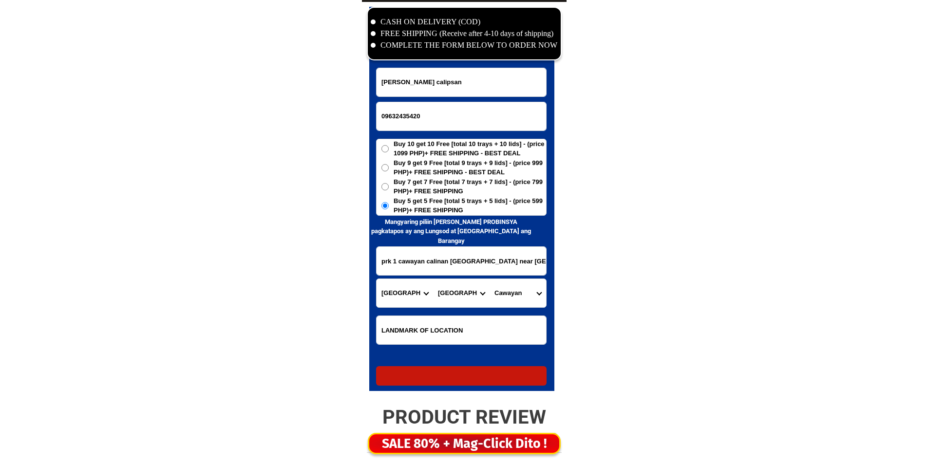
radio input "true"
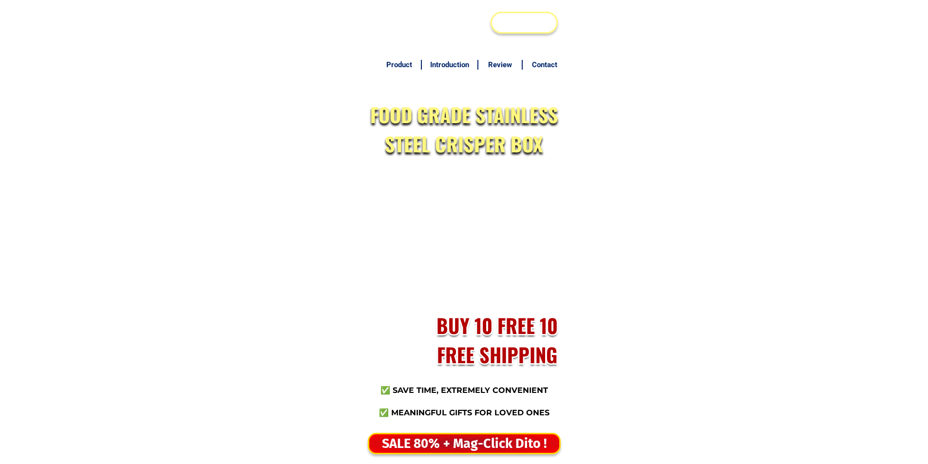
scroll to position [4708, 0]
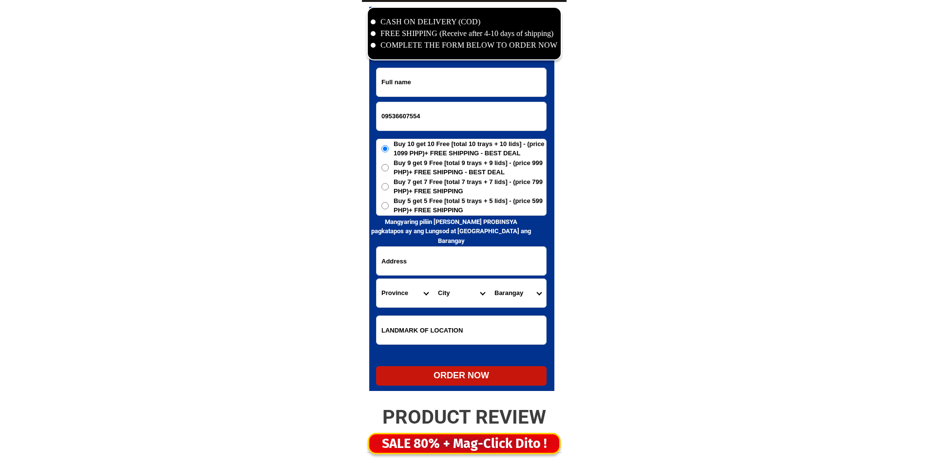
click at [512, 75] on input "Input full_name" at bounding box center [462, 82] width 170 height 28
paste input "[PERSON_NAME]"
type input "[PERSON_NAME]"
click at [437, 266] on input "Input address" at bounding box center [462, 261] width 170 height 28
paste input "Purok. Masigasig. Tambler General. Santos. City"
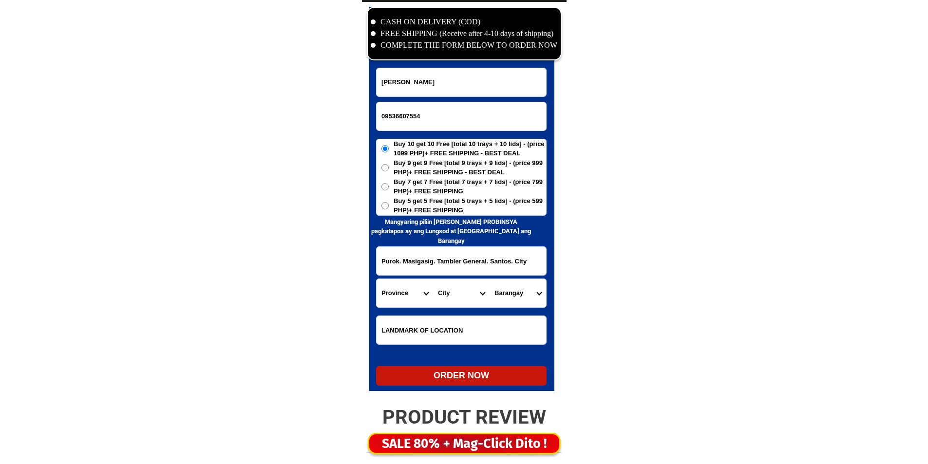
type input "Purok. Masigasig. Tambler General. Santos. City"
click at [406, 207] on span "Buy 5 get 5 Free [total 5 trays + 5 lids] - (price 599 PHP)+ FREE SHIPPING" at bounding box center [470, 205] width 153 height 19
click at [389, 207] on input "Buy 5 get 5 Free [total 5 trays + 5 lids] - (price 599 PHP)+ FREE SHIPPING" at bounding box center [385, 205] width 7 height 7
radio input "true"
drag, startPoint x: 421, startPoint y: 277, endPoint x: 410, endPoint y: 287, distance: 15.2
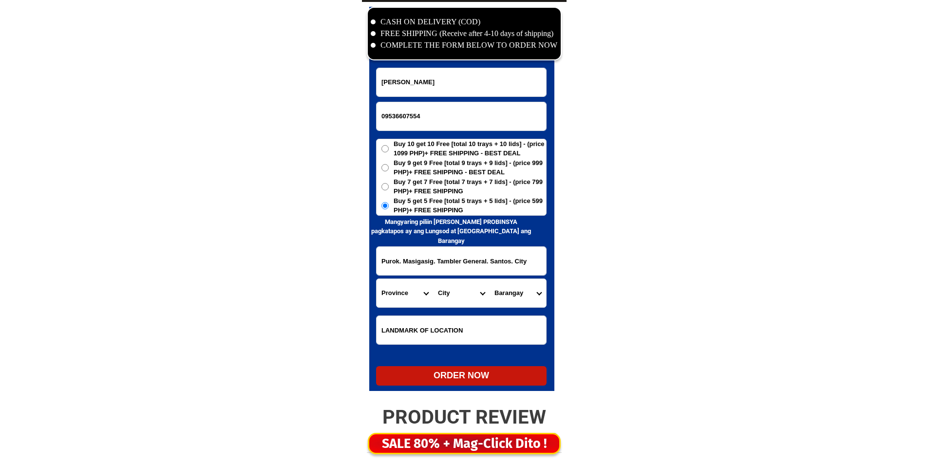
click at [421, 278] on form "[PERSON_NAME] 09536607554 ORDER NOW Purok. Masigasig. Tambler General. Santos. …" at bounding box center [461, 227] width 171 height 318
click at [410, 287] on select "Province [GEOGRAPHIC_DATA] [GEOGRAPHIC_DATA] [GEOGRAPHIC_DATA] [GEOGRAPHIC_DATA…" at bounding box center [405, 293] width 57 height 28
select select "63_386"
click at [377, 279] on select "Province [GEOGRAPHIC_DATA] [GEOGRAPHIC_DATA] [GEOGRAPHIC_DATA] [GEOGRAPHIC_DATA…" at bounding box center [405, 293] width 57 height 28
click at [455, 296] on select "City Alubijid [GEOGRAPHIC_DATA] [GEOGRAPHIC_DATA] [GEOGRAPHIC_DATA] [GEOGRAPHIC…" at bounding box center [461, 293] width 57 height 28
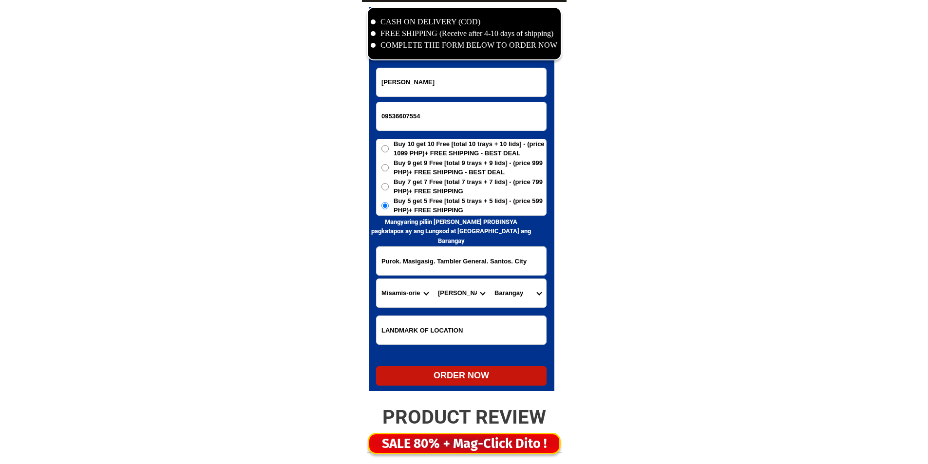
click at [455, 296] on select "City Alubijid [GEOGRAPHIC_DATA] [GEOGRAPHIC_DATA] [GEOGRAPHIC_DATA] [GEOGRAPHIC…" at bounding box center [461, 293] width 57 height 28
select select "63_3861355"
click at [455, 296] on select "City Alubijid [GEOGRAPHIC_DATA] [GEOGRAPHIC_DATA] [GEOGRAPHIC_DATA] [GEOGRAPHIC…" at bounding box center [461, 293] width 57 height 28
click at [474, 262] on input "Purok. Masigasig. Tambler General. Santos. City" at bounding box center [462, 261] width 170 height 28
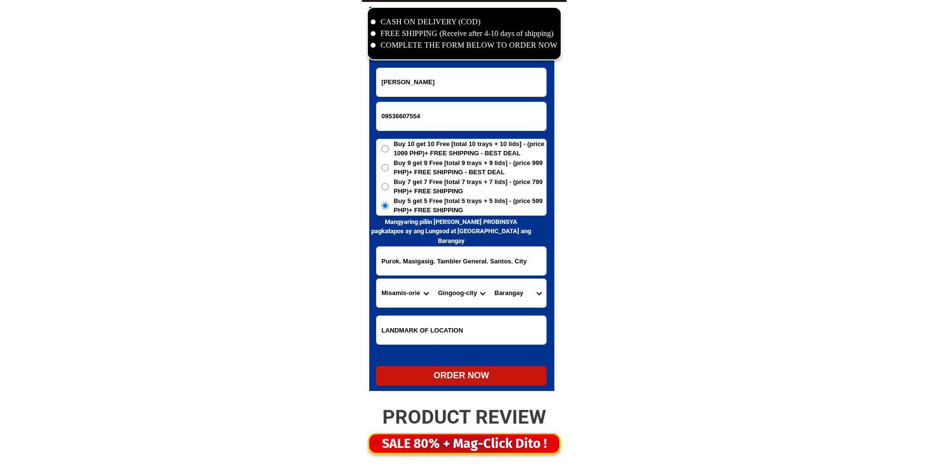
click at [395, 291] on select "Province [GEOGRAPHIC_DATA] [GEOGRAPHIC_DATA] [GEOGRAPHIC_DATA] [GEOGRAPHIC_DATA…" at bounding box center [405, 293] width 57 height 28
click at [470, 288] on select "City Alubijid [GEOGRAPHIC_DATA] [GEOGRAPHIC_DATA] [GEOGRAPHIC_DATA] [GEOGRAPHIC…" at bounding box center [461, 293] width 57 height 28
click at [464, 294] on select "City Bacolod Baloi Baroy [GEOGRAPHIC_DATA]-city [GEOGRAPHIC_DATA] Kolambugan [G…" at bounding box center [461, 293] width 57 height 28
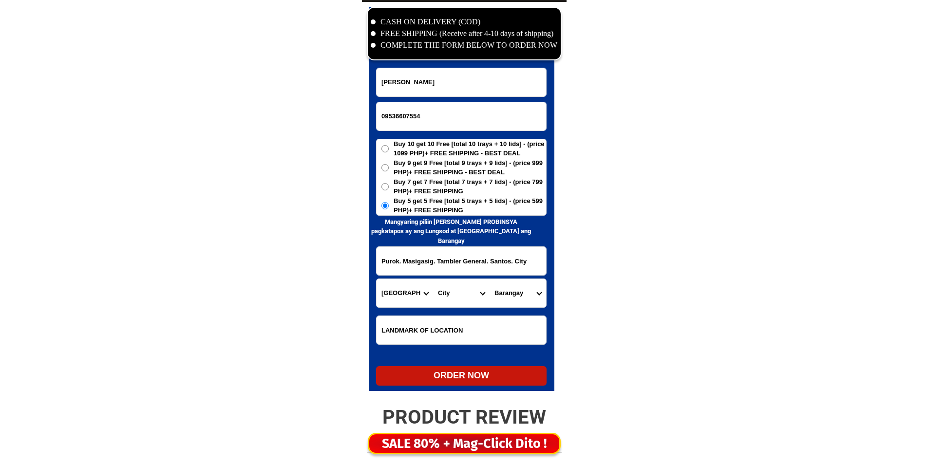
click at [416, 295] on select "Province [GEOGRAPHIC_DATA] [GEOGRAPHIC_DATA] [GEOGRAPHIC_DATA] [GEOGRAPHIC_DATA…" at bounding box center [405, 293] width 57 height 28
click at [476, 267] on input "Purok. Masigasig. Tambler General. Santos. City" at bounding box center [462, 261] width 170 height 28
drag, startPoint x: 476, startPoint y: 267, endPoint x: 519, endPoint y: 268, distance: 43.4
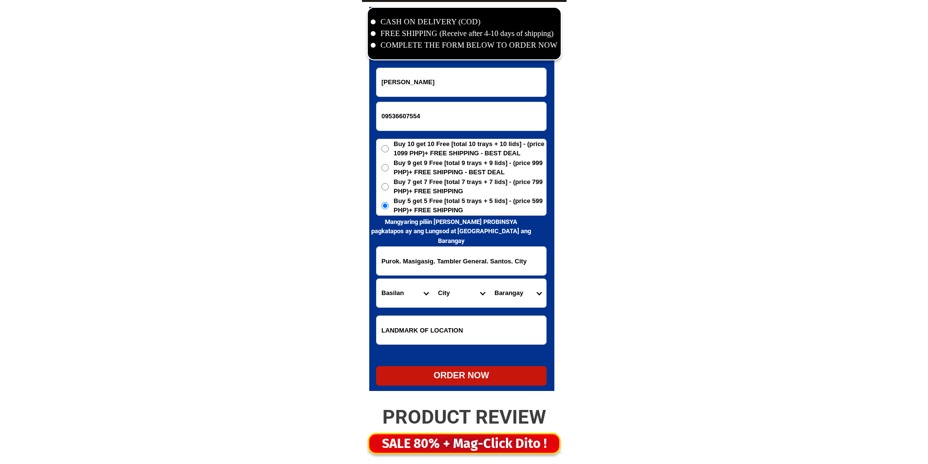
click at [519, 268] on input "Purok. Masigasig. Tambler General. Santos. City" at bounding box center [462, 261] width 170 height 28
click at [476, 263] on input "Purok. Masigasig. Tambler General. Santos. City" at bounding box center [462, 261] width 170 height 28
drag, startPoint x: 476, startPoint y: 263, endPoint x: 523, endPoint y: 262, distance: 46.8
click at [523, 262] on input "Purok. Masigasig. Tambler General. Santos. City" at bounding box center [462, 261] width 170 height 28
click at [425, 291] on select "Province [GEOGRAPHIC_DATA] [GEOGRAPHIC_DATA] [GEOGRAPHIC_DATA] [GEOGRAPHIC_DATA…" at bounding box center [405, 293] width 57 height 28
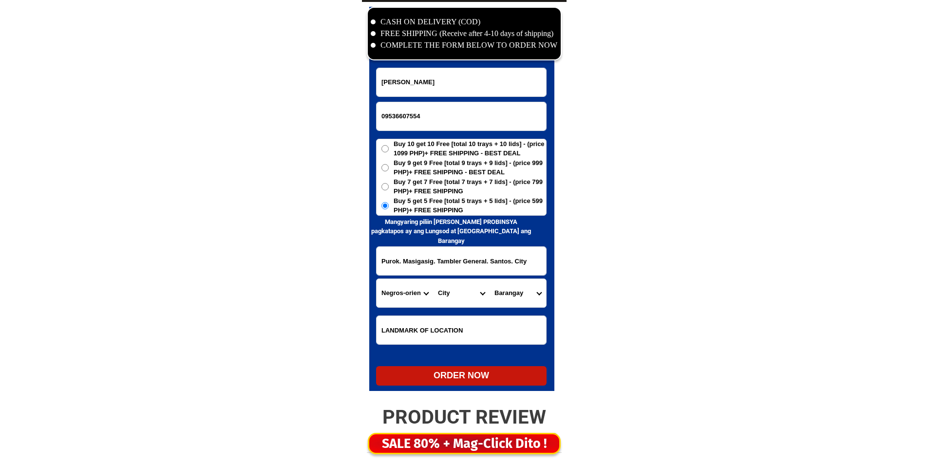
click at [413, 299] on select "Province [GEOGRAPHIC_DATA] [GEOGRAPHIC_DATA] [GEOGRAPHIC_DATA] [GEOGRAPHIC_DATA…" at bounding box center [405, 293] width 57 height 28
click at [377, 279] on select "Province [GEOGRAPHIC_DATA] [GEOGRAPHIC_DATA] [GEOGRAPHIC_DATA] [GEOGRAPHIC_DATA…" at bounding box center [405, 293] width 57 height 28
click at [476, 294] on select "City Alamada Aleosan Antipas Arakan Banisilan [GEOGRAPHIC_DATA]-city [GEOGRAPHI…" at bounding box center [461, 293] width 57 height 28
click at [443, 291] on select "City Alamada Aleosan Antipas Arakan Banisilan [GEOGRAPHIC_DATA]-city [GEOGRAPHI…" at bounding box center [461, 293] width 57 height 28
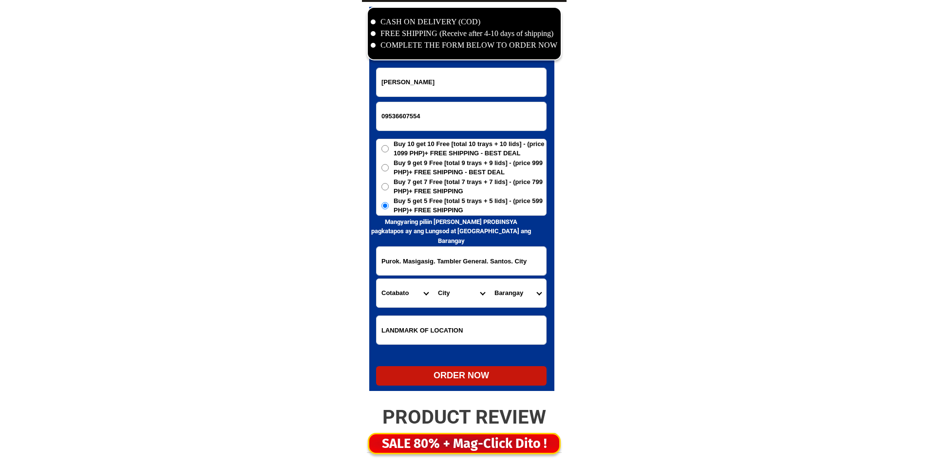
click at [404, 290] on select "Province [GEOGRAPHIC_DATA] [GEOGRAPHIC_DATA] [GEOGRAPHIC_DATA] [GEOGRAPHIC_DATA…" at bounding box center [405, 293] width 57 height 28
select select "63_995"
click at [377, 279] on select "Province [GEOGRAPHIC_DATA] [GEOGRAPHIC_DATA] [GEOGRAPHIC_DATA] [GEOGRAPHIC_DATA…" at bounding box center [405, 293] width 57 height 28
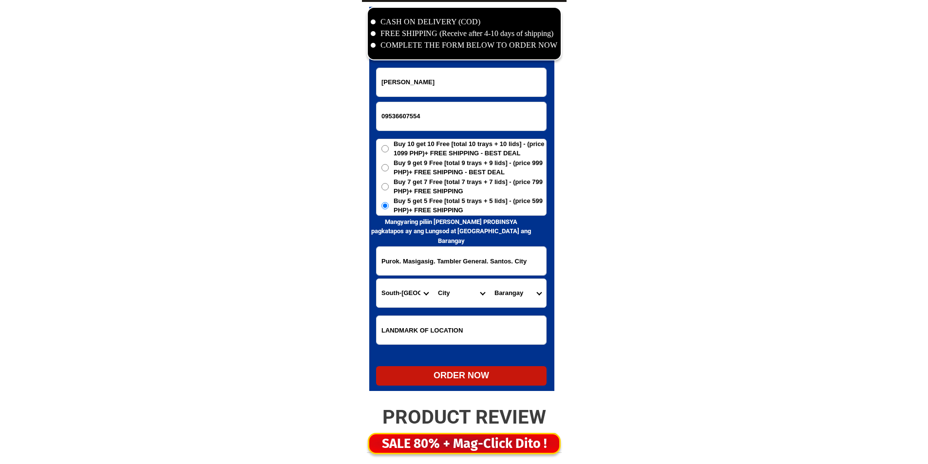
click at [454, 294] on select "City General-[GEOGRAPHIC_DATA]-city [GEOGRAPHIC_DATA]-[GEOGRAPHIC_DATA]-[GEOGRA…" at bounding box center [461, 293] width 57 height 28
select select "63_9951169"
click at [454, 294] on select "City General-[GEOGRAPHIC_DATA]-city [GEOGRAPHIC_DATA]-[GEOGRAPHIC_DATA]-[GEOGRA…" at bounding box center [461, 293] width 57 height 28
click at [520, 289] on select "Barangay Apopong Baluan Batomelong [GEOGRAPHIC_DATA] [GEOGRAPHIC_DATA] [GEOGRAP…" at bounding box center [518, 293] width 57 height 28
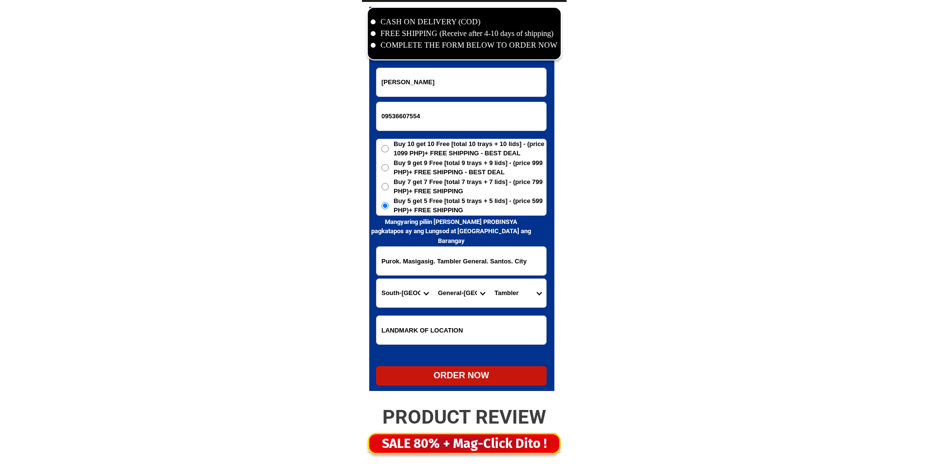
click at [520, 289] on select "Barangay Apopong Baluan Batomelong [GEOGRAPHIC_DATA] [GEOGRAPHIC_DATA] [GEOGRAP…" at bounding box center [518, 293] width 57 height 28
select select "63_99511693874"
click at [490, 279] on select "Barangay Apopong Baluan Batomelong [GEOGRAPHIC_DATA] [GEOGRAPHIC_DATA] [GEOGRAP…" at bounding box center [518, 293] width 57 height 28
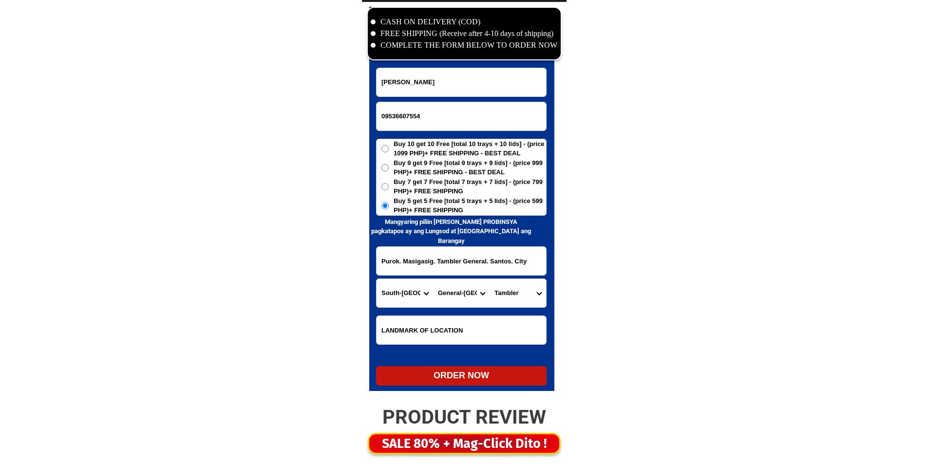
click at [470, 377] on div "ORDER NOW" at bounding box center [461, 375] width 171 height 13
radio input "true"
click at [427, 103] on input "Input phone_number" at bounding box center [462, 116] width 170 height 28
paste input "09912776818"
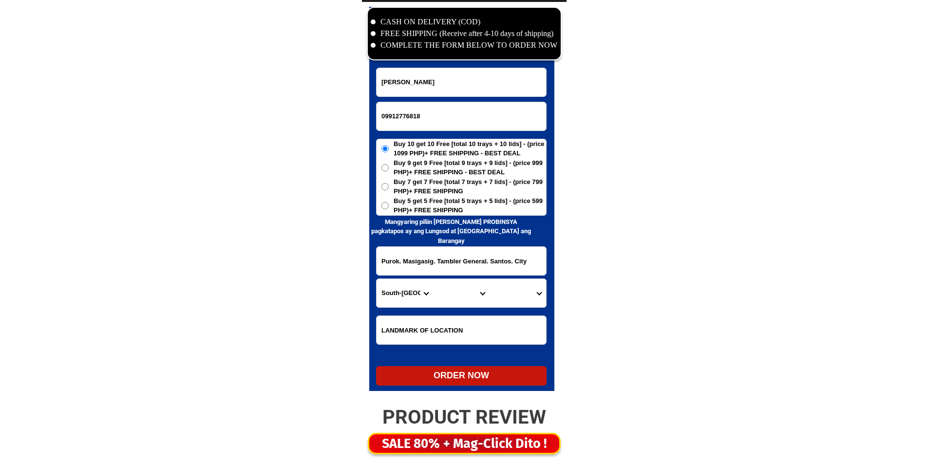
type input "09912776818"
click at [402, 70] on input "[PERSON_NAME]" at bounding box center [462, 82] width 170 height 28
paste input "[PERSON_NAME]"
type input "[PERSON_NAME]"
click at [425, 115] on input "09912776818" at bounding box center [462, 116] width 170 height 28
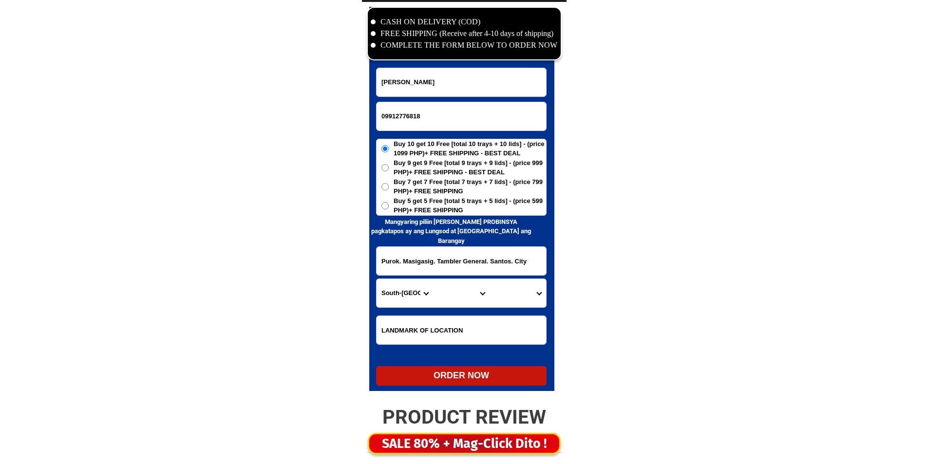
click at [425, 115] on input "09912776818" at bounding box center [462, 116] width 170 height 28
paste input "53 860.8496"
click at [409, 116] on input "0953 860.8496" at bounding box center [462, 116] width 170 height 28
click at [410, 117] on input "0953 860.8496" at bounding box center [462, 116] width 170 height 28
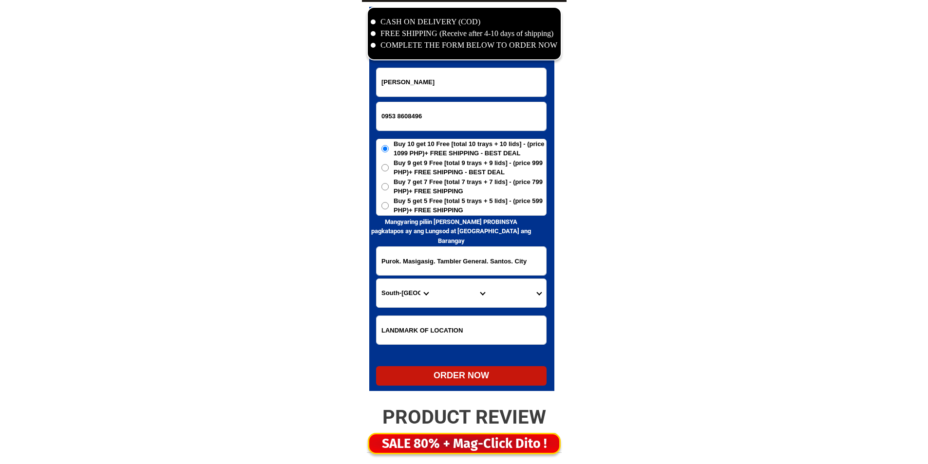
click at [395, 115] on input "0953 8608496" at bounding box center [462, 116] width 170 height 28
click at [398, 117] on input "0953 8608496" at bounding box center [462, 116] width 170 height 28
type input "09538608496"
click at [433, 87] on input "[PERSON_NAME]" at bounding box center [462, 82] width 170 height 28
paste input "HADJA.NENNANG S [PERSON_NAME]"
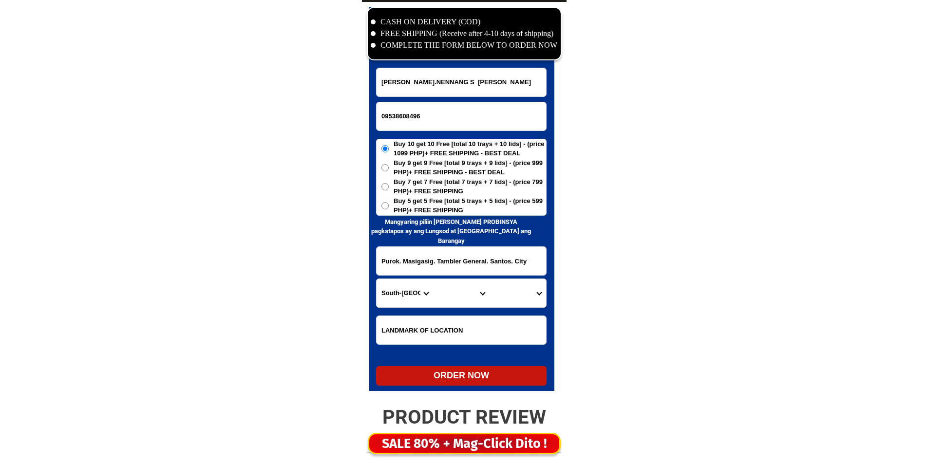
paste input "Input full_name"
type input "HADJA.NENNANG S [PERSON_NAME]"
click at [423, 204] on span "Buy 5 get 5 Free [total 5 trays + 5 lids] - (price 599 PHP)+ FREE SHIPPING" at bounding box center [470, 205] width 153 height 19
click at [389, 204] on input "Buy 5 get 5 Free [total 5 trays + 5 lids] - (price 599 PHP)+ FREE SHIPPING" at bounding box center [385, 205] width 7 height 7
radio input "true"
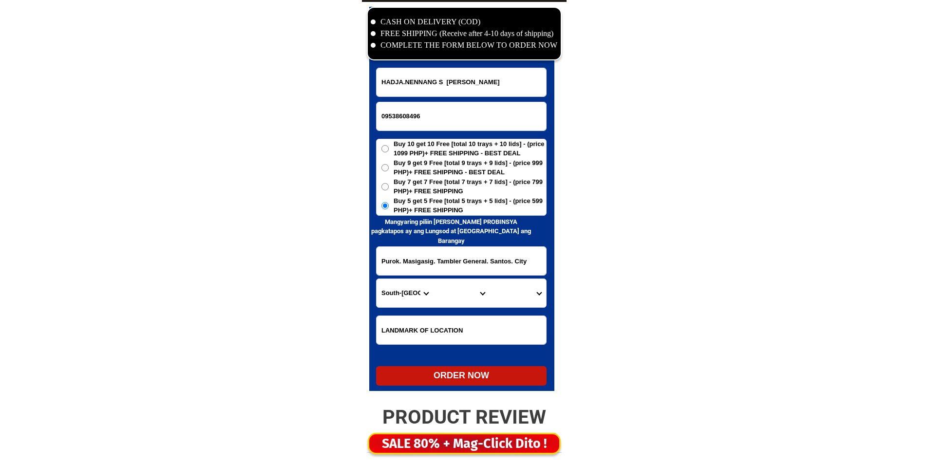
click at [423, 273] on input "Purok. Masigasig. Tambler General. Santos. City" at bounding box center [462, 261] width 170 height 28
paste input "TUBIG INDANGAN DOH TONG BARANGAY SIMUNUL [GEOGRAPHIC_DATA] [GEOGRAPHIC_DATA]"
type input "TUBIG INDANGAN DOH TONG BARANGAY SIMUNUL [GEOGRAPHIC_DATA] [GEOGRAPHIC_DATA]"
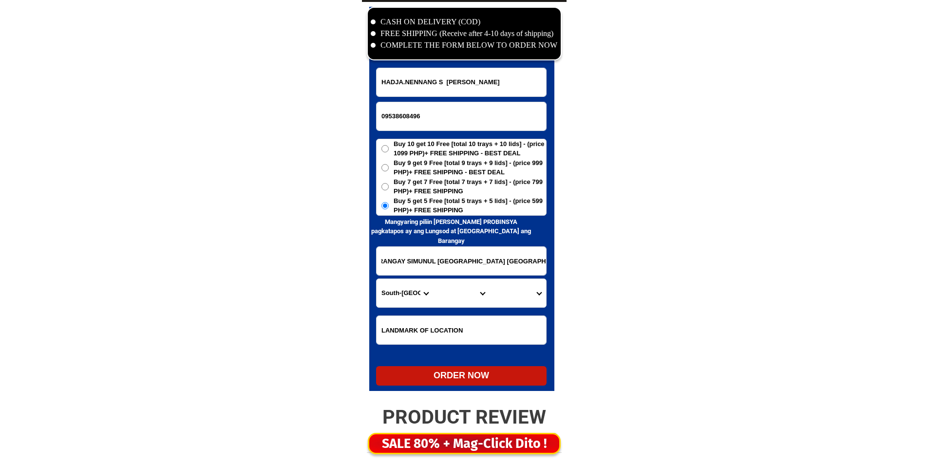
drag, startPoint x: 489, startPoint y: 267, endPoint x: 545, endPoint y: 282, distance: 57.7
click at [545, 282] on form "[GEOGRAPHIC_DATA][GEOGRAPHIC_DATA] 09538608496 ORDER NOW TUBIG [GEOGRAPHIC_DATA…" at bounding box center [461, 227] width 171 height 318
click at [406, 293] on select "Province [GEOGRAPHIC_DATA] [GEOGRAPHIC_DATA] [GEOGRAPHIC_DATA] [GEOGRAPHIC_DATA…" at bounding box center [405, 293] width 57 height 28
select select "63_965"
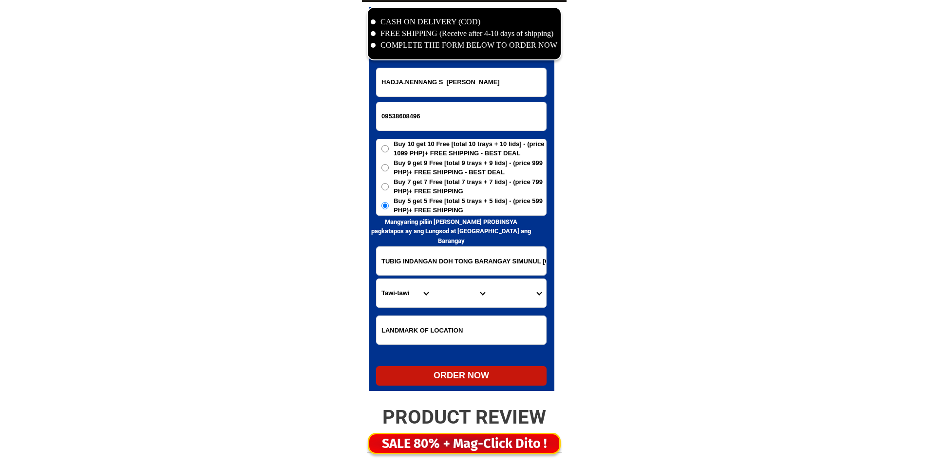
click at [377, 279] on select "Province [GEOGRAPHIC_DATA] [GEOGRAPHIC_DATA] [GEOGRAPHIC_DATA] [GEOGRAPHIC_DATA…" at bounding box center [405, 293] width 57 height 28
drag, startPoint x: 483, startPoint y: 268, endPoint x: 540, endPoint y: 271, distance: 56.7
click at [555, 270] on div "CASH ON DELIVERY (COD) FREE SHIPPING (Receive after 4-10 days of shipping) COMP…" at bounding box center [464, 201] width 205 height 399
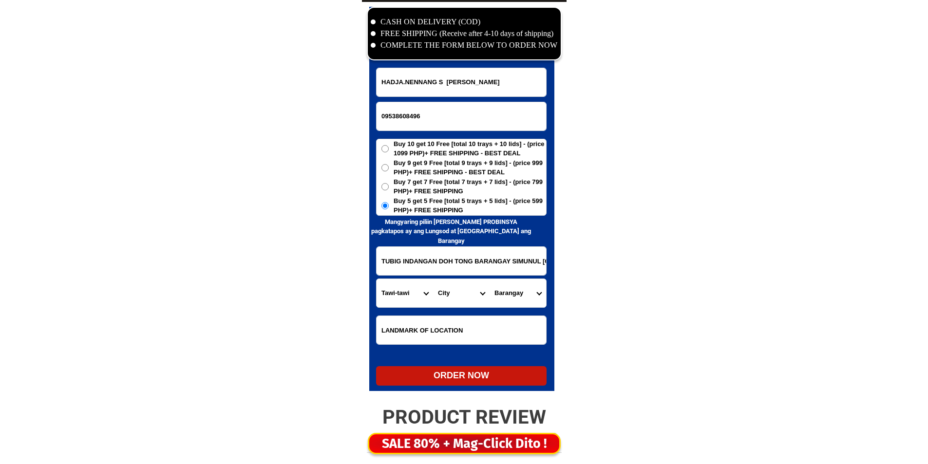
click at [445, 295] on select "City [GEOGRAPHIC_DATA] Mapun Panglima-sugala Sapa-sapa Sibutu Simunul [GEOGRAPH…" at bounding box center [461, 293] width 57 height 28
select select "63_965910"
click at [445, 295] on select "City [GEOGRAPHIC_DATA] Mapun Panglima-sugala Sapa-sapa Sibutu Simunul [GEOGRAPH…" at bounding box center [461, 293] width 57 height 28
click at [513, 289] on select "Barangay Bagid Bakong Doh-tong Luuk [PERSON_NAME] mangkaw Maruwa Mongkay [GEOGR…" at bounding box center [518, 293] width 57 height 28
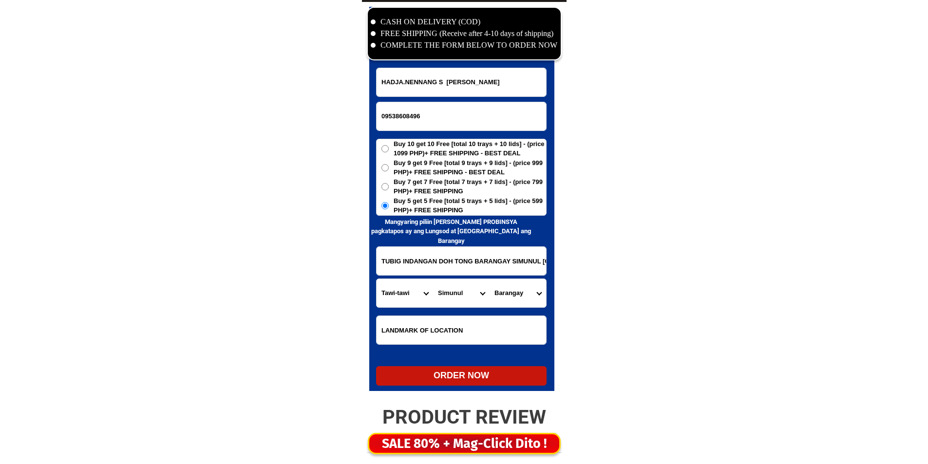
click at [518, 293] on select "Barangay Bagid Bakong Doh-tong Luuk [PERSON_NAME] mangkaw Maruwa Mongkay [GEOGR…" at bounding box center [518, 293] width 57 height 28
drag, startPoint x: 518, startPoint y: 293, endPoint x: 504, endPoint y: 287, distance: 15.5
click at [518, 293] on select "Barangay Bagid Bakong Doh-tong Luuk [PERSON_NAME] mangkaw Maruwa Mongkay [GEOGR…" at bounding box center [518, 293] width 57 height 28
drag, startPoint x: 441, startPoint y: 261, endPoint x: 545, endPoint y: 270, distance: 104.6
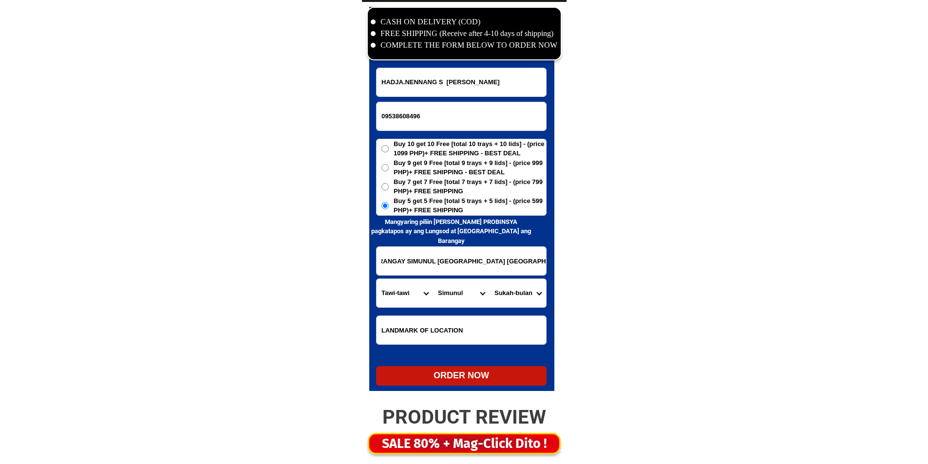
click at [545, 270] on input "TUBIG INDANGAN DOH TONG BARANGAY SIMUNUL [GEOGRAPHIC_DATA] [GEOGRAPHIC_DATA]" at bounding box center [462, 261] width 170 height 28
click at [482, 274] on input "TUBIG INDANGAN DOH TONG BARANGAY SIMUNUL [GEOGRAPHIC_DATA] [GEOGRAPHIC_DATA]" at bounding box center [462, 261] width 170 height 28
drag, startPoint x: 489, startPoint y: 269, endPoint x: 445, endPoint y: 279, distance: 45.4
click at [429, 273] on input "TUBIG INDANGAN DOH TONG BARANGAY SIMUNUL [GEOGRAPHIC_DATA] [GEOGRAPHIC_DATA]" at bounding box center [462, 261] width 170 height 28
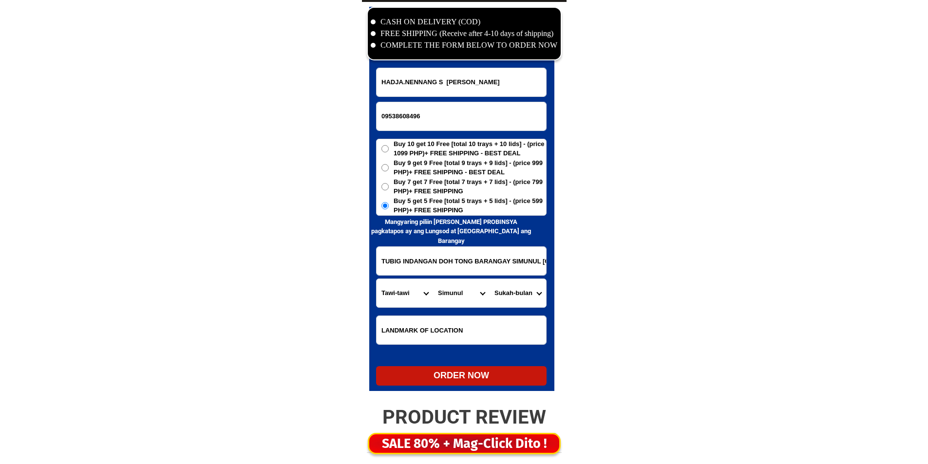
click at [512, 298] on select "Barangay Bagid Bakong Doh-tong Luuk [PERSON_NAME] mangkaw Maruwa Mongkay [GEOGR…" at bounding box center [518, 293] width 57 height 28
select select "63_9659104112"
click at [519, 287] on select "Barangay Bagid Bakong Doh-tong Luuk [PERSON_NAME] mangkaw Maruwa Mongkay [GEOGR…" at bounding box center [518, 293] width 57 height 28
click at [462, 370] on div "ORDER NOW" at bounding box center [461, 375] width 171 height 19
type input "HADJA.NENNANG S [PERSON_NAME]"
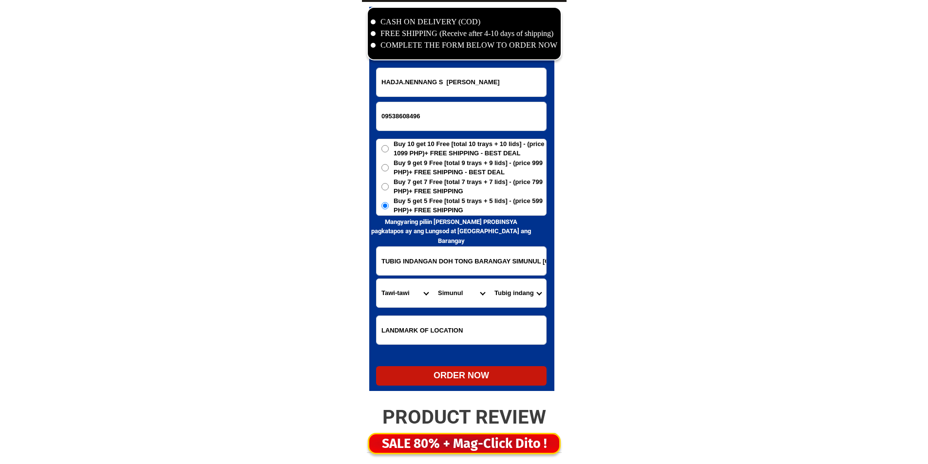
radio input "true"
